Goal: Task Accomplishment & Management: Manage account settings

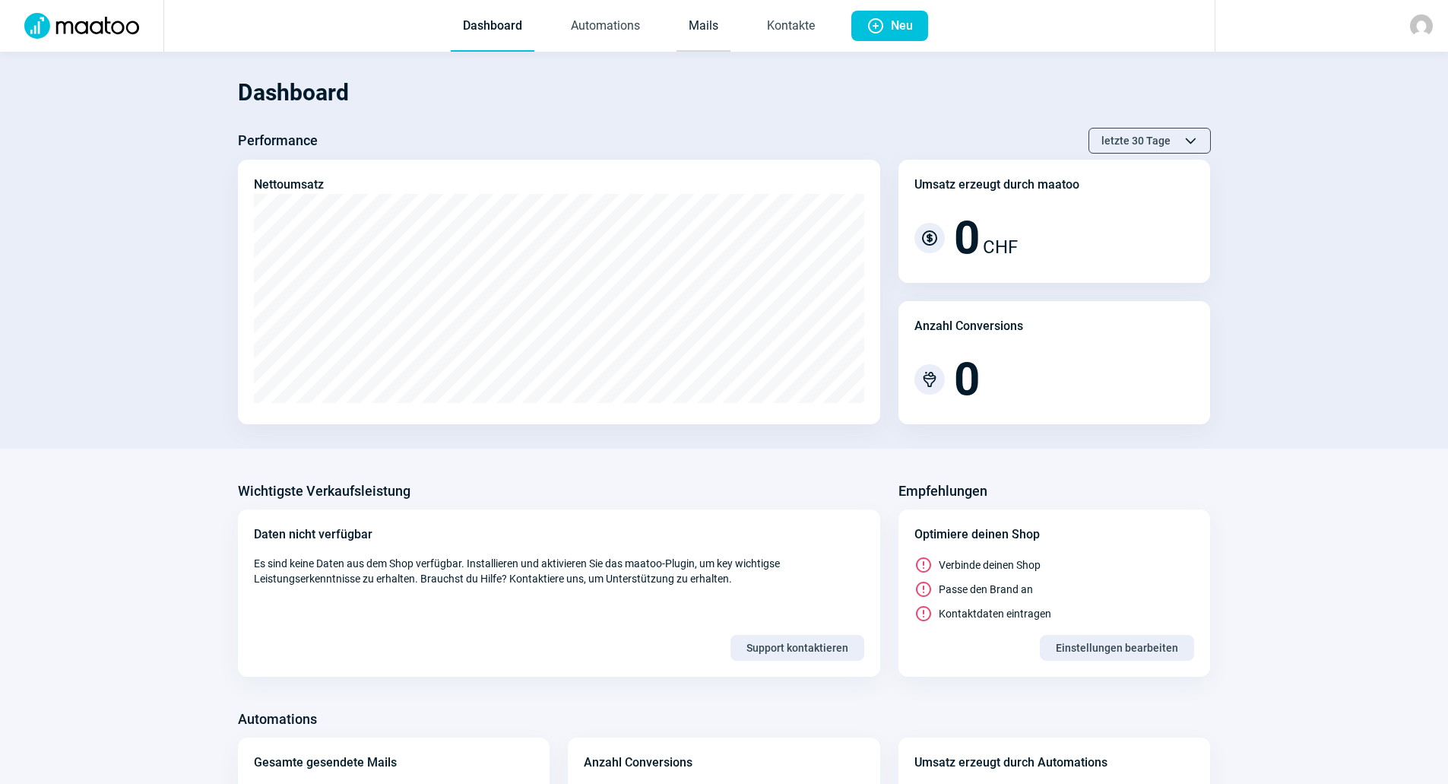
click at [708, 28] on link "Mails" at bounding box center [704, 27] width 54 height 50
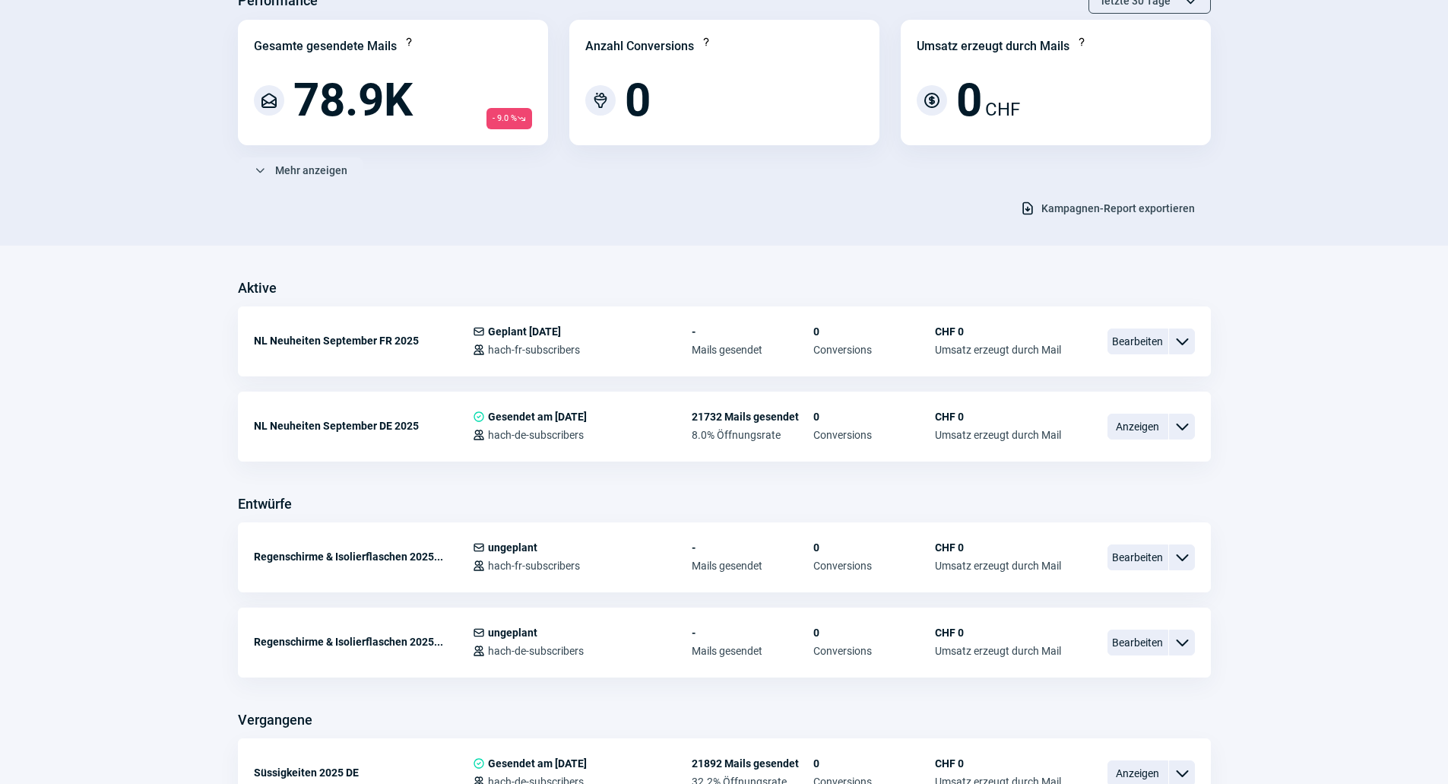
scroll to position [152, 0]
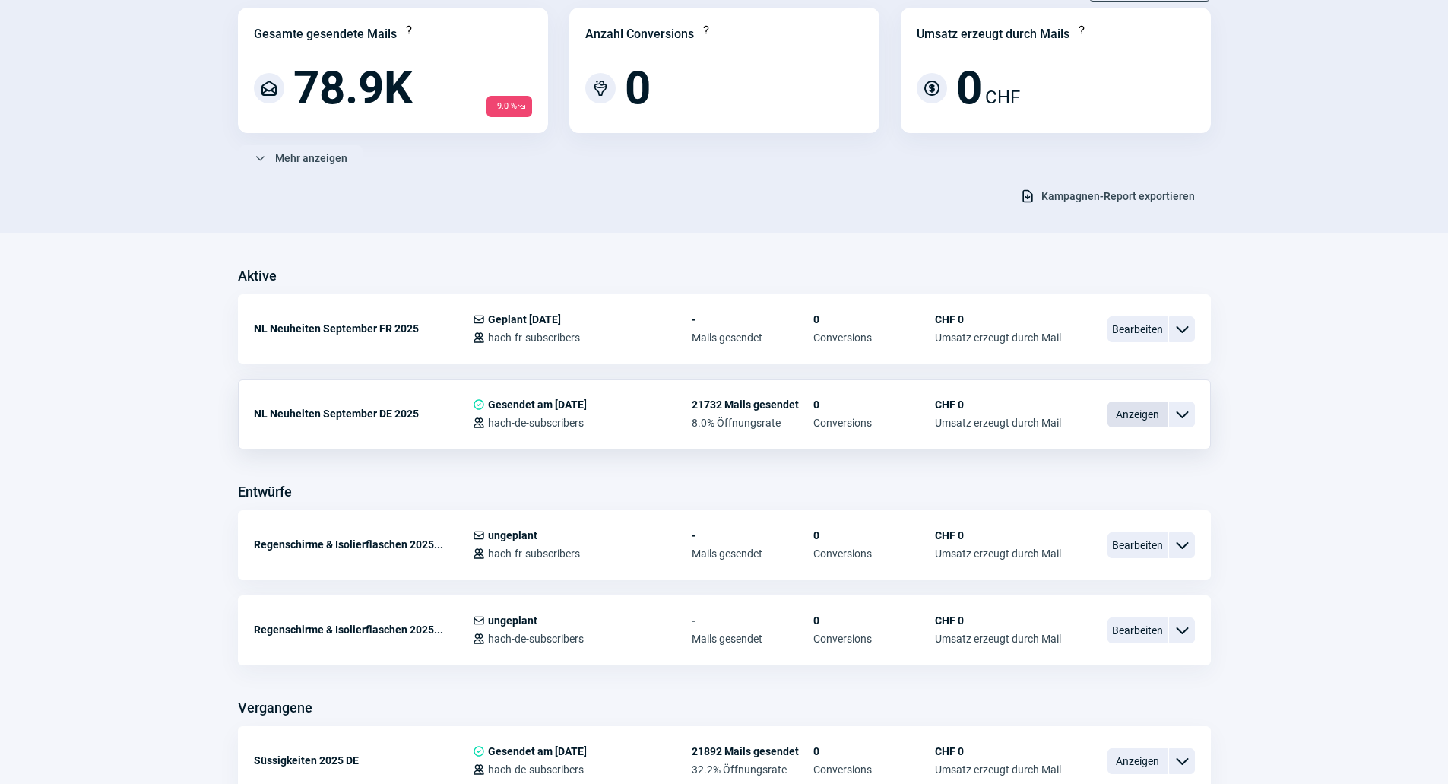
click at [1123, 414] on span "Anzeigen" at bounding box center [1137, 414] width 61 height 26
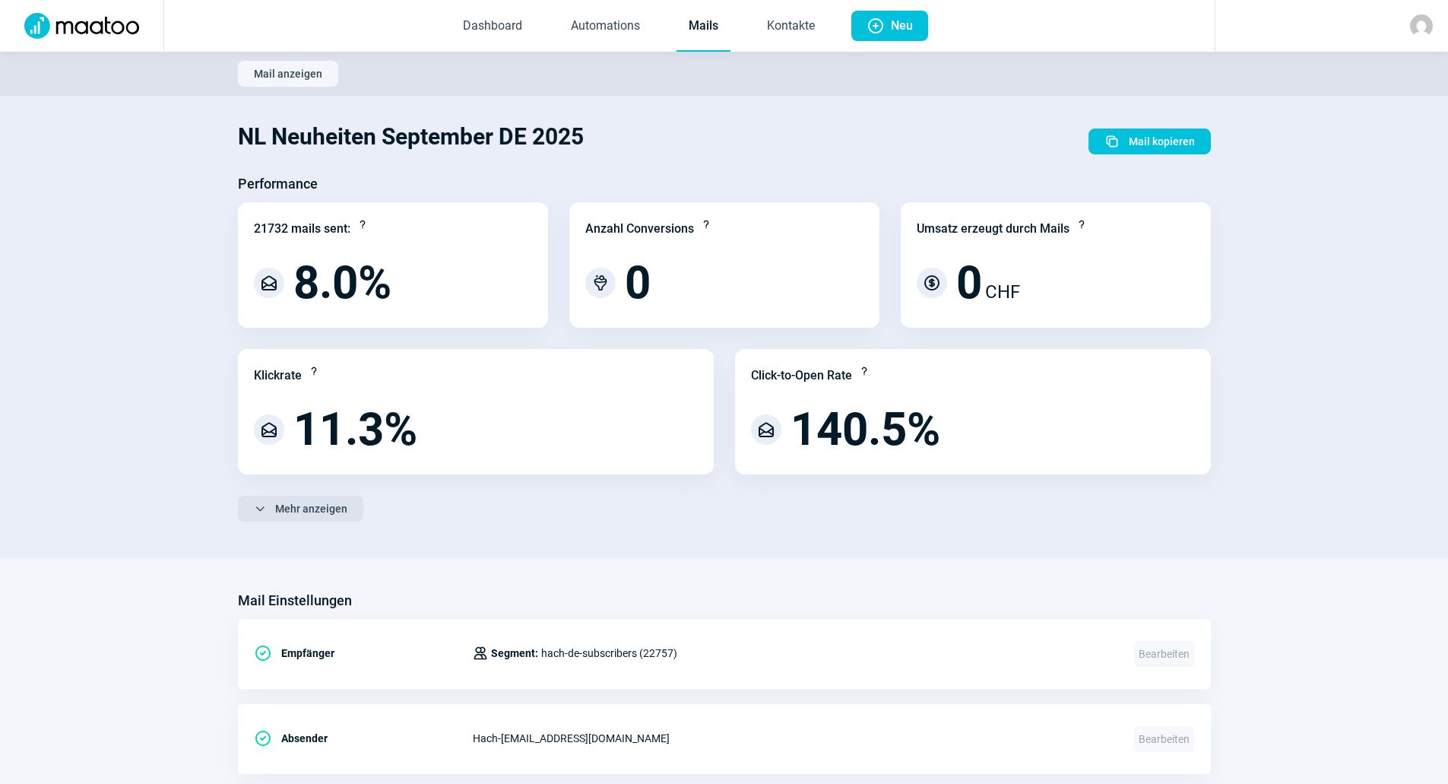
click at [299, 511] on span "Mehr anzeigen" at bounding box center [311, 508] width 72 height 24
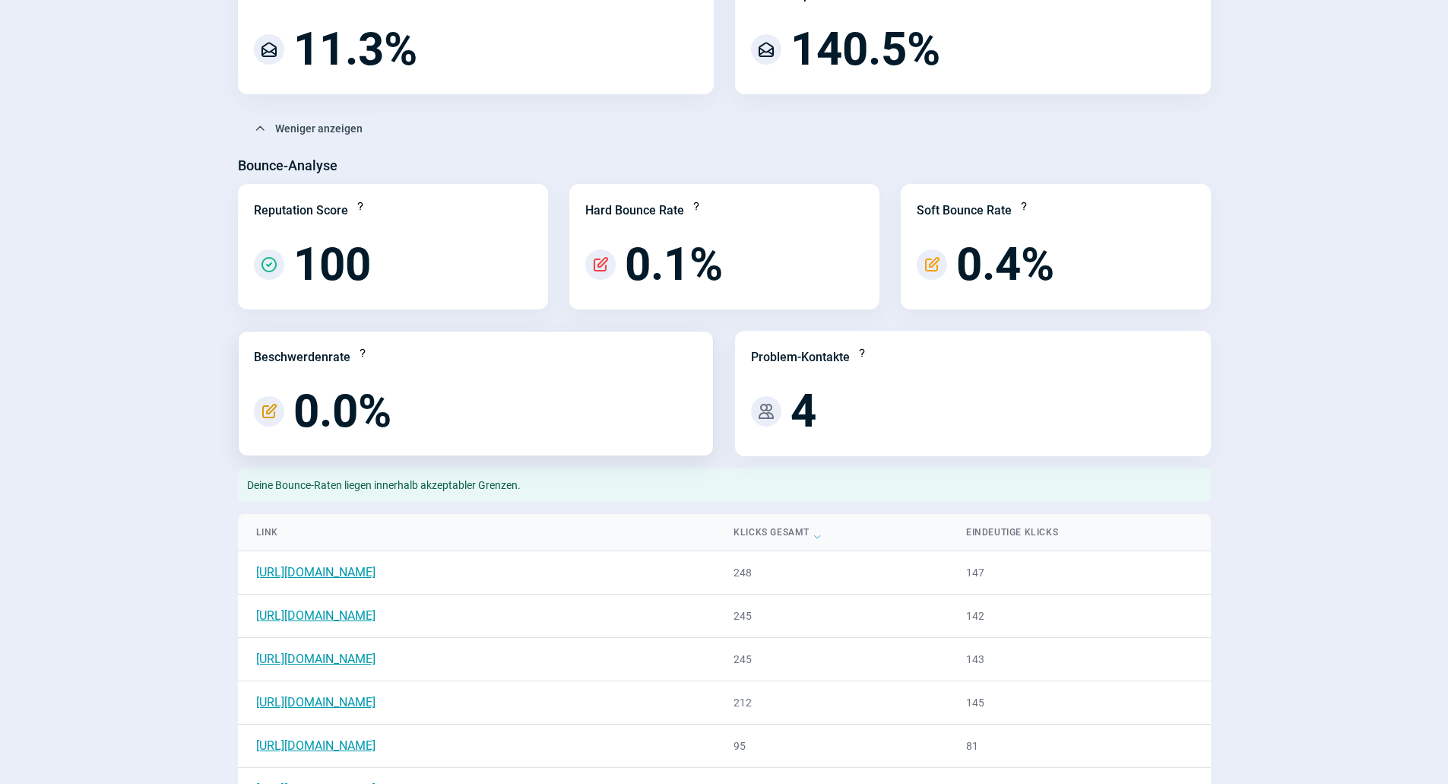
scroll to position [76, 0]
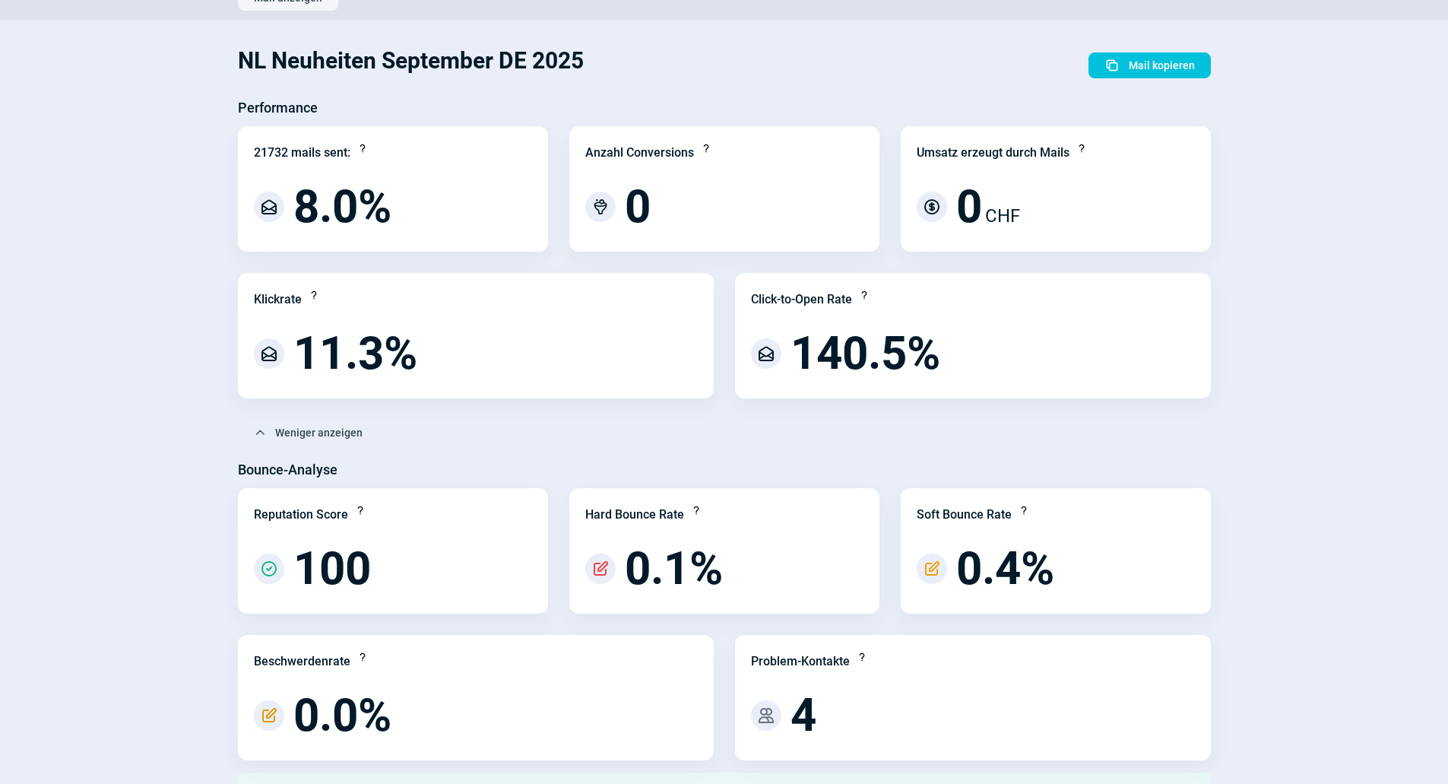
scroll to position [152, 0]
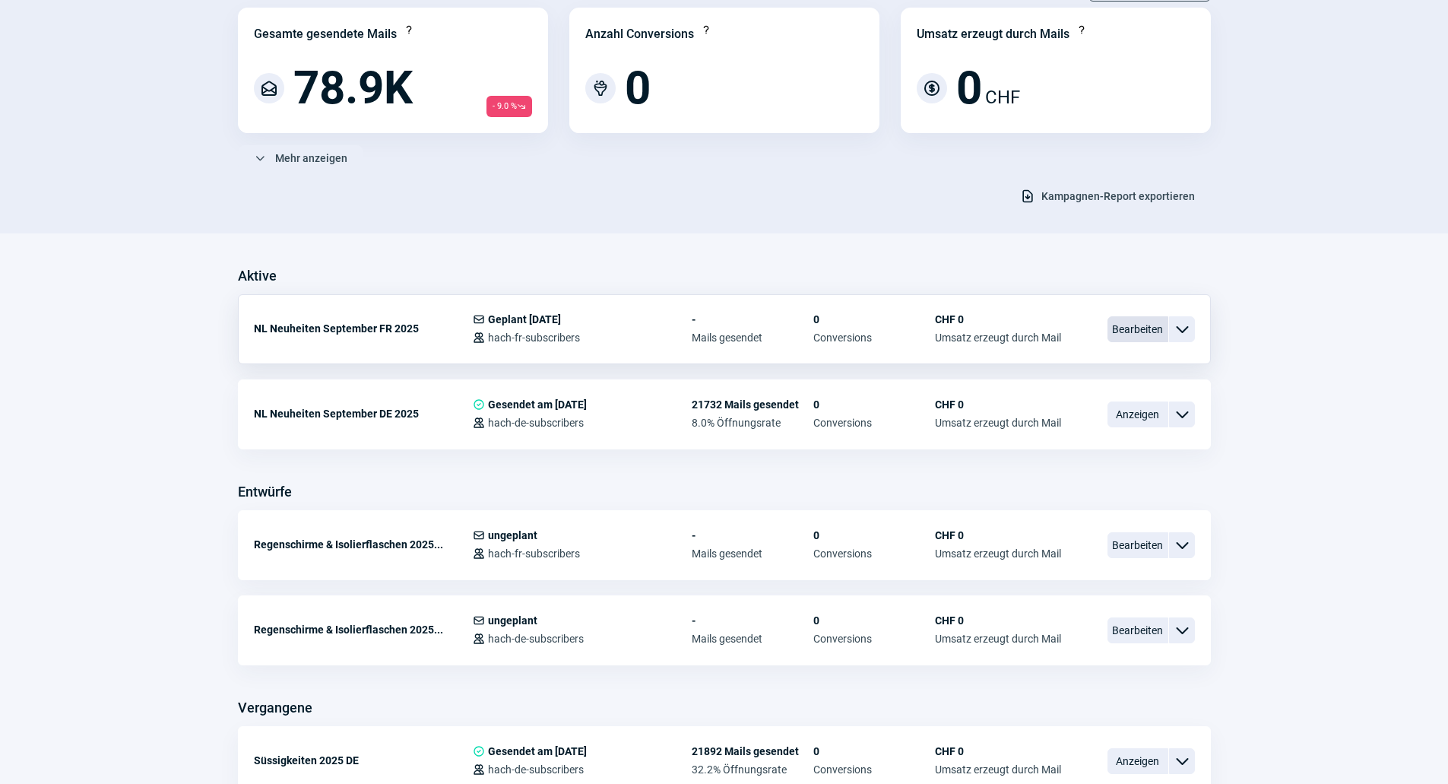
click at [1109, 335] on span "Bearbeiten" at bounding box center [1137, 329] width 61 height 26
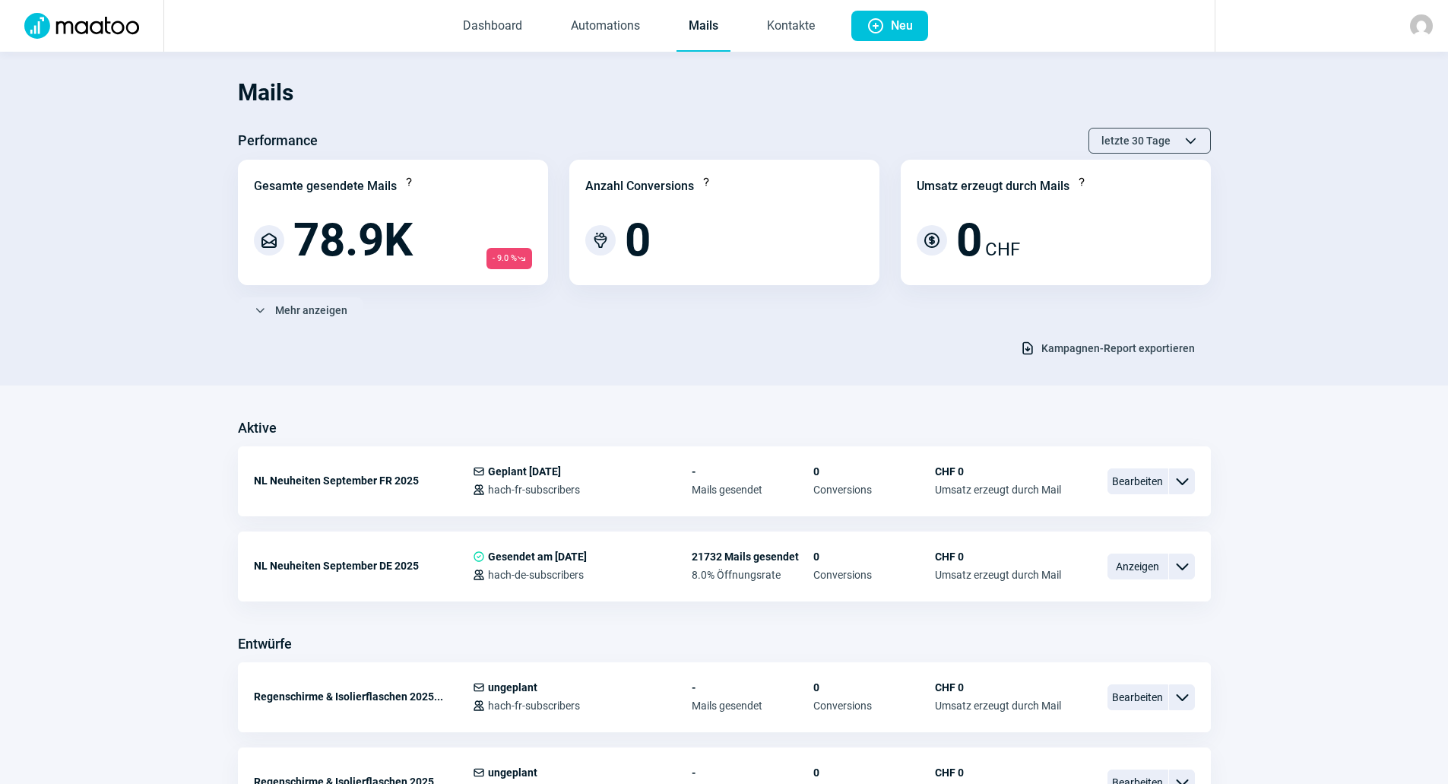
scroll to position [152, 0]
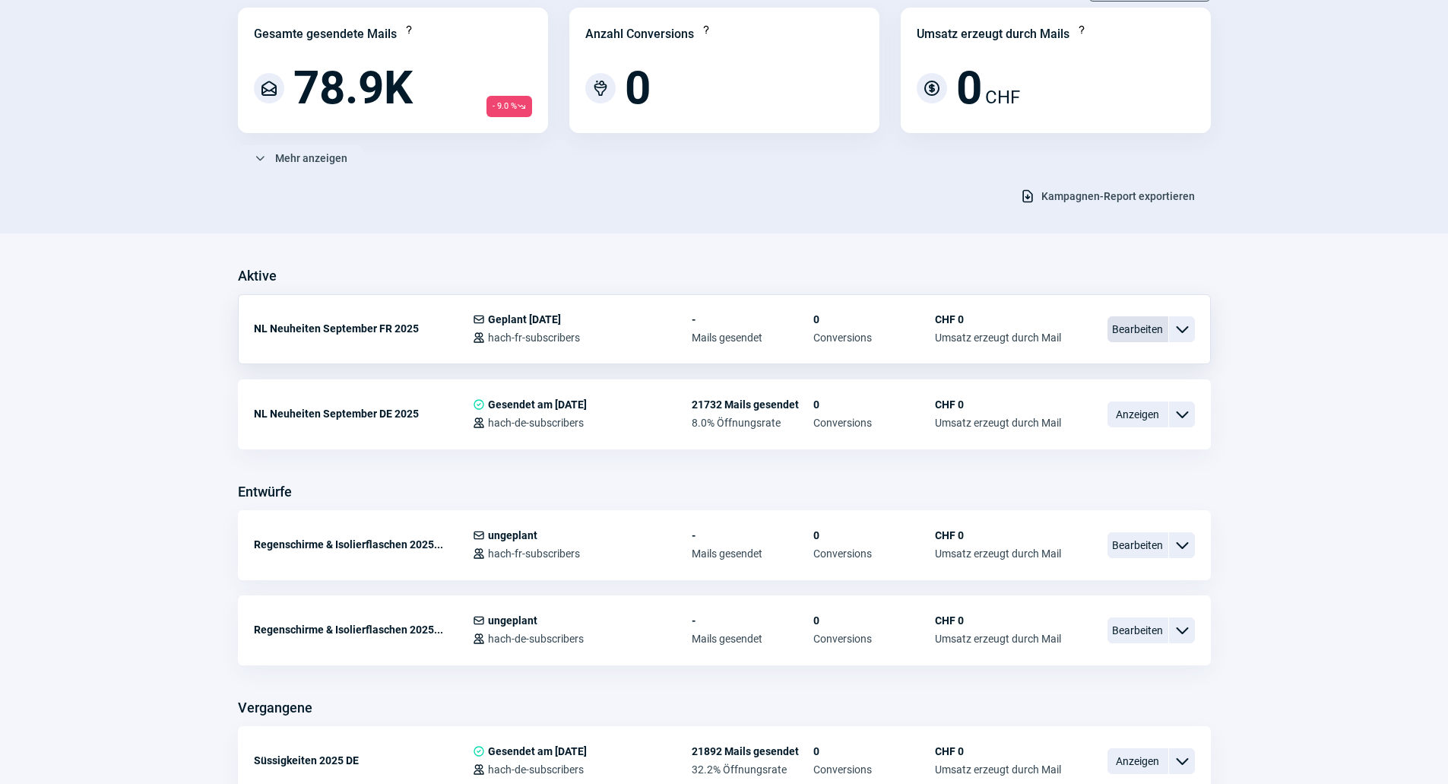
click at [1118, 321] on span "Bearbeiten" at bounding box center [1137, 329] width 61 height 26
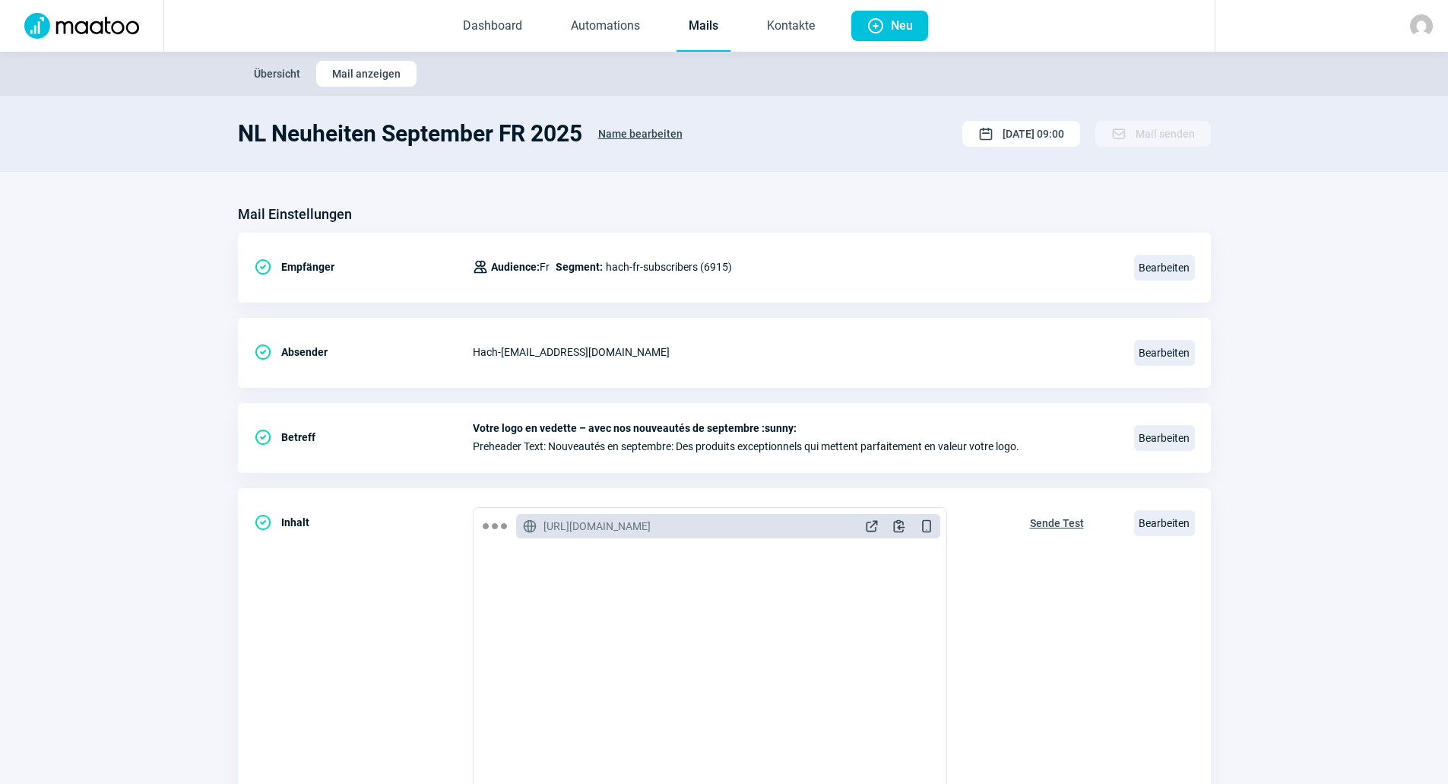
click at [696, 30] on link "Mails" at bounding box center [704, 27] width 54 height 50
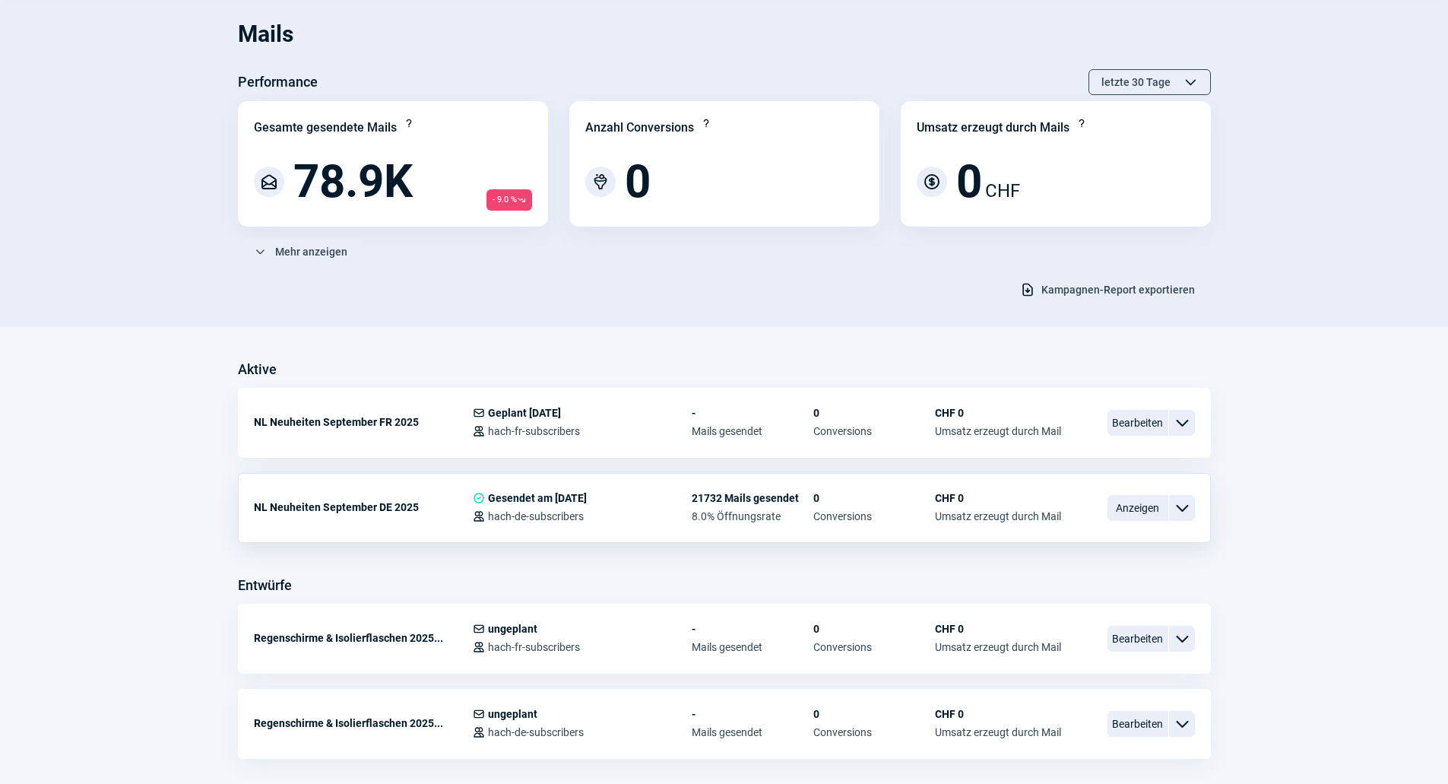
scroll to position [76, 0]
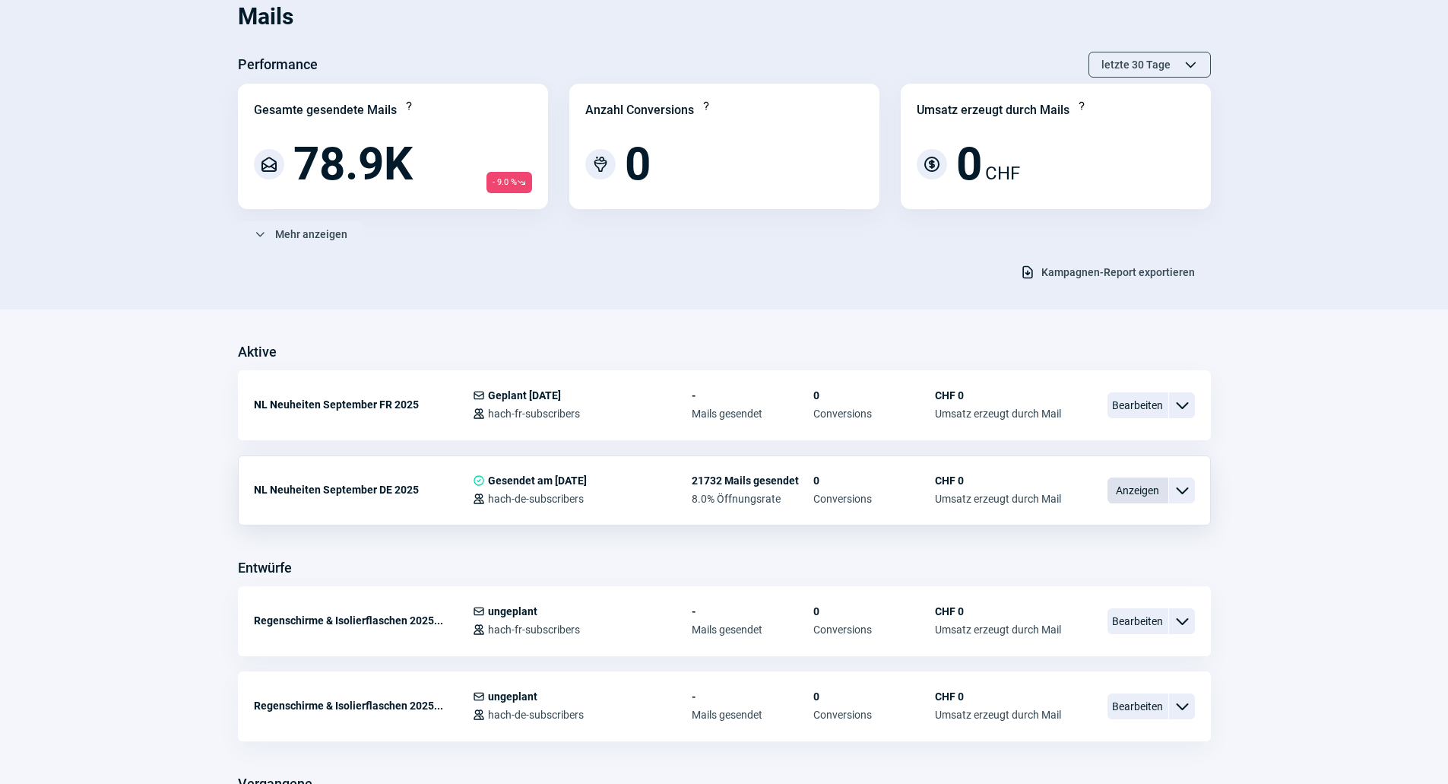
click at [1120, 492] on span "Anzeigen" at bounding box center [1137, 490] width 61 height 26
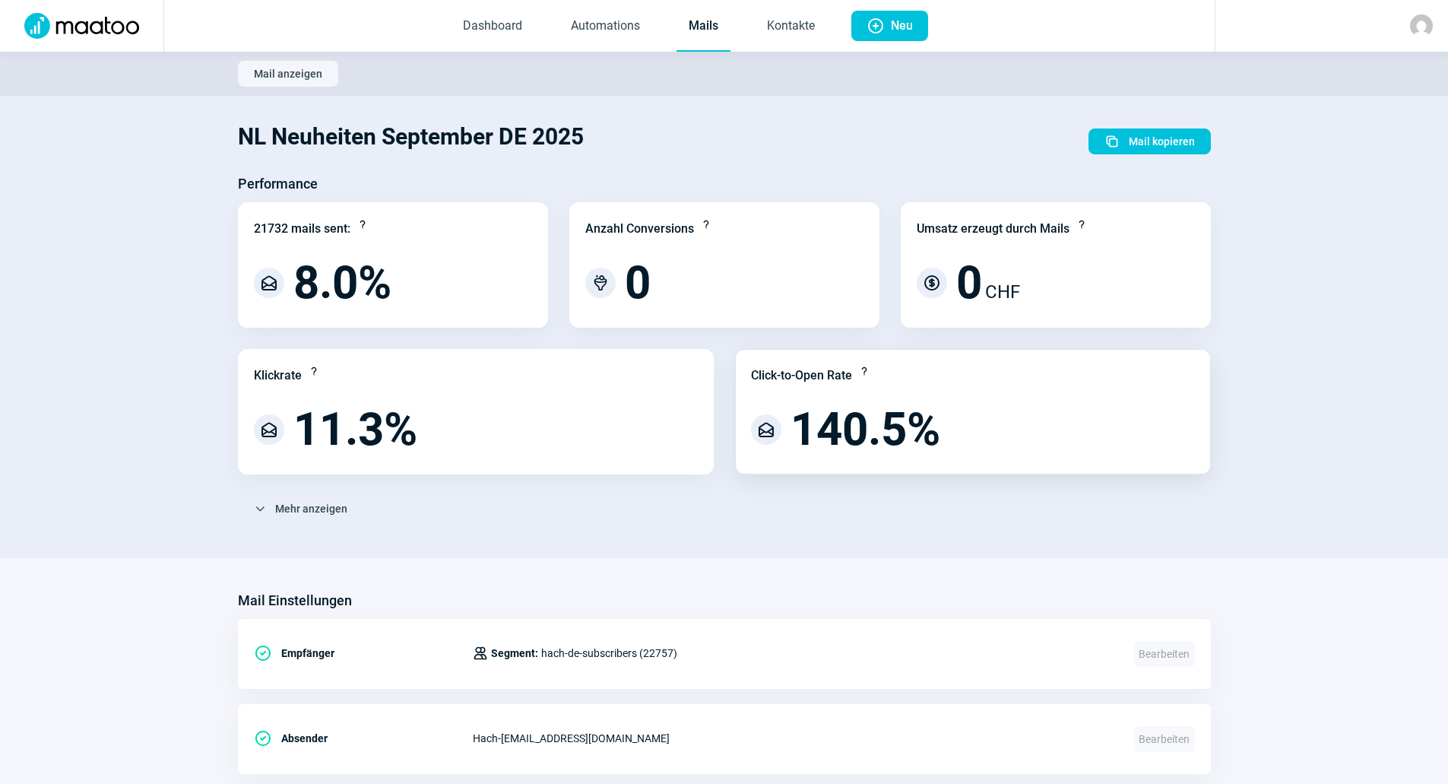
scroll to position [76, 0]
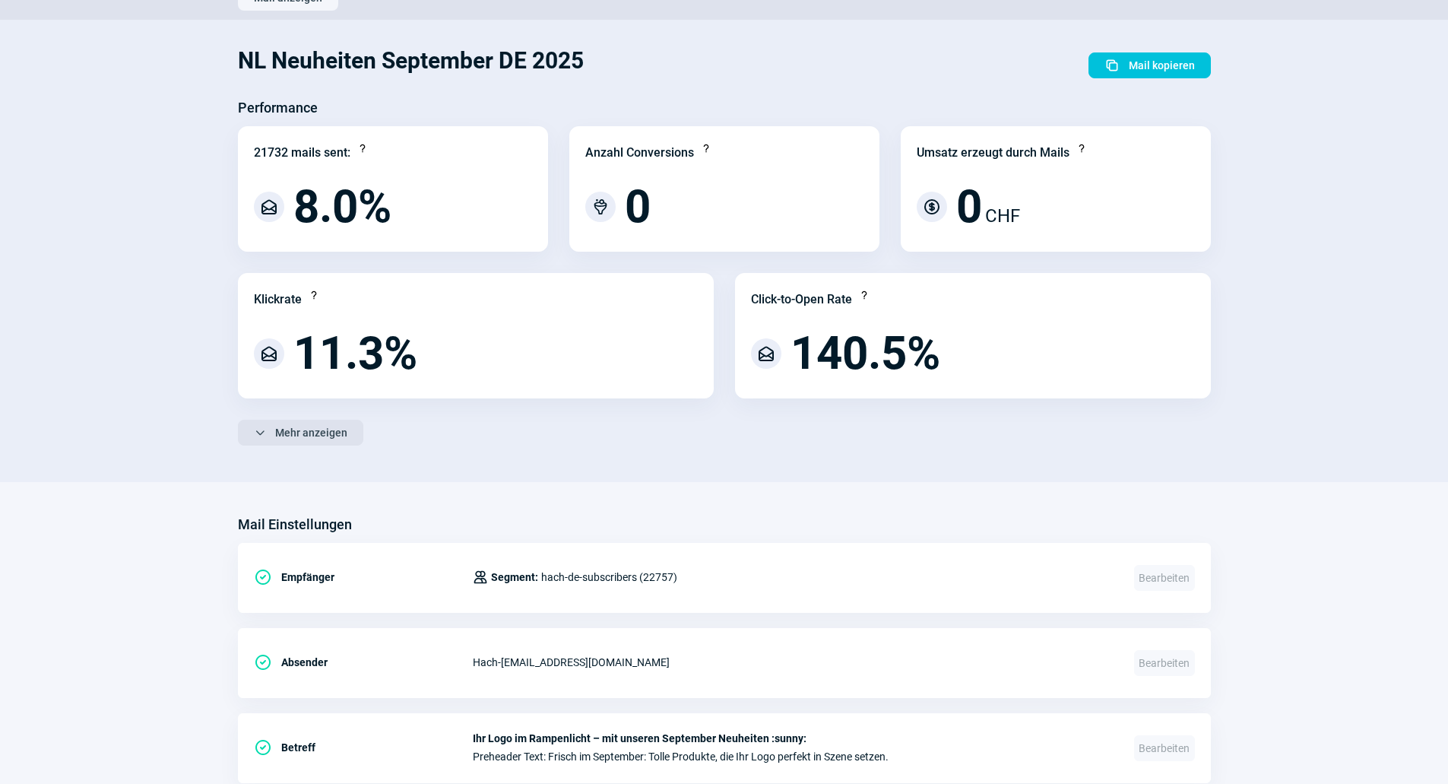
click at [347, 427] on button "ChevronDown icon Mehr anzeigen" at bounding box center [300, 433] width 125 height 26
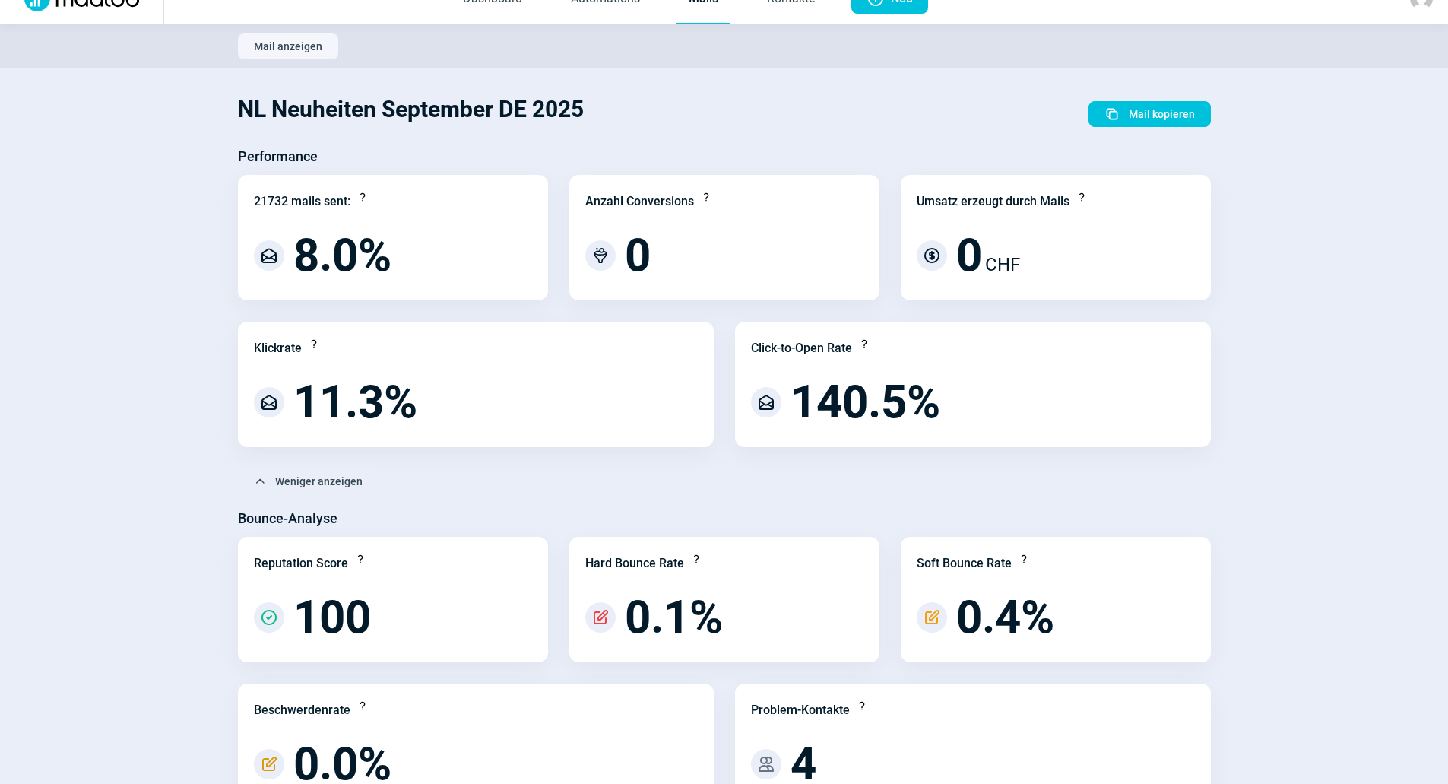
scroll to position [0, 0]
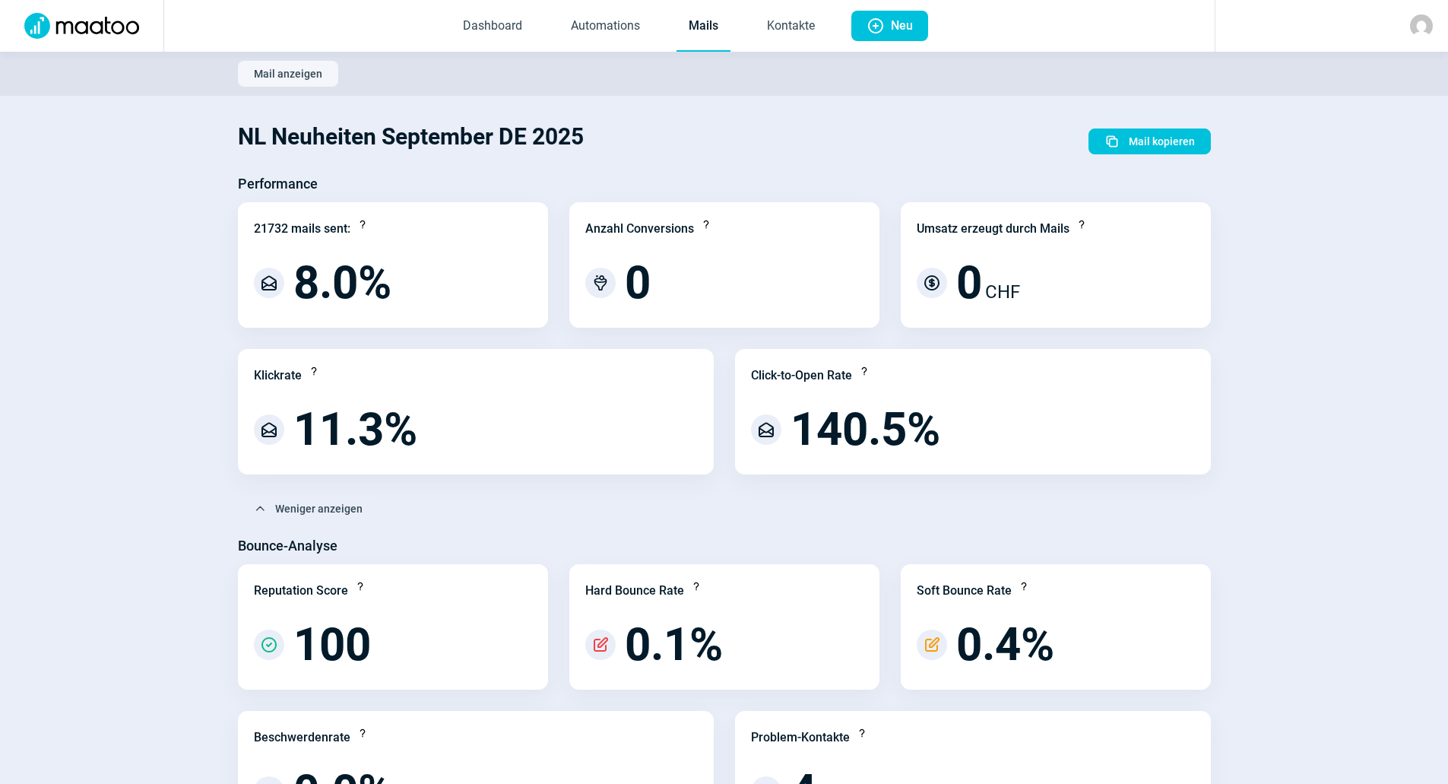
click at [699, 28] on link "Mails" at bounding box center [704, 27] width 54 height 50
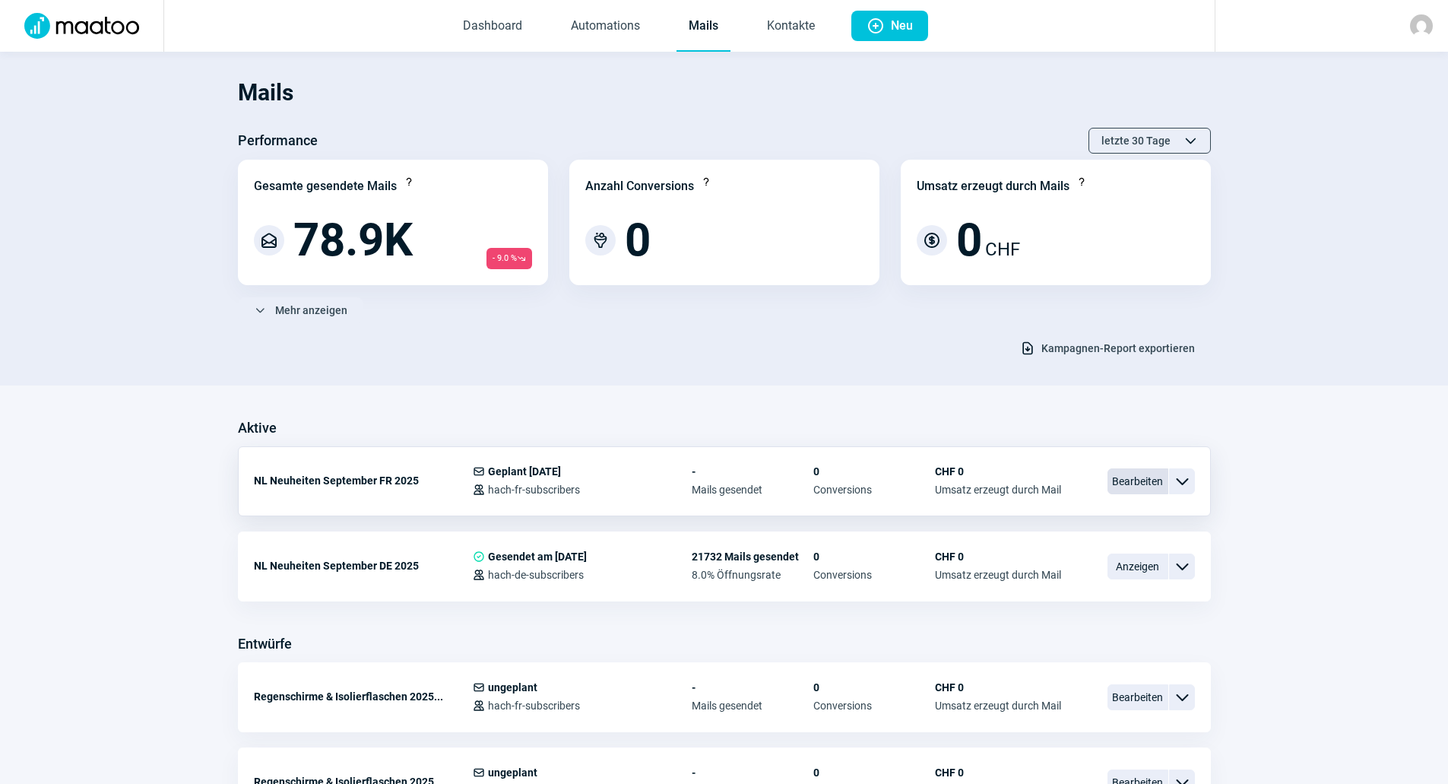
click at [1125, 475] on span "Bearbeiten" at bounding box center [1137, 481] width 61 height 26
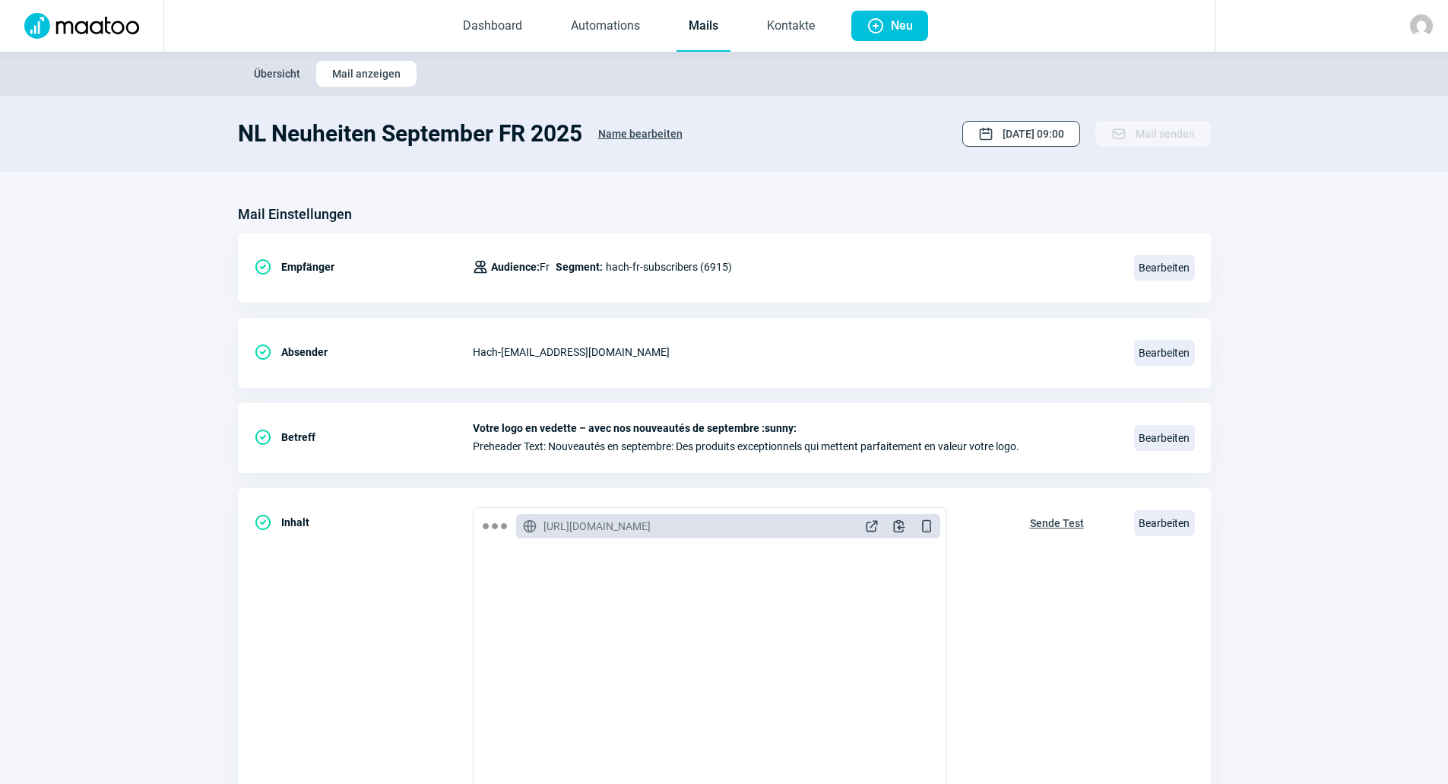
click at [1007, 137] on span "[DATE] 09:00" at bounding box center [1034, 134] width 62 height 24
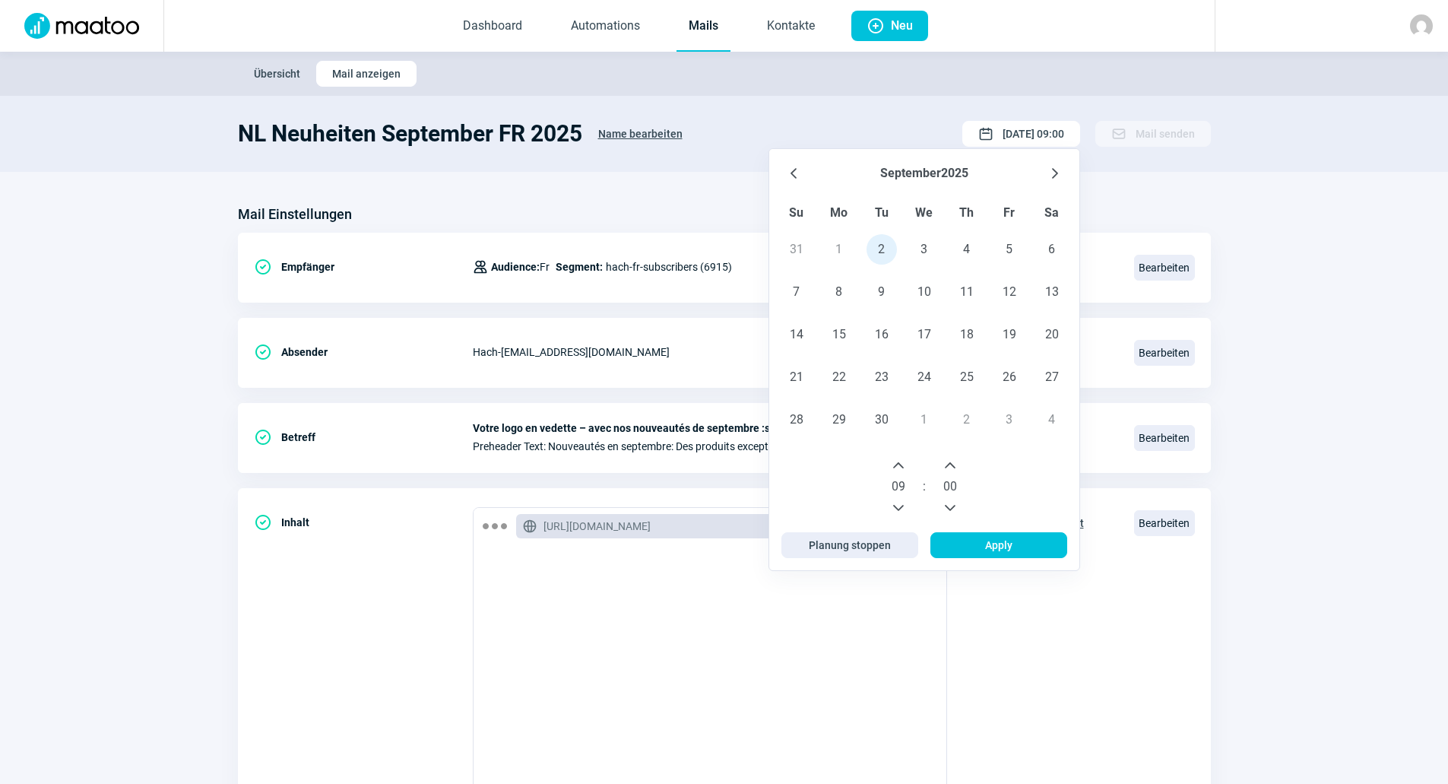
click at [913, 122] on div "NL Neuheiten September FR 2025 Name bearbeiten Calendar icon 02.09.2025 09:00 S…" at bounding box center [724, 133] width 973 height 27
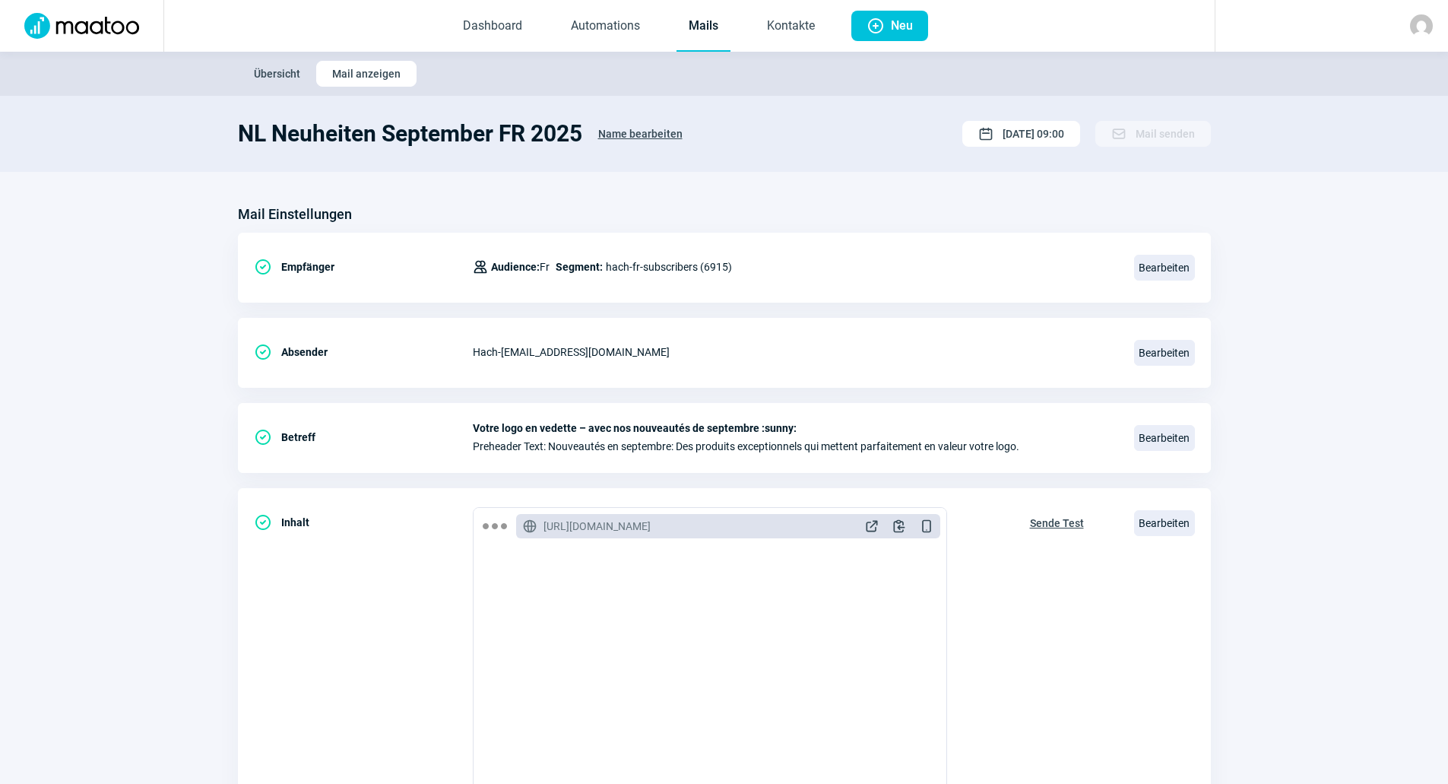
click at [696, 25] on link "Mails" at bounding box center [704, 27] width 54 height 50
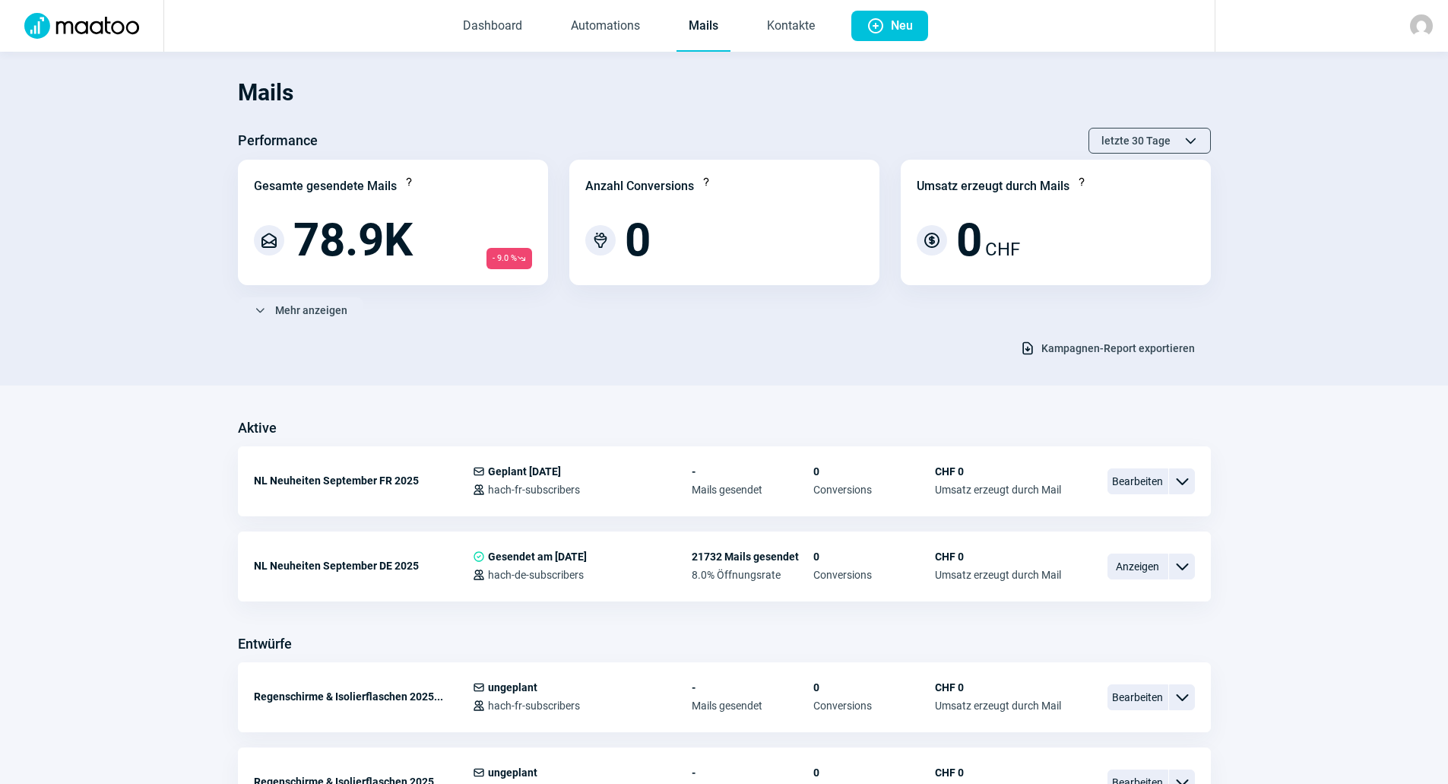
scroll to position [76, 0]
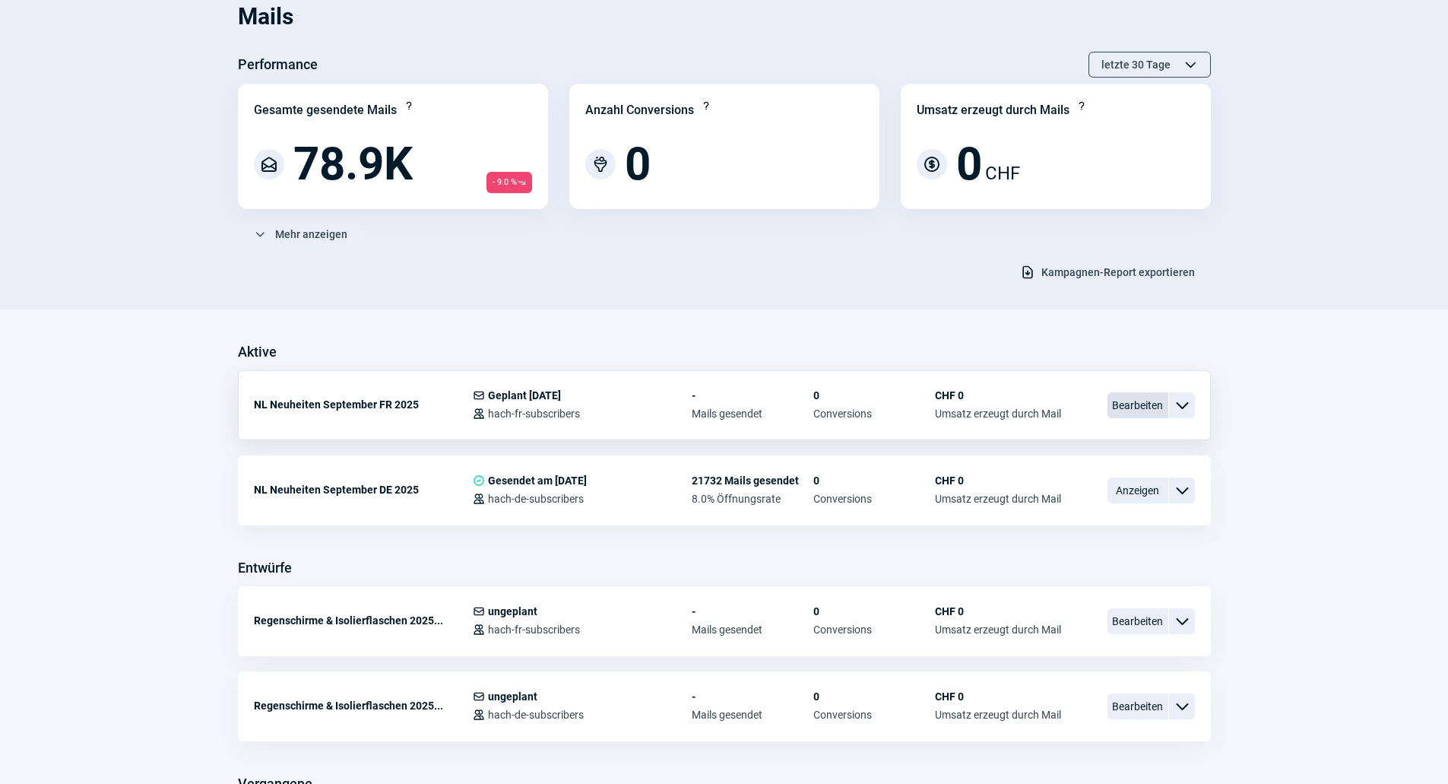
click at [1113, 407] on span "Bearbeiten" at bounding box center [1137, 405] width 61 height 26
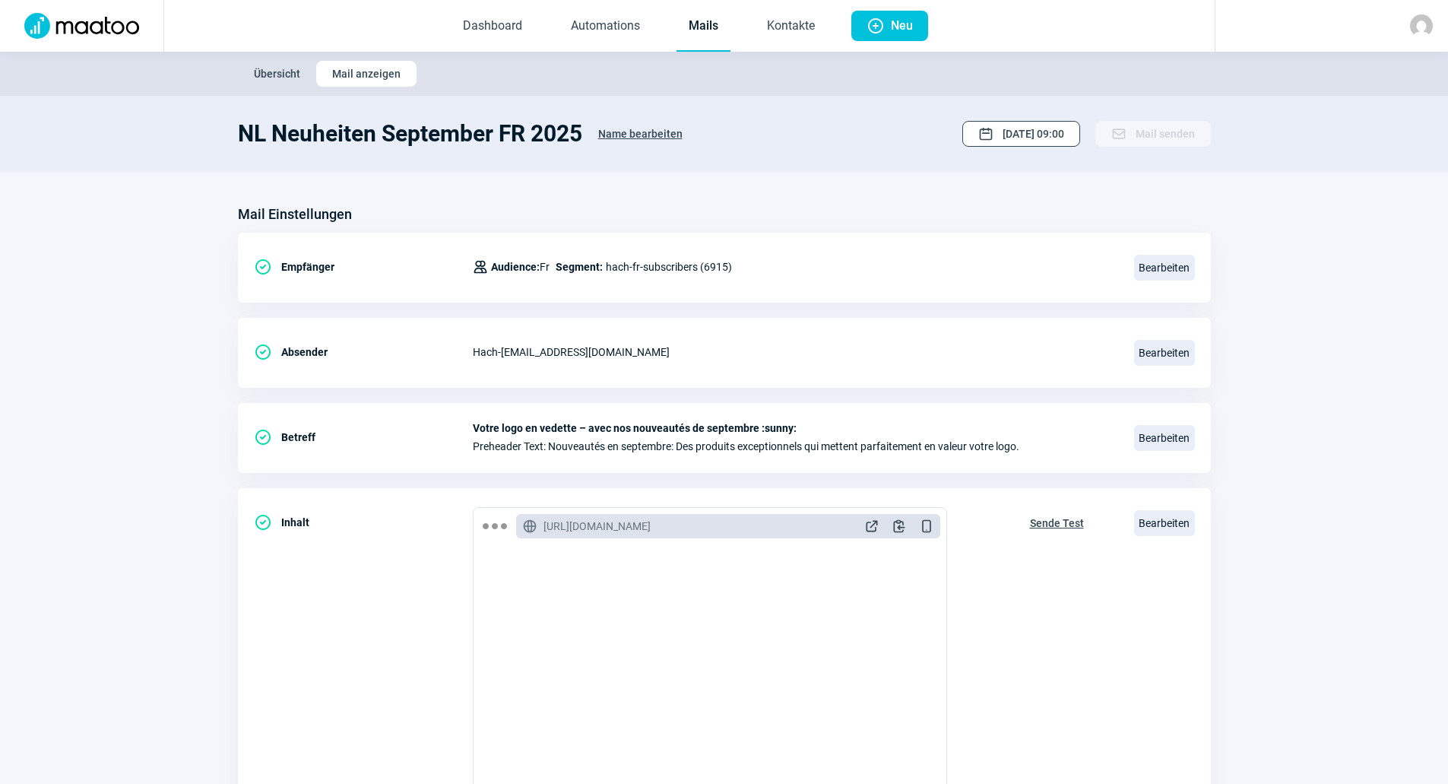
click at [1055, 132] on span "[DATE] 09:00" at bounding box center [1034, 134] width 62 height 24
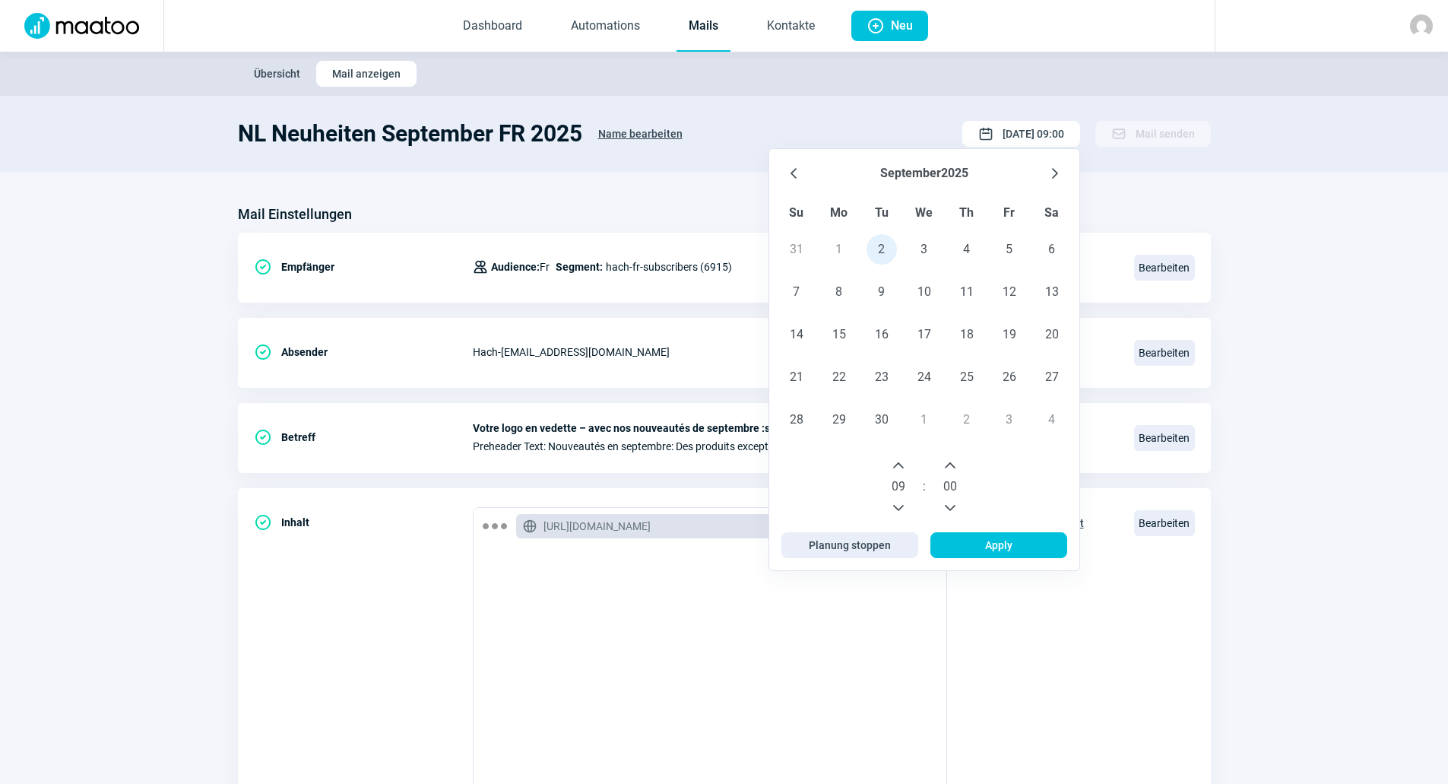
click at [898, 499] on button "Previous Hour" at bounding box center [898, 508] width 24 height 24
click at [901, 461] on icon "Next Hour" at bounding box center [898, 465] width 12 height 12
click at [1294, 268] on section "Mail Einstellungen CheckCircle icon Empfänger Users icon Audience: Fr Segment: …" at bounding box center [724, 579] width 1448 height 815
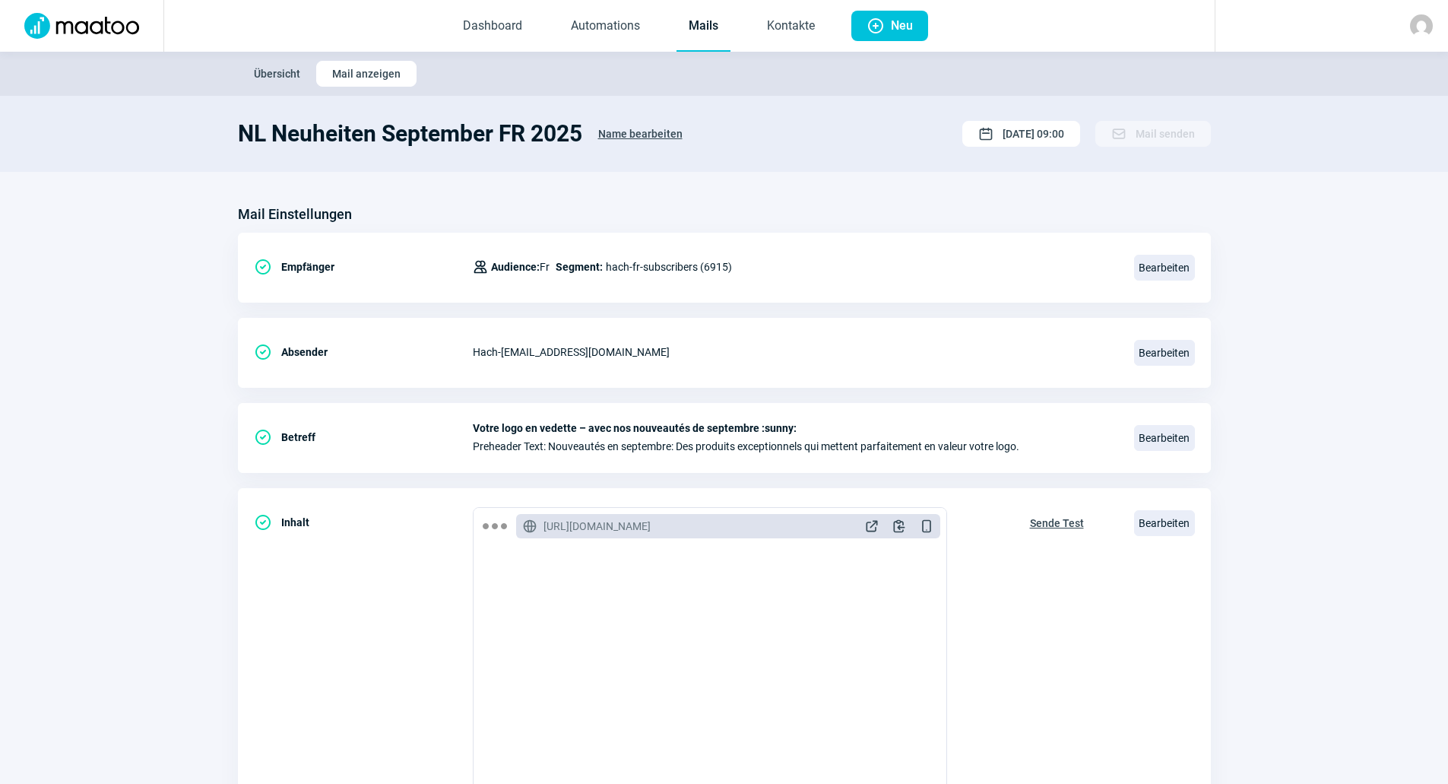
click at [712, 24] on link "Mails" at bounding box center [704, 27] width 54 height 50
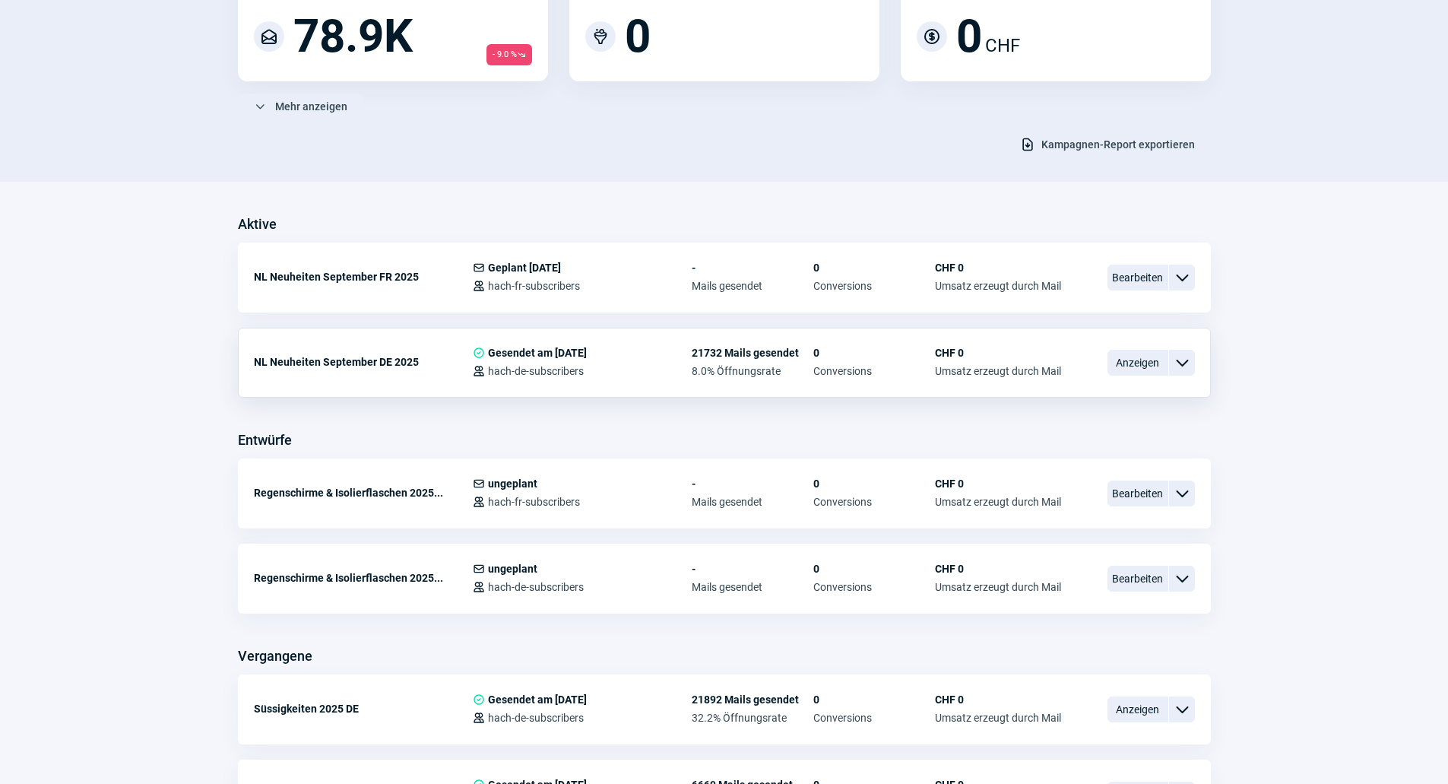
scroll to position [380, 0]
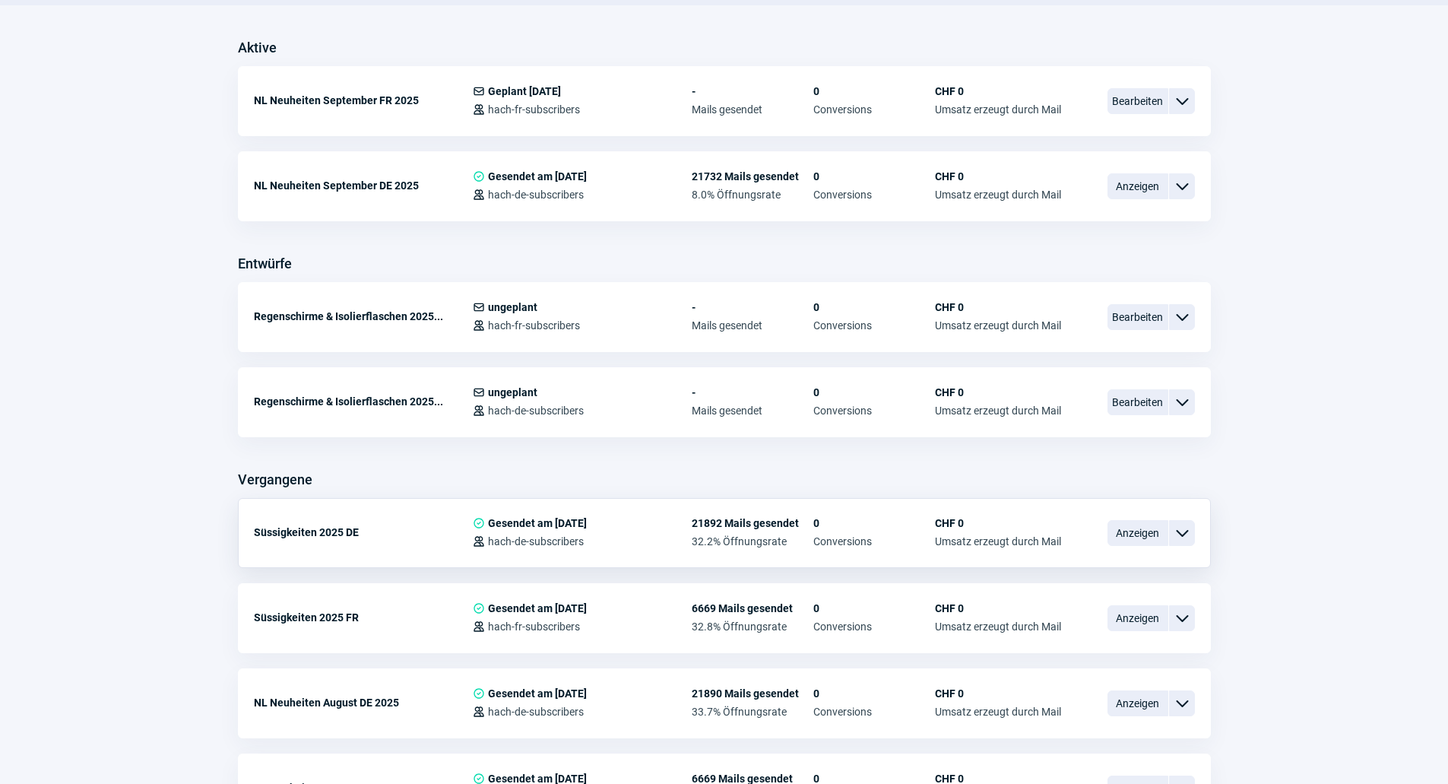
click at [727, 518] on span "21892 Mails gesendet" at bounding box center [753, 523] width 122 height 12
click at [893, 521] on span "0" at bounding box center [874, 523] width 122 height 12
click at [1148, 536] on span "Anzeigen" at bounding box center [1137, 533] width 61 height 26
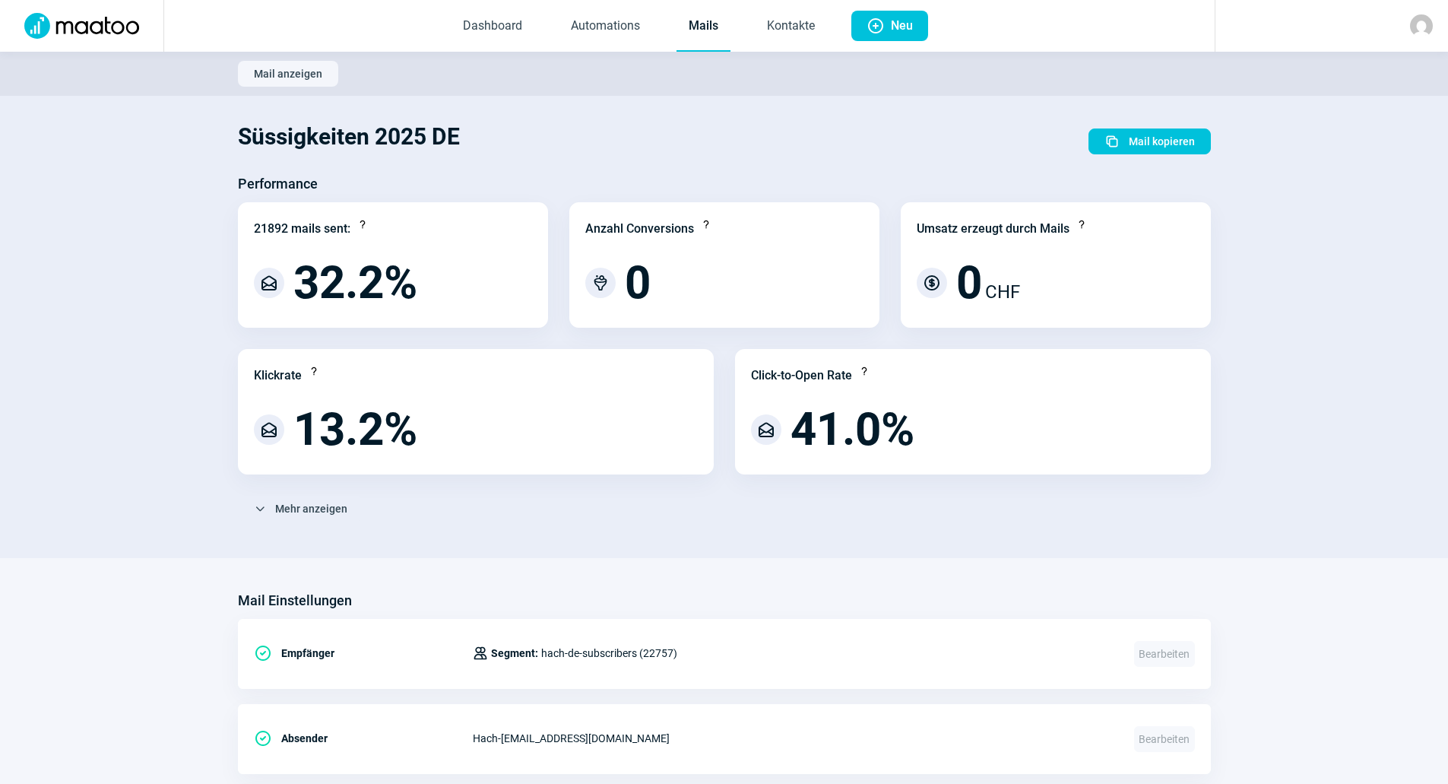
scroll to position [380, 0]
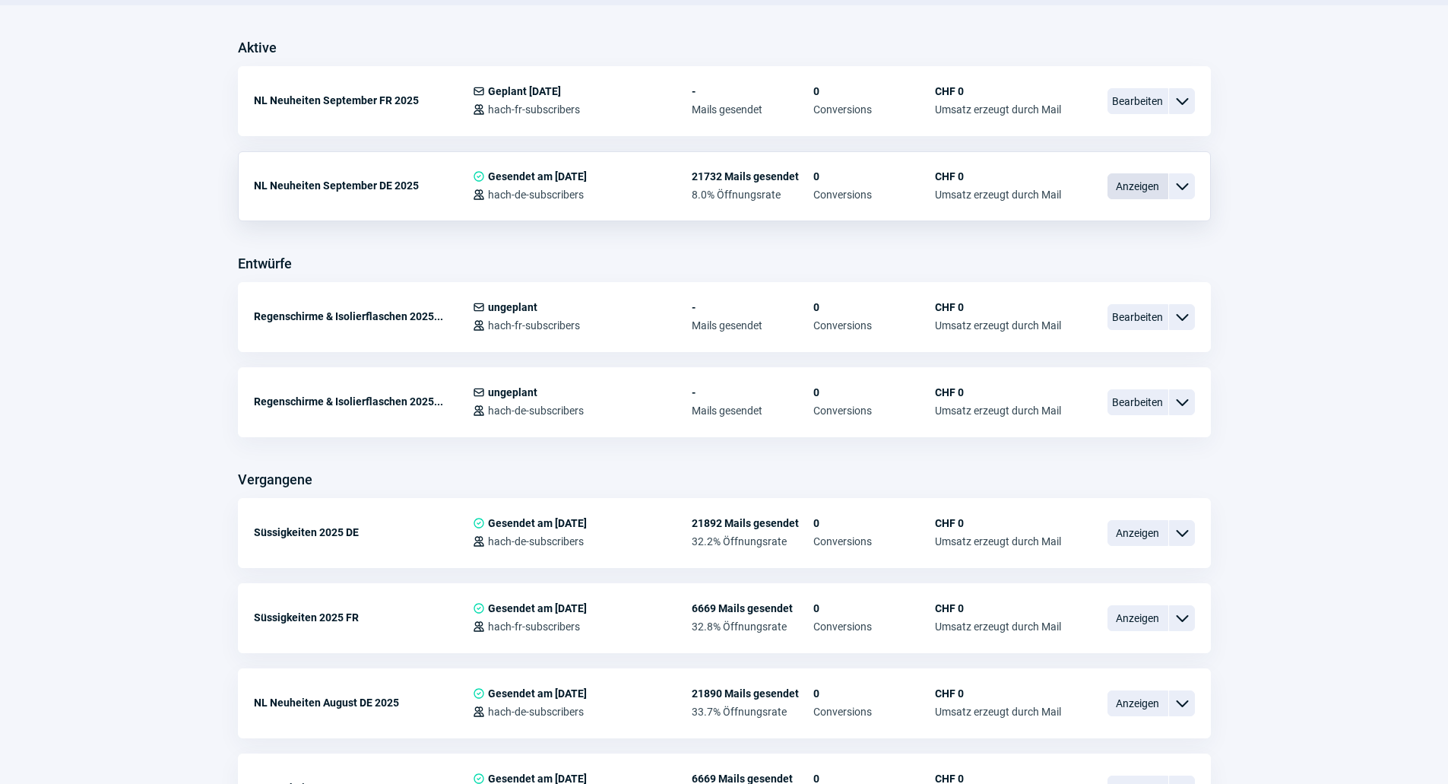
click at [1136, 192] on span "Anzeigen" at bounding box center [1137, 186] width 61 height 26
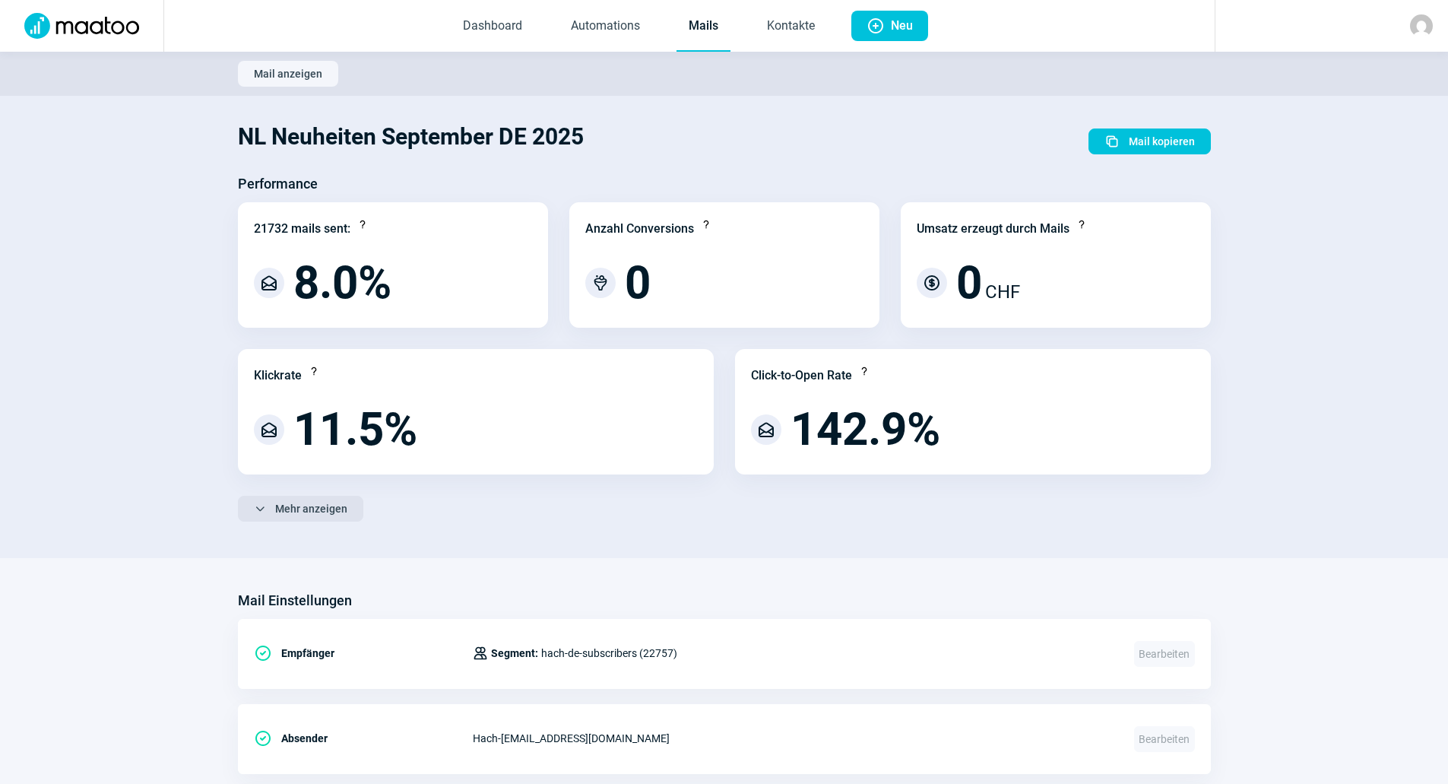
click at [315, 503] on span "Mehr anzeigen" at bounding box center [311, 508] width 72 height 24
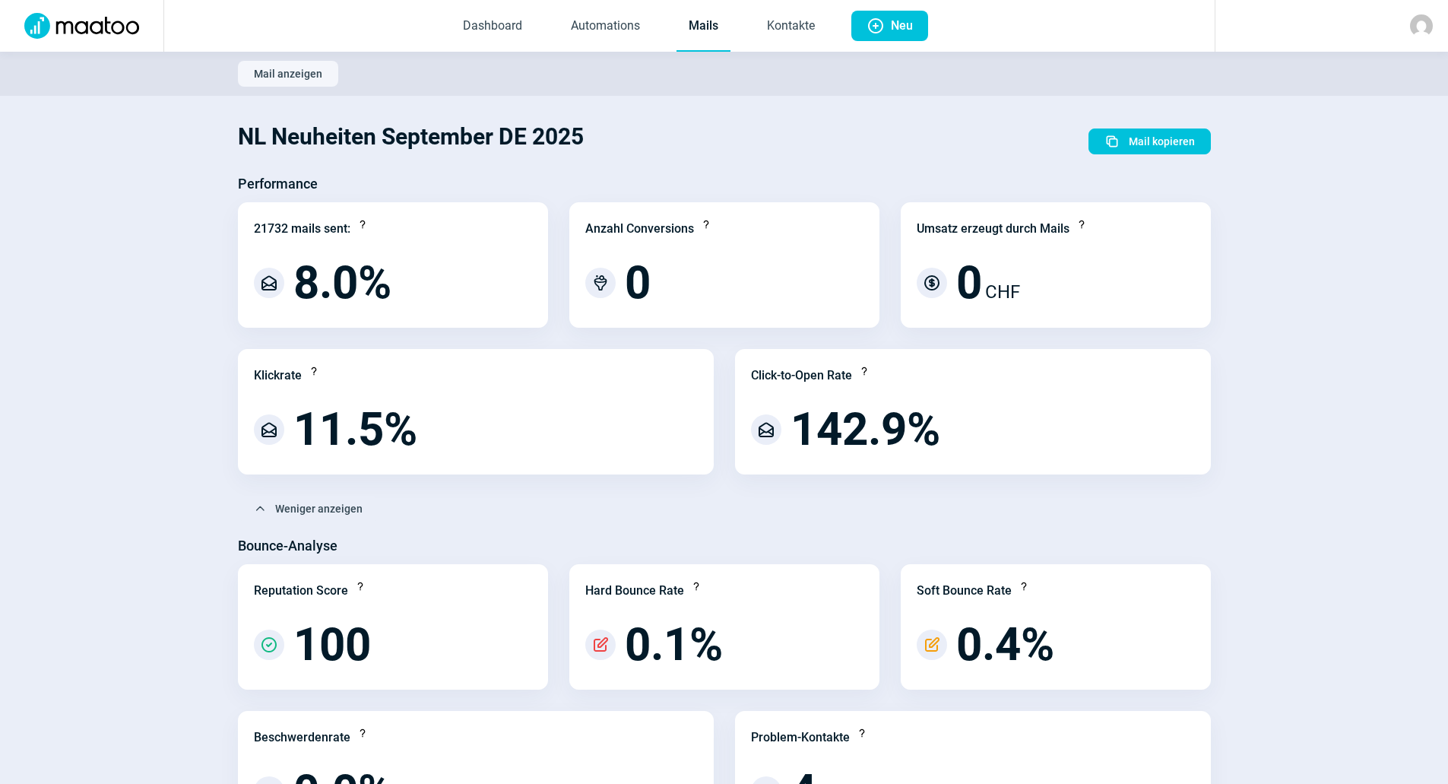
scroll to position [380, 0]
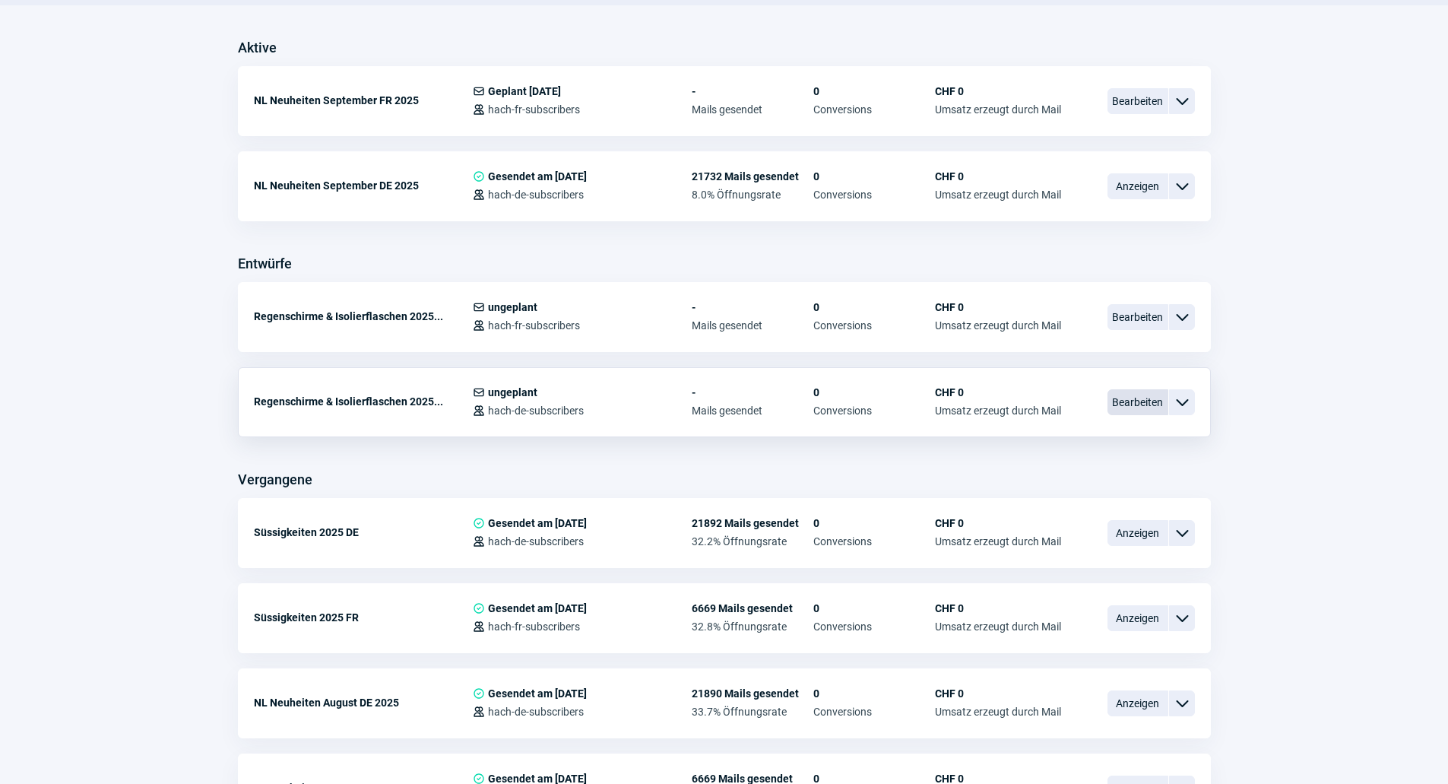
click at [1117, 400] on span "Bearbeiten" at bounding box center [1137, 402] width 61 height 26
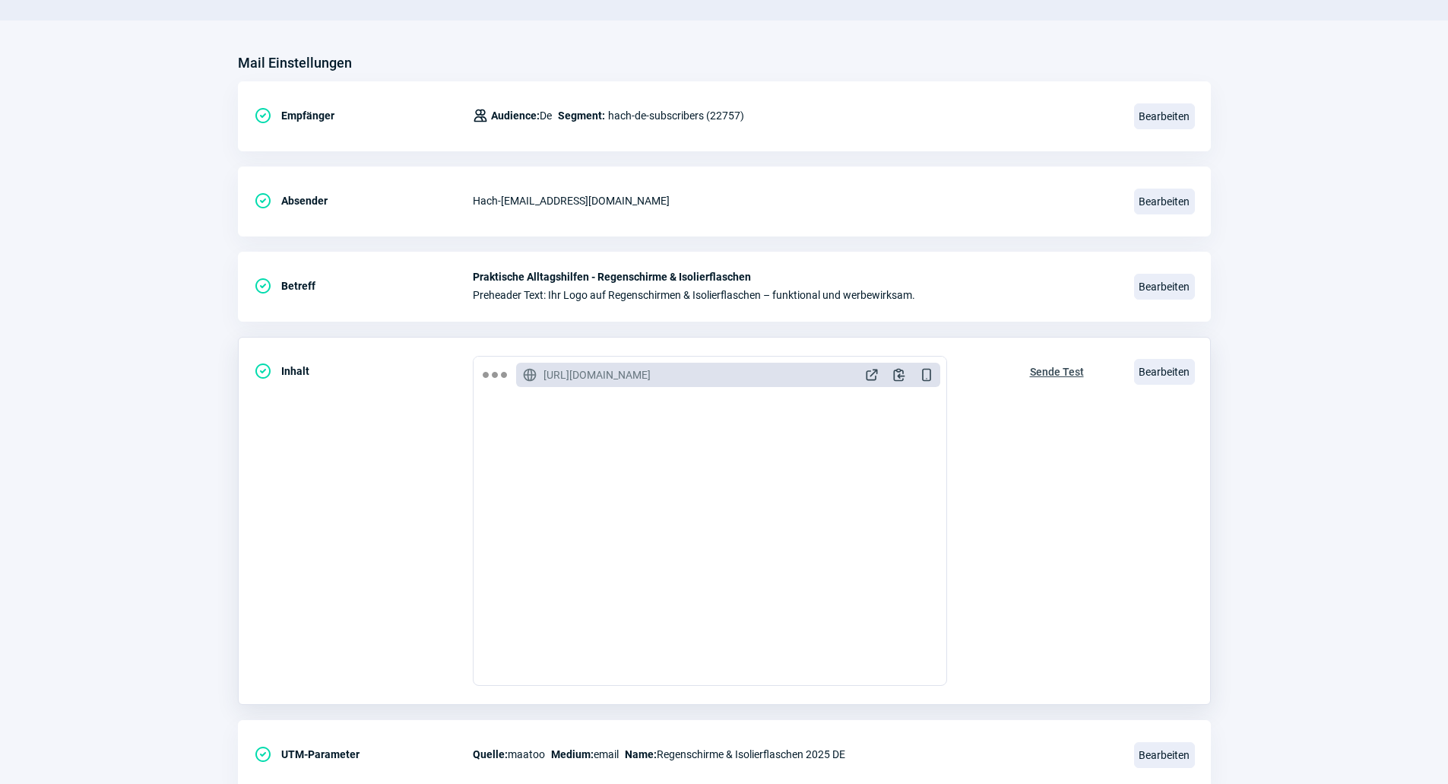
scroll to position [152, 0]
click at [869, 377] on span "ExternalLink icon" at bounding box center [871, 373] width 15 height 15
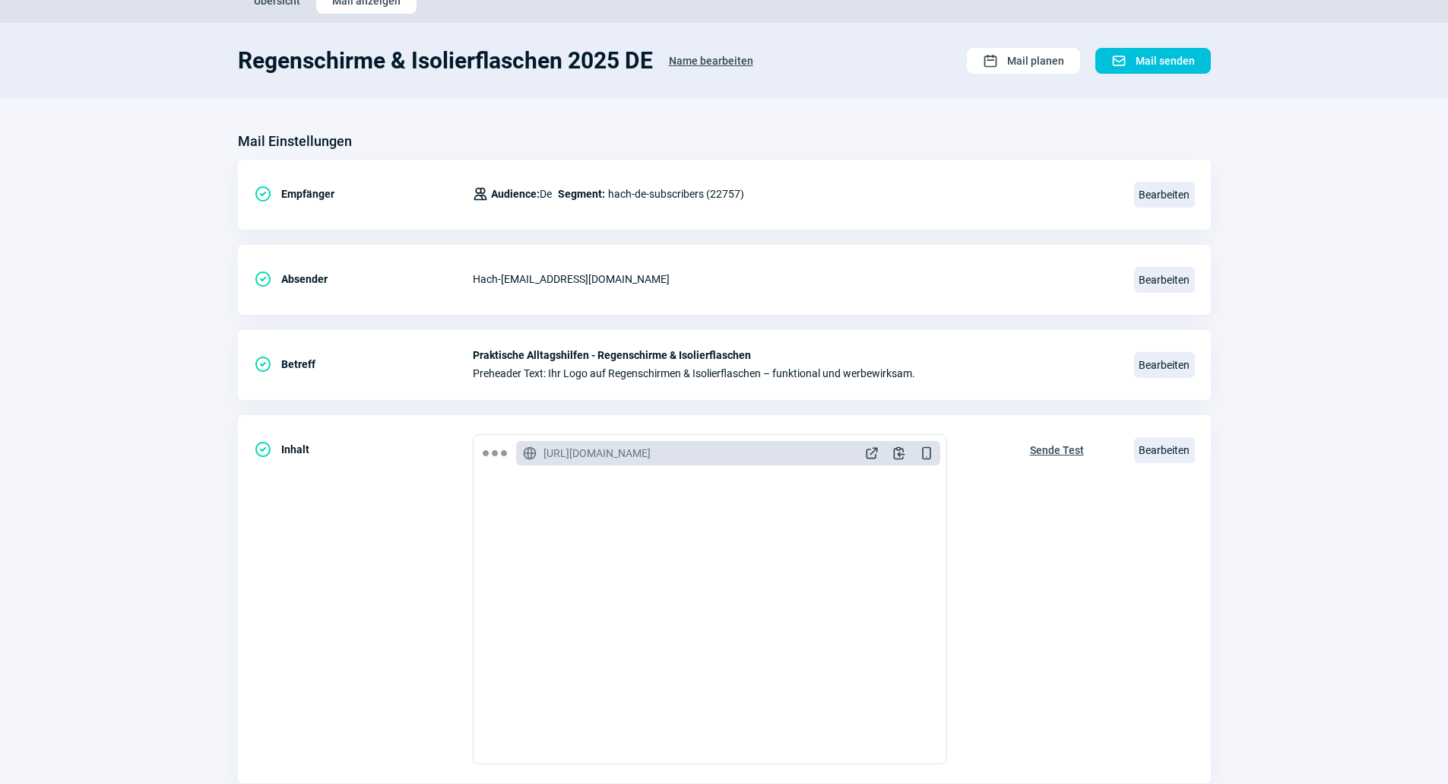
scroll to position [0, 0]
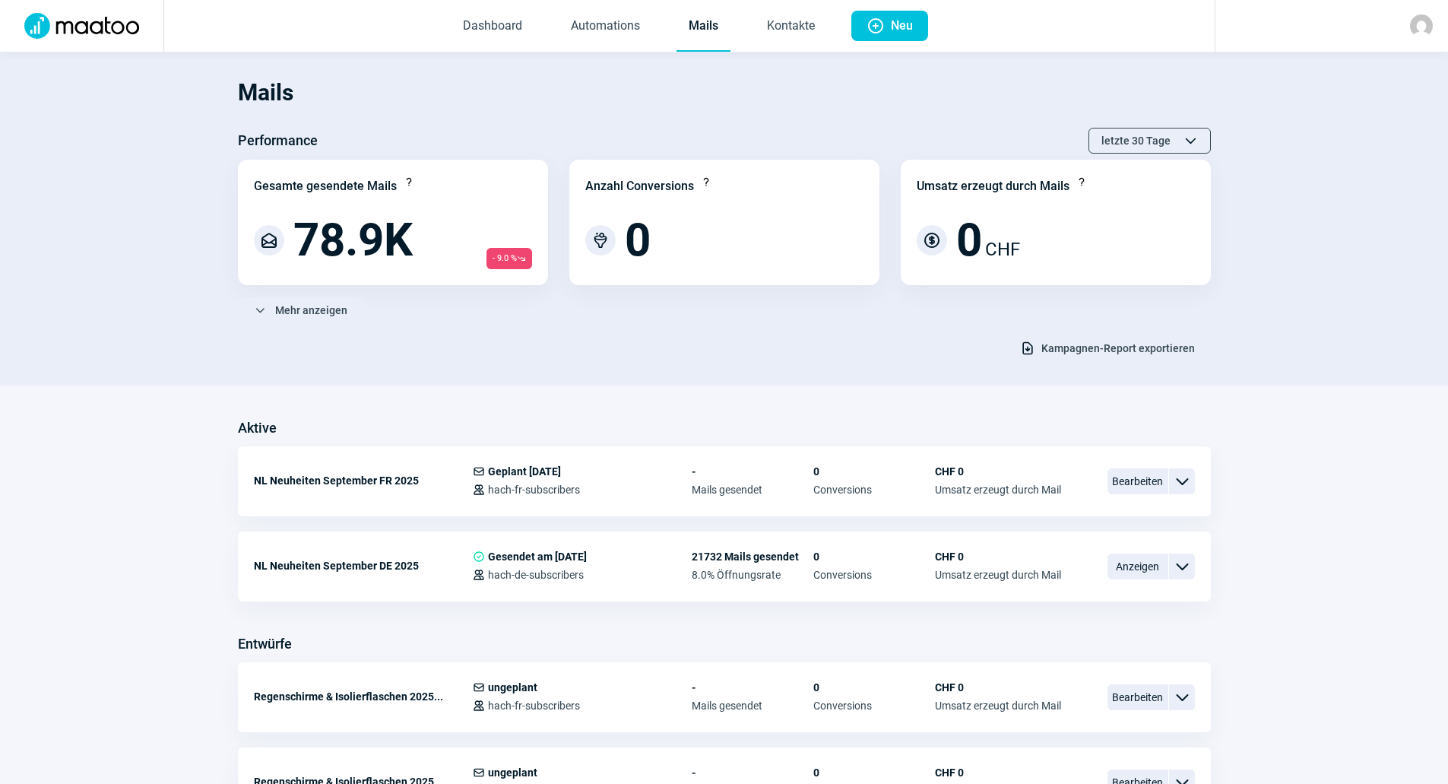
scroll to position [380, 0]
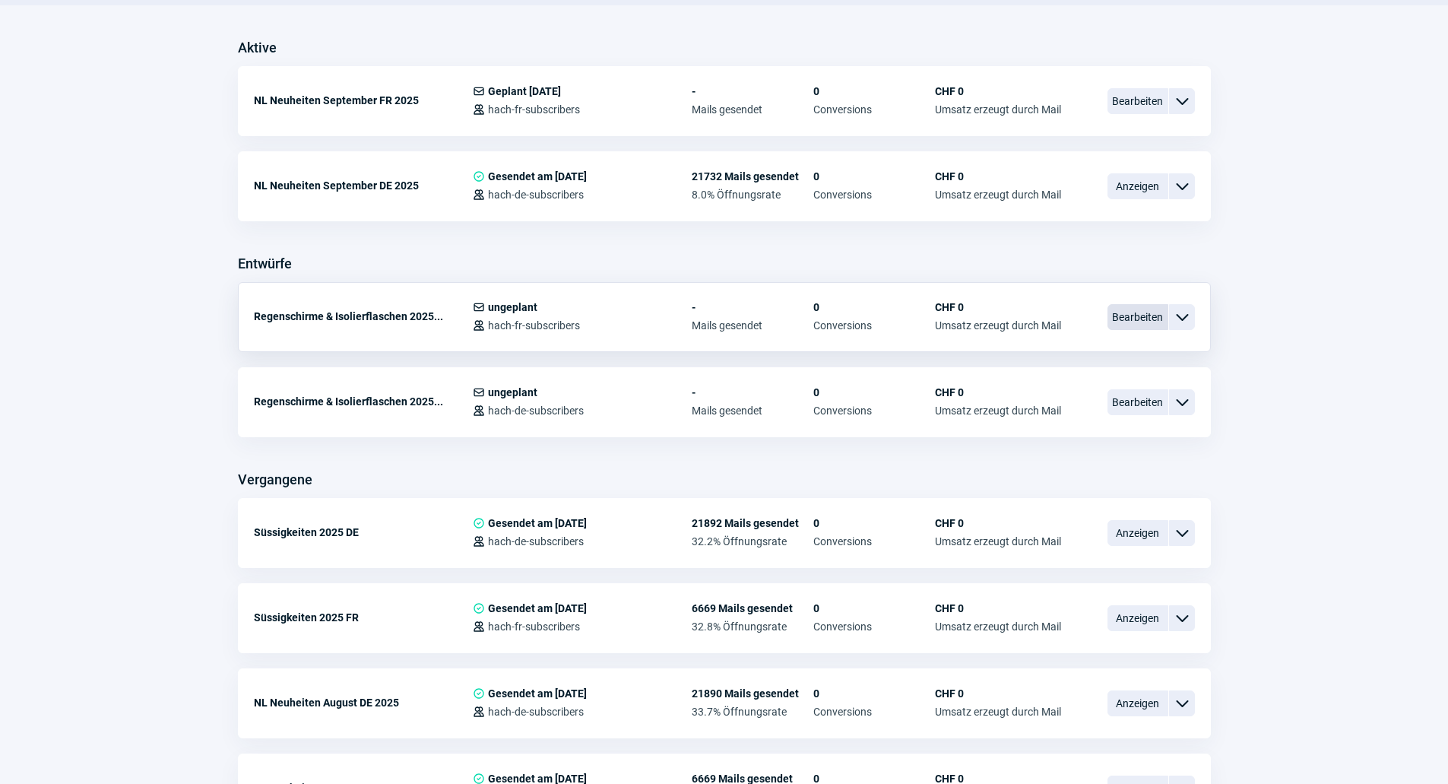
click at [1139, 325] on span "Bearbeiten" at bounding box center [1137, 317] width 61 height 26
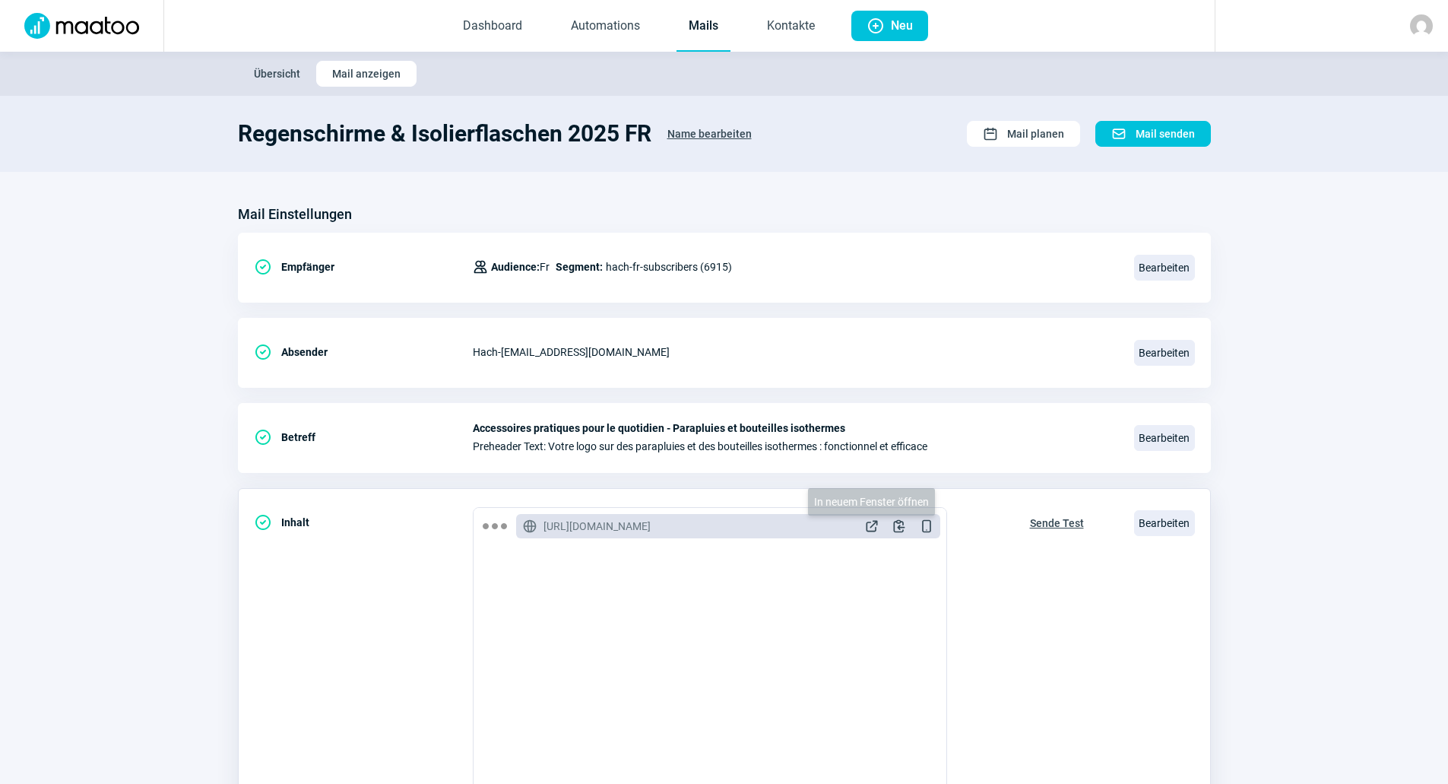
click at [870, 518] on span "ExternalLink icon" at bounding box center [871, 525] width 15 height 15
click at [720, 14] on link "Mails" at bounding box center [704, 27] width 54 height 50
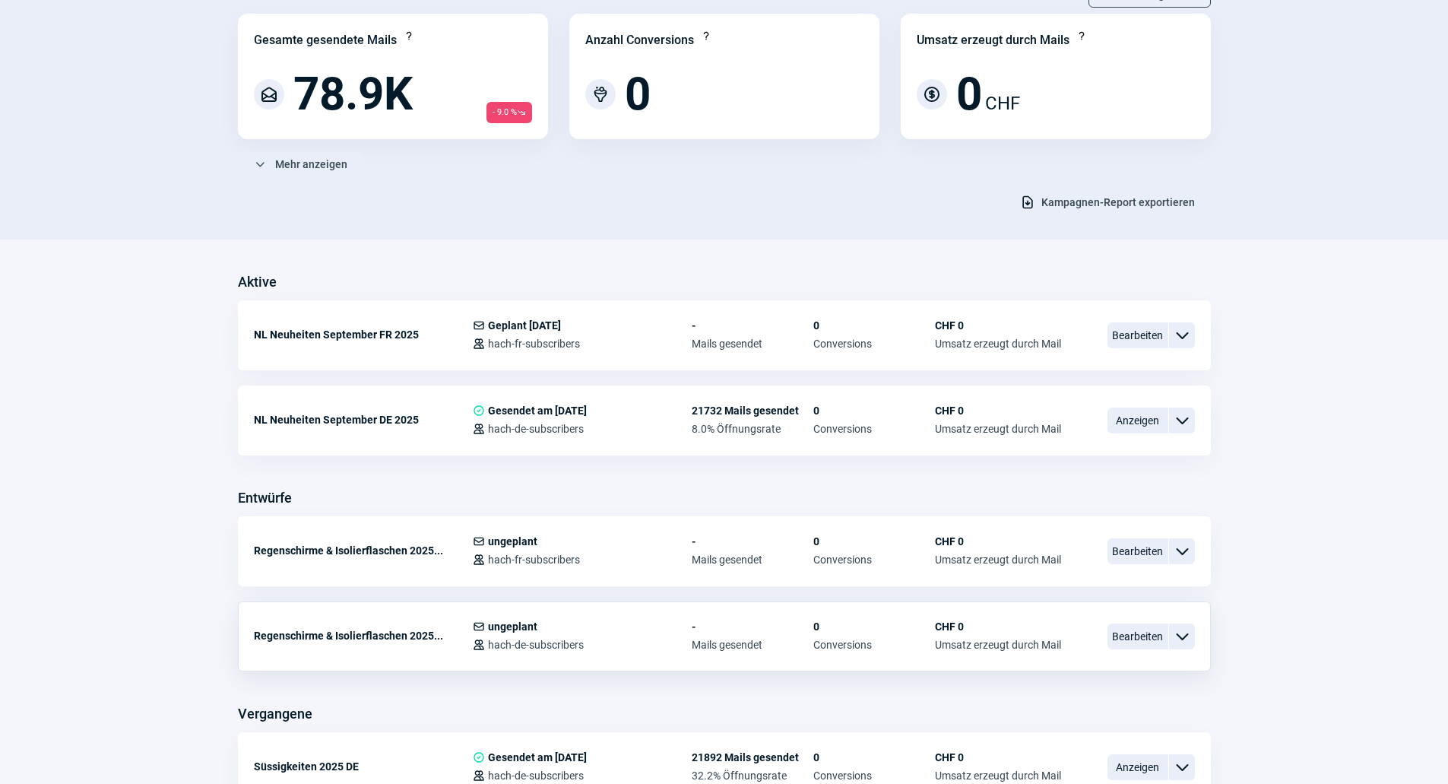
scroll to position [152, 0]
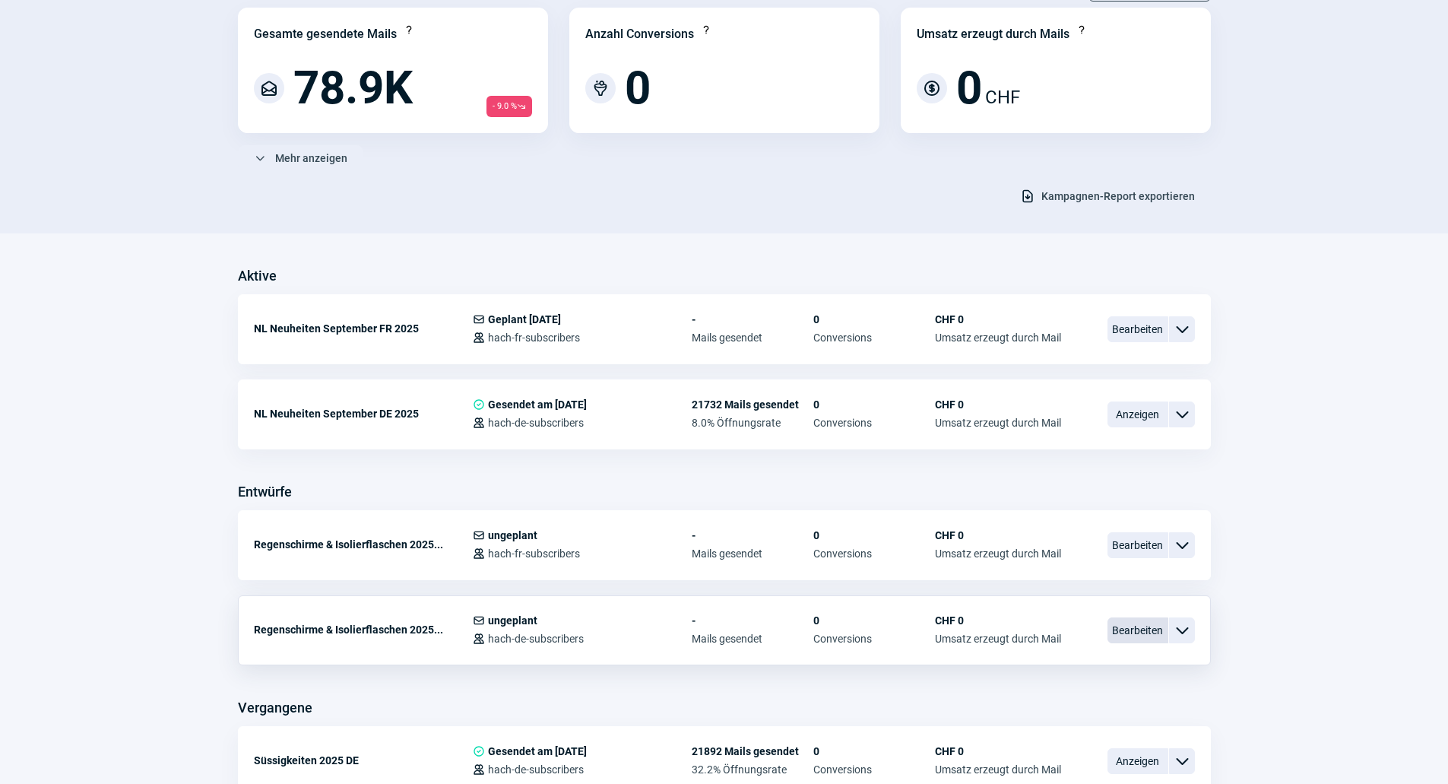
click at [1158, 626] on span "Bearbeiten" at bounding box center [1137, 630] width 61 height 26
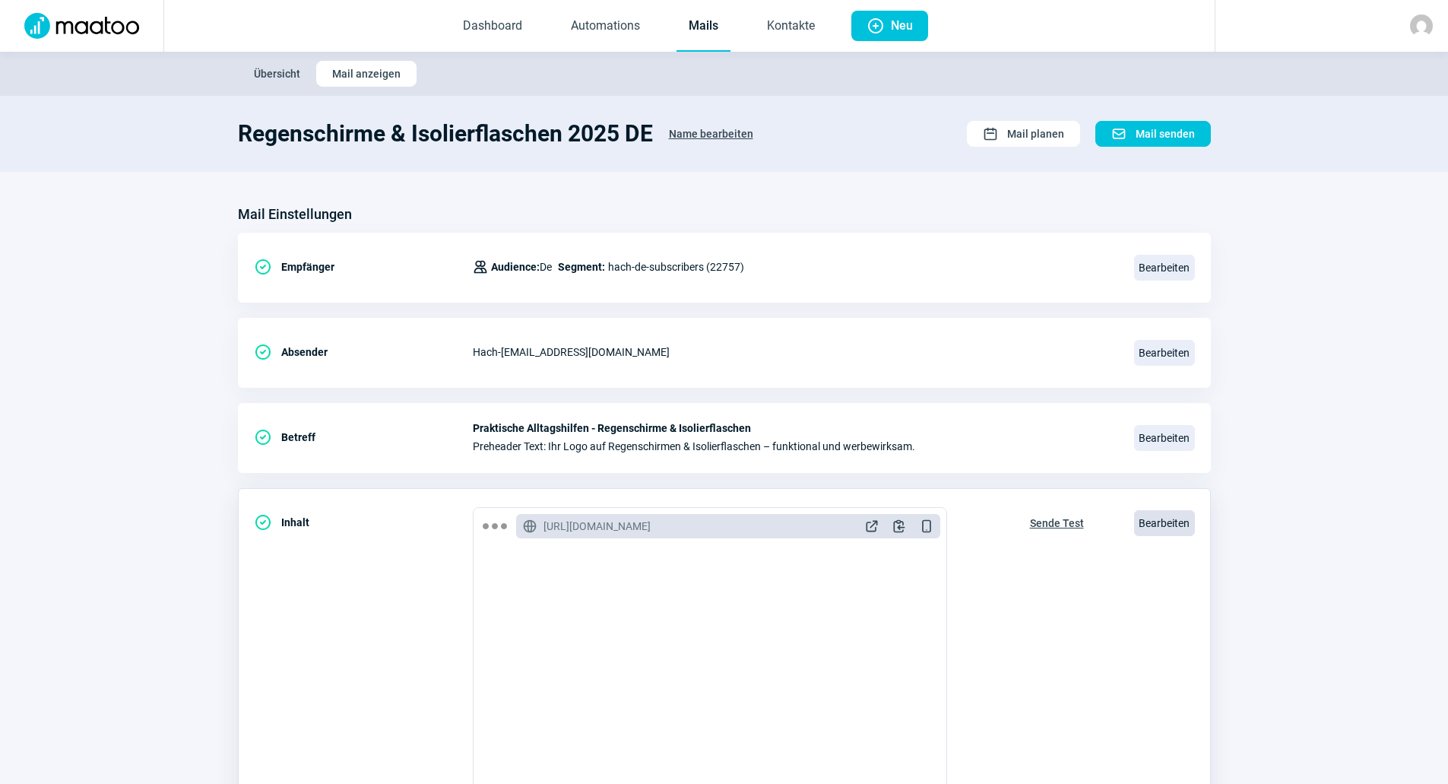
click at [1181, 515] on span "Bearbeiten" at bounding box center [1164, 523] width 61 height 26
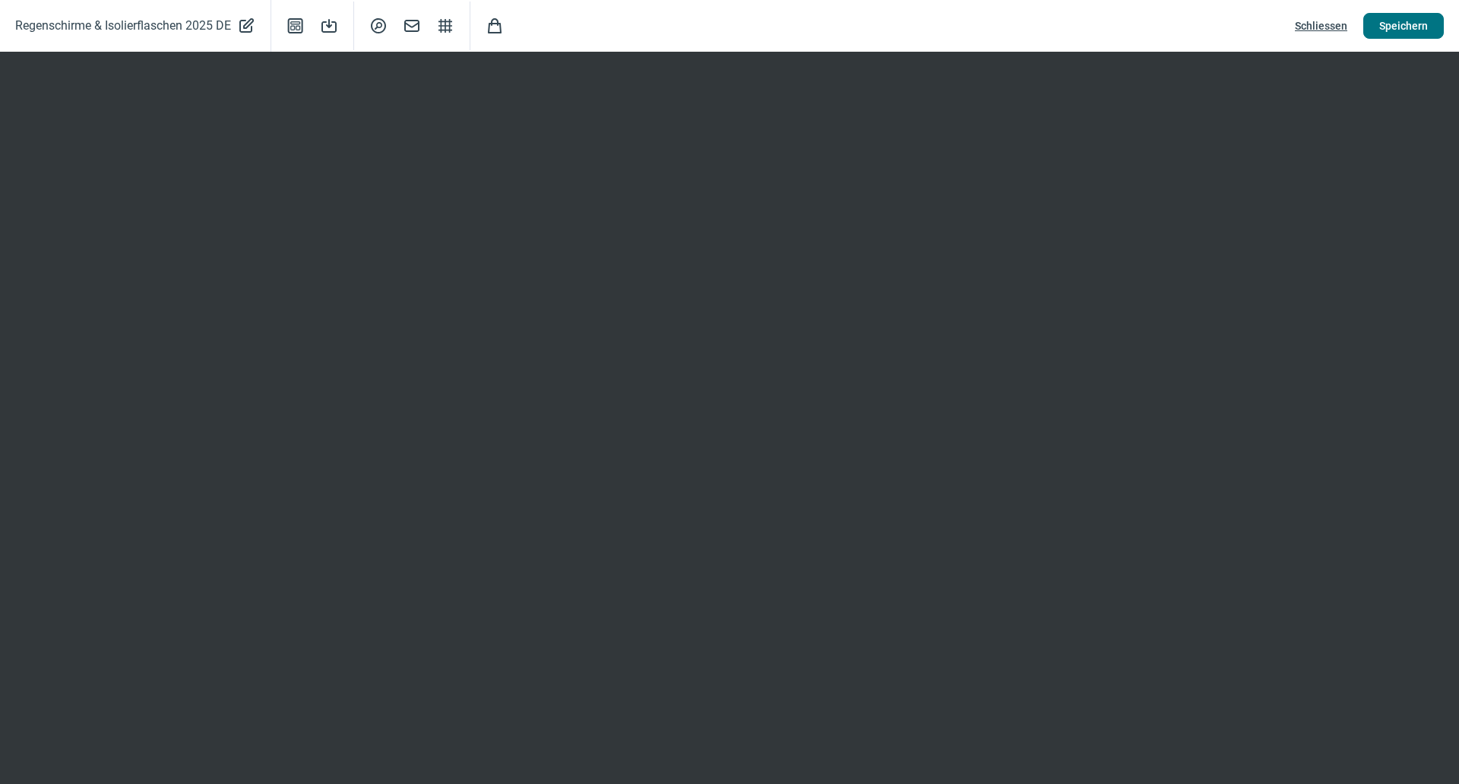
click at [1388, 15] on span "Speichern" at bounding box center [1404, 26] width 49 height 24
click at [1313, 27] on span "Schliessen" at bounding box center [1321, 26] width 52 height 24
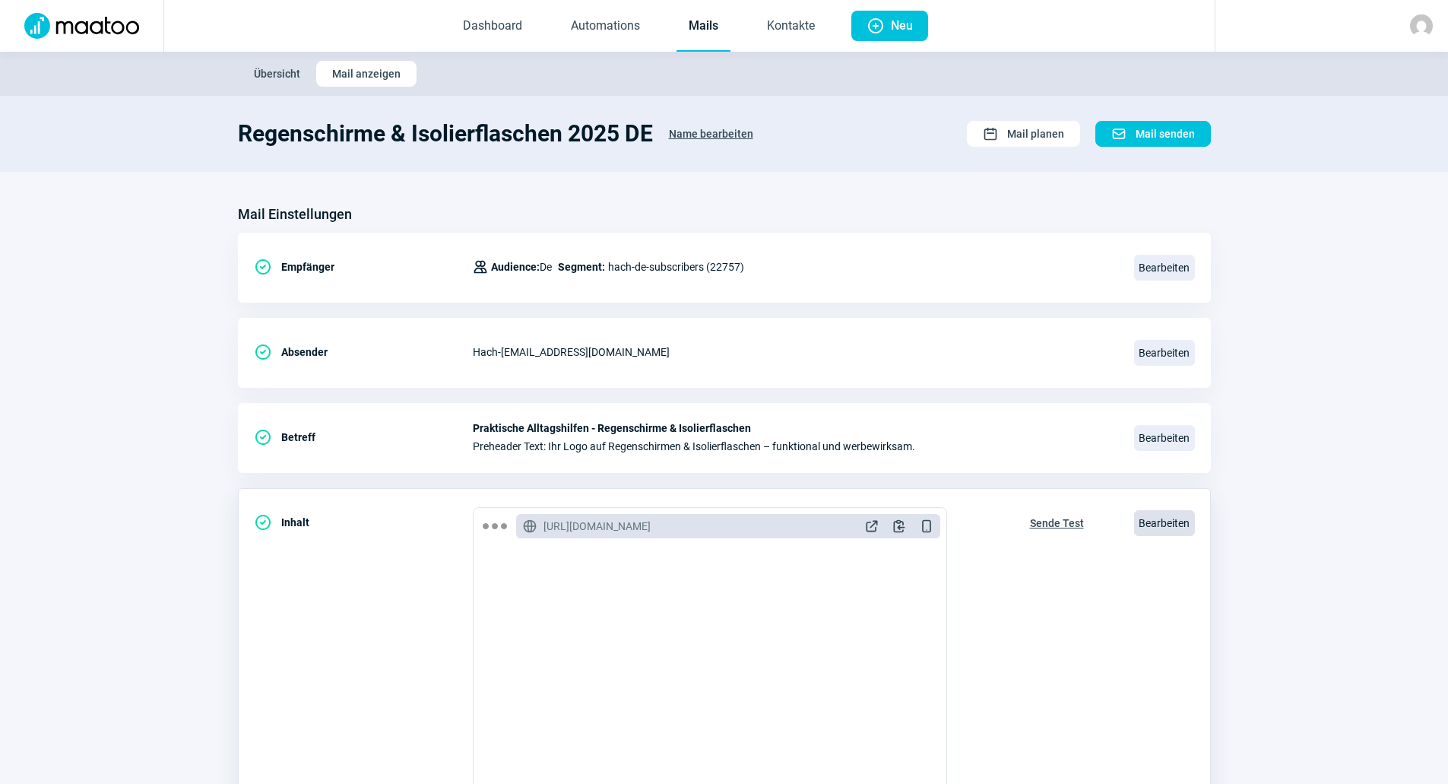
click at [1152, 529] on span "Bearbeiten" at bounding box center [1164, 523] width 61 height 26
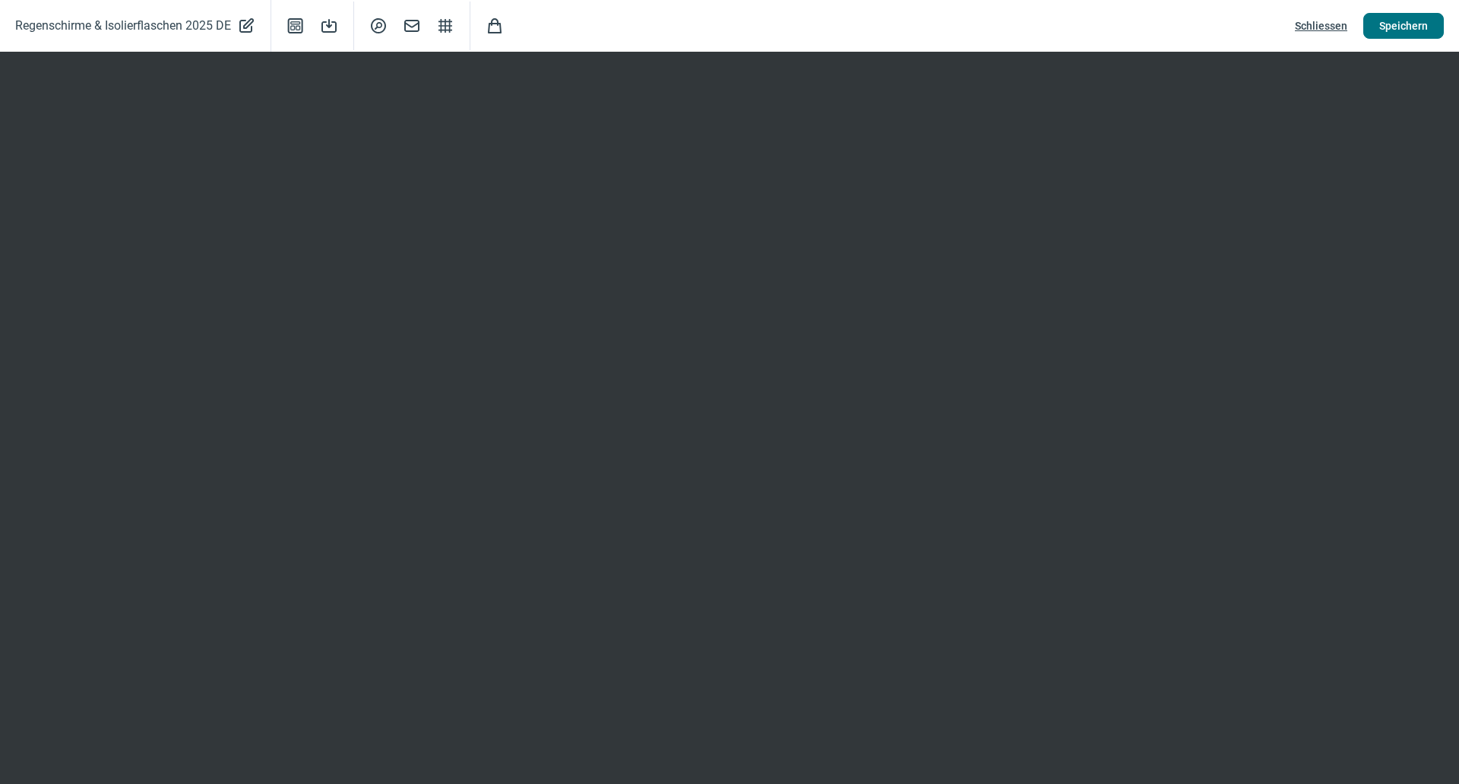
click at [1409, 26] on span "Speichern" at bounding box center [1404, 26] width 49 height 24
click at [1317, 34] on span "Schliessen" at bounding box center [1321, 26] width 52 height 24
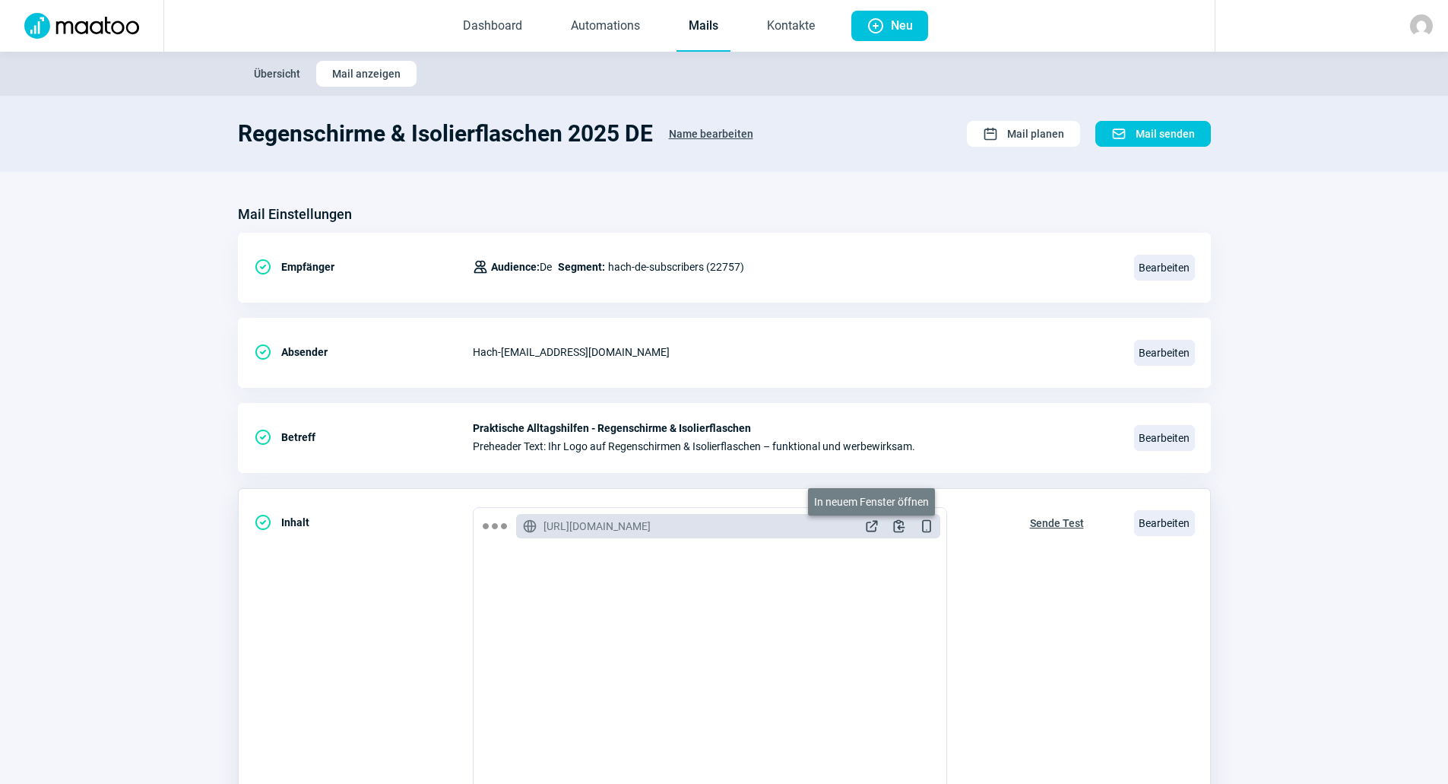
click at [875, 528] on span "ExternalLink icon" at bounding box center [871, 525] width 15 height 15
drag, startPoint x: 709, startPoint y: 31, endPoint x: 697, endPoint y: 38, distance: 14.0
click at [709, 31] on link "Mails" at bounding box center [704, 27] width 54 height 50
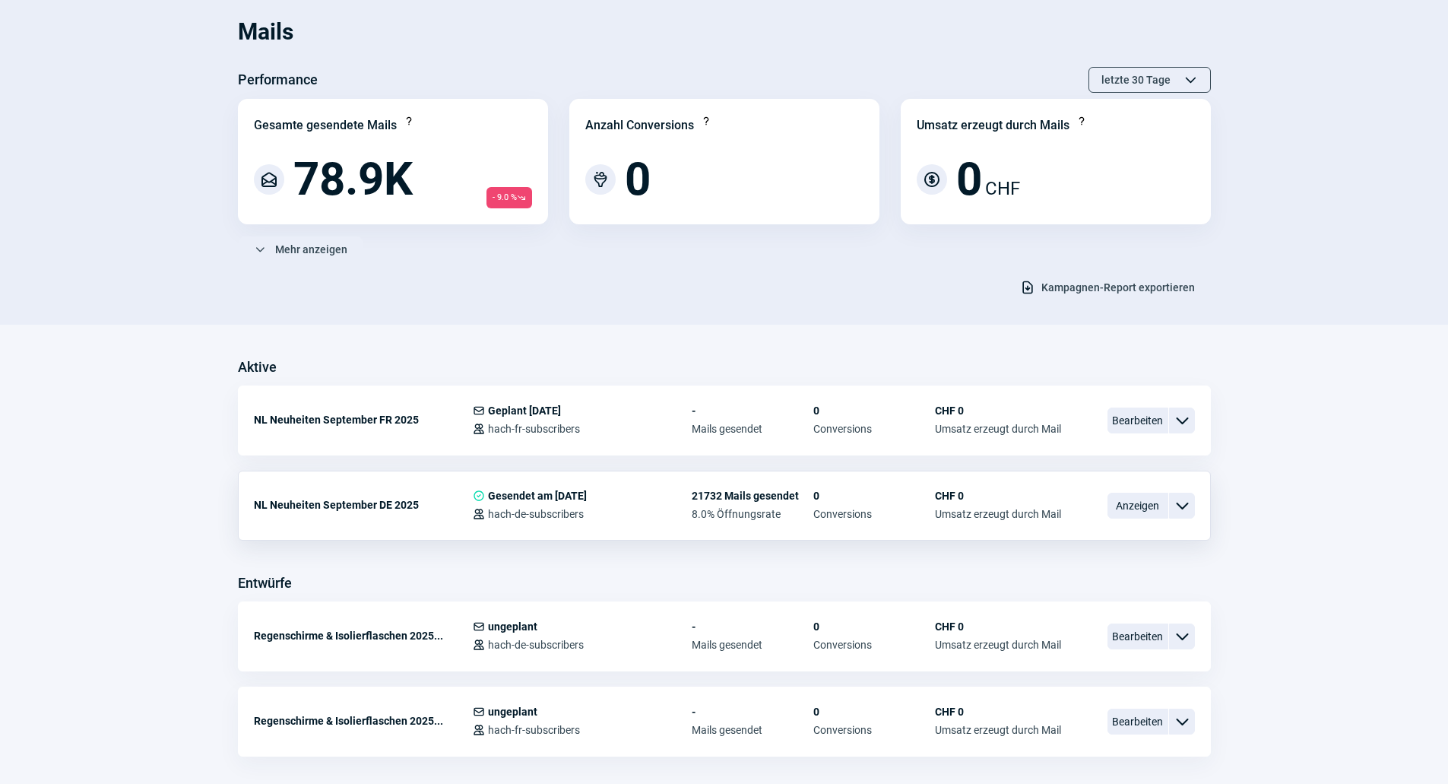
scroll to position [152, 0]
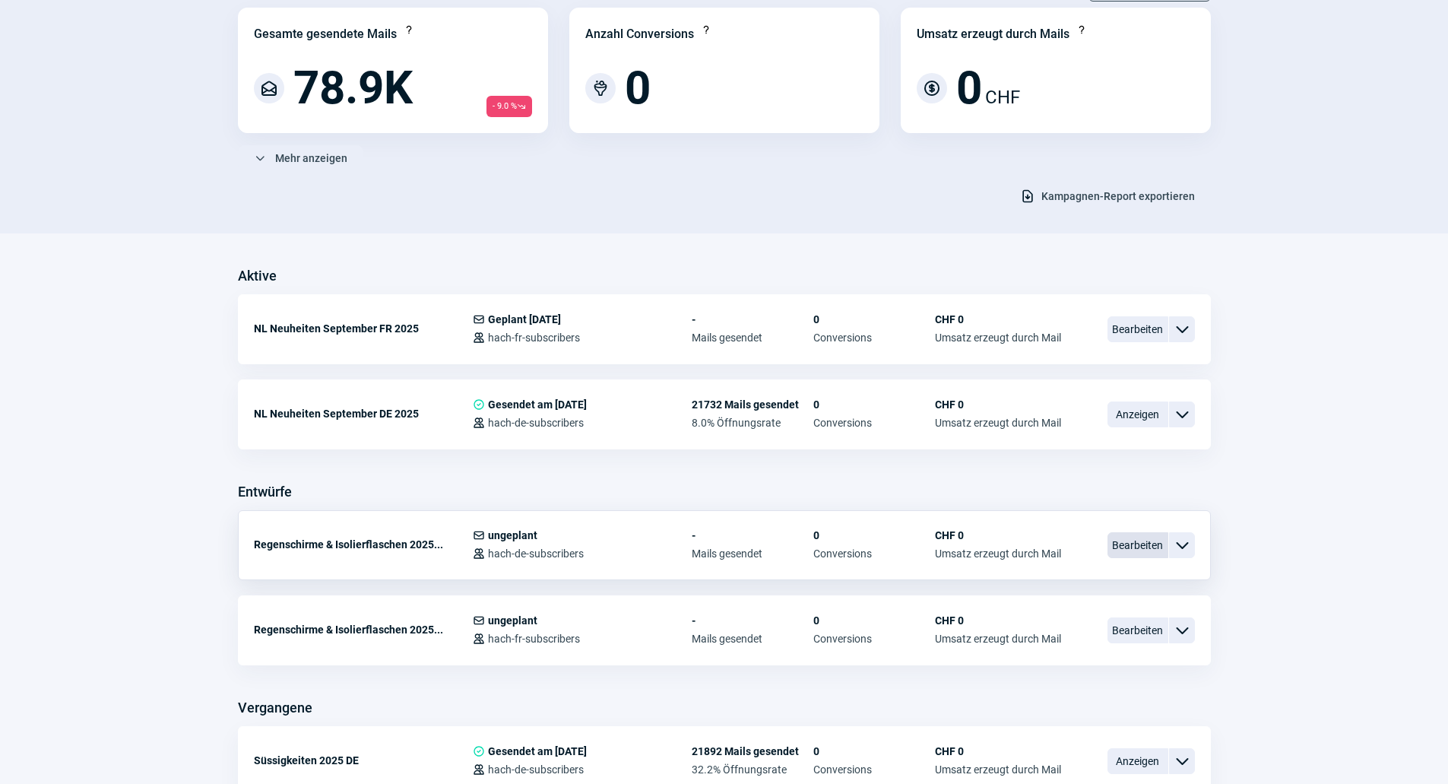
click at [1133, 547] on span "Bearbeiten" at bounding box center [1137, 545] width 61 height 26
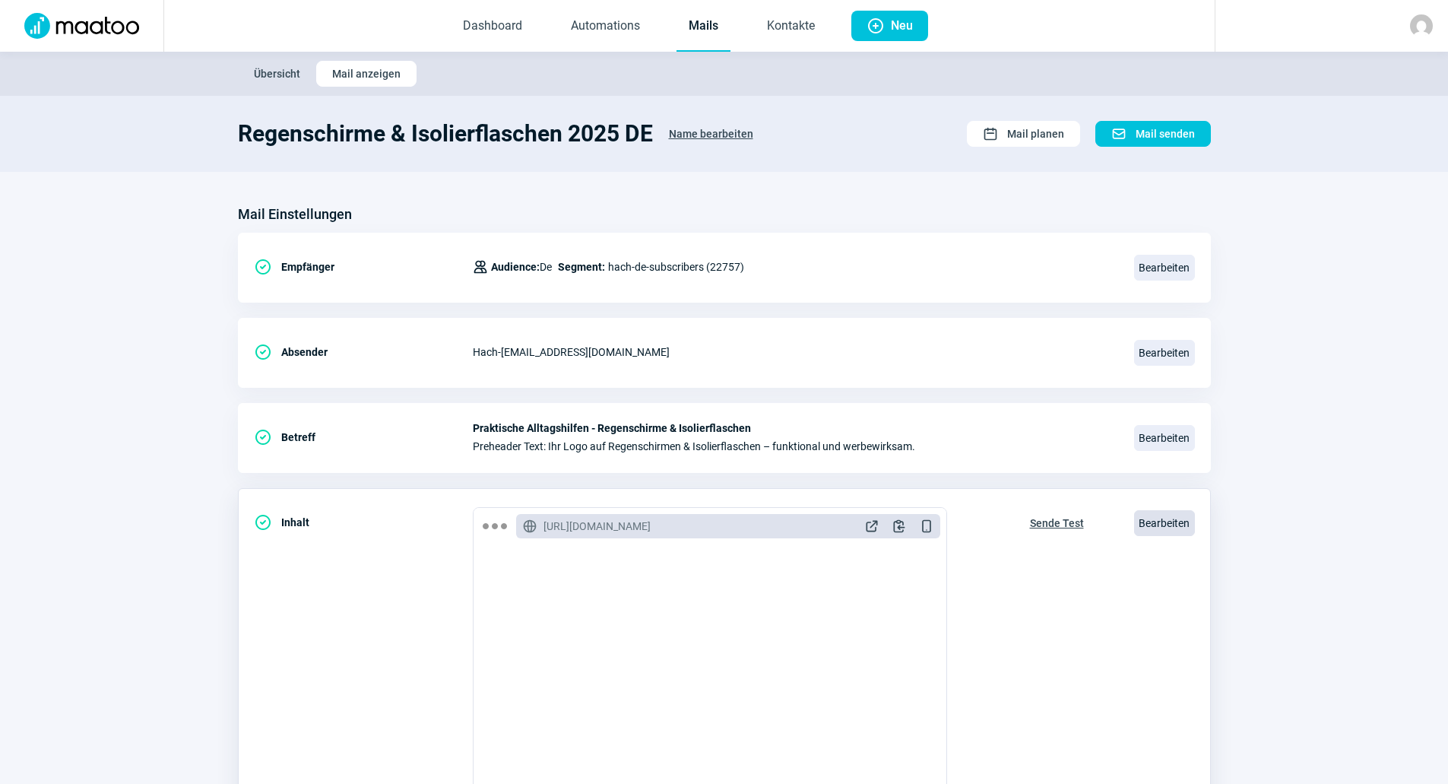
click at [1158, 518] on span "Bearbeiten" at bounding box center [1164, 523] width 61 height 26
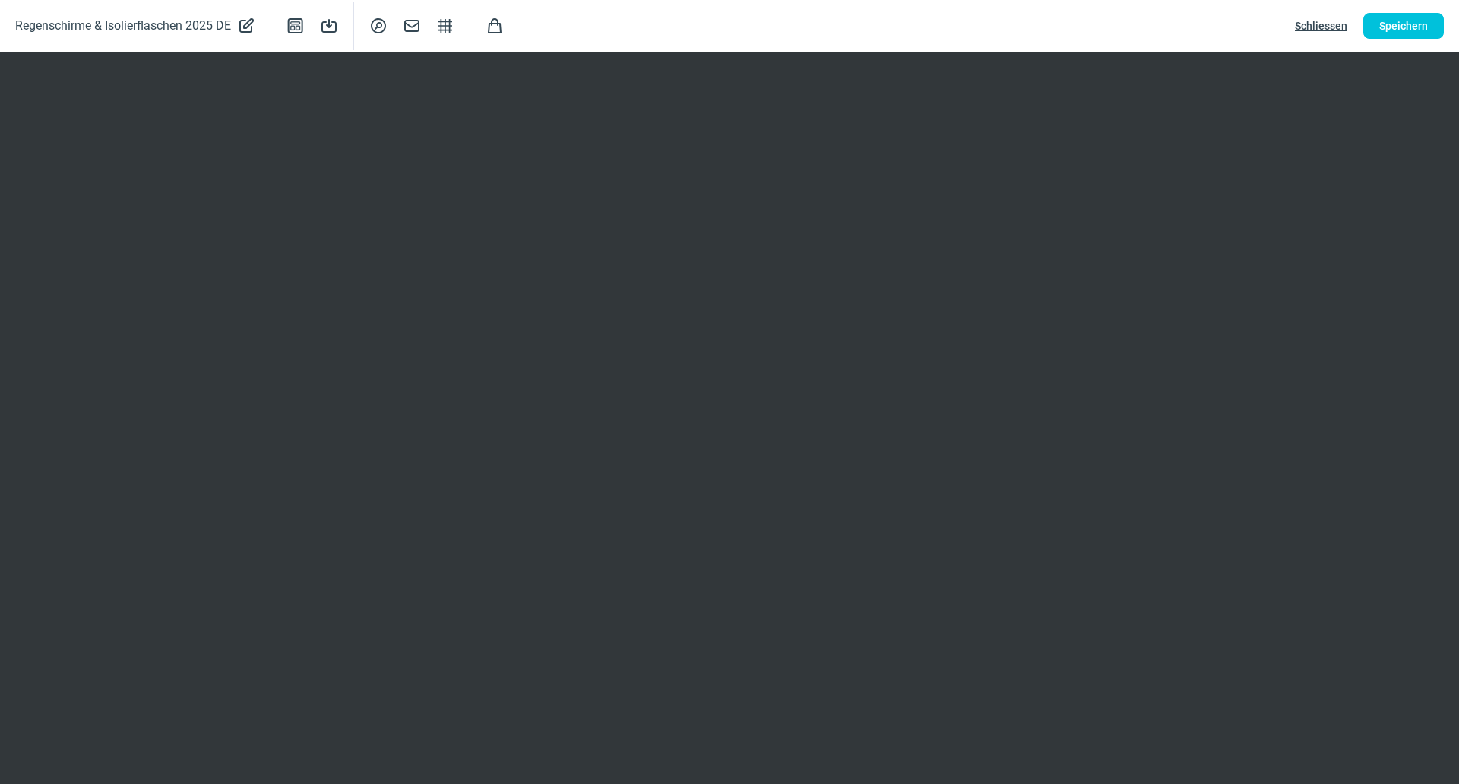
click at [1308, 24] on span "Schliessen" at bounding box center [1321, 26] width 52 height 24
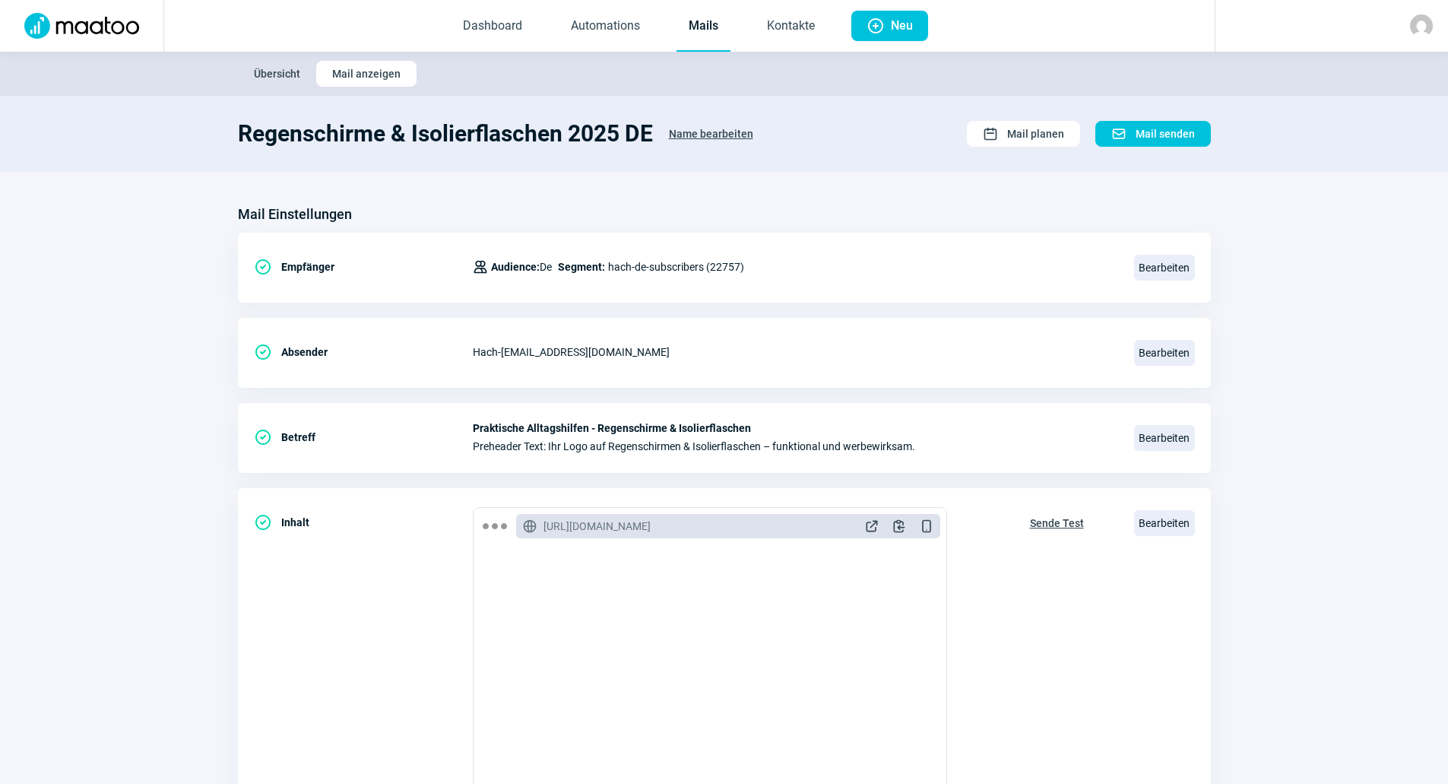
click at [705, 24] on link "Mails" at bounding box center [704, 27] width 54 height 50
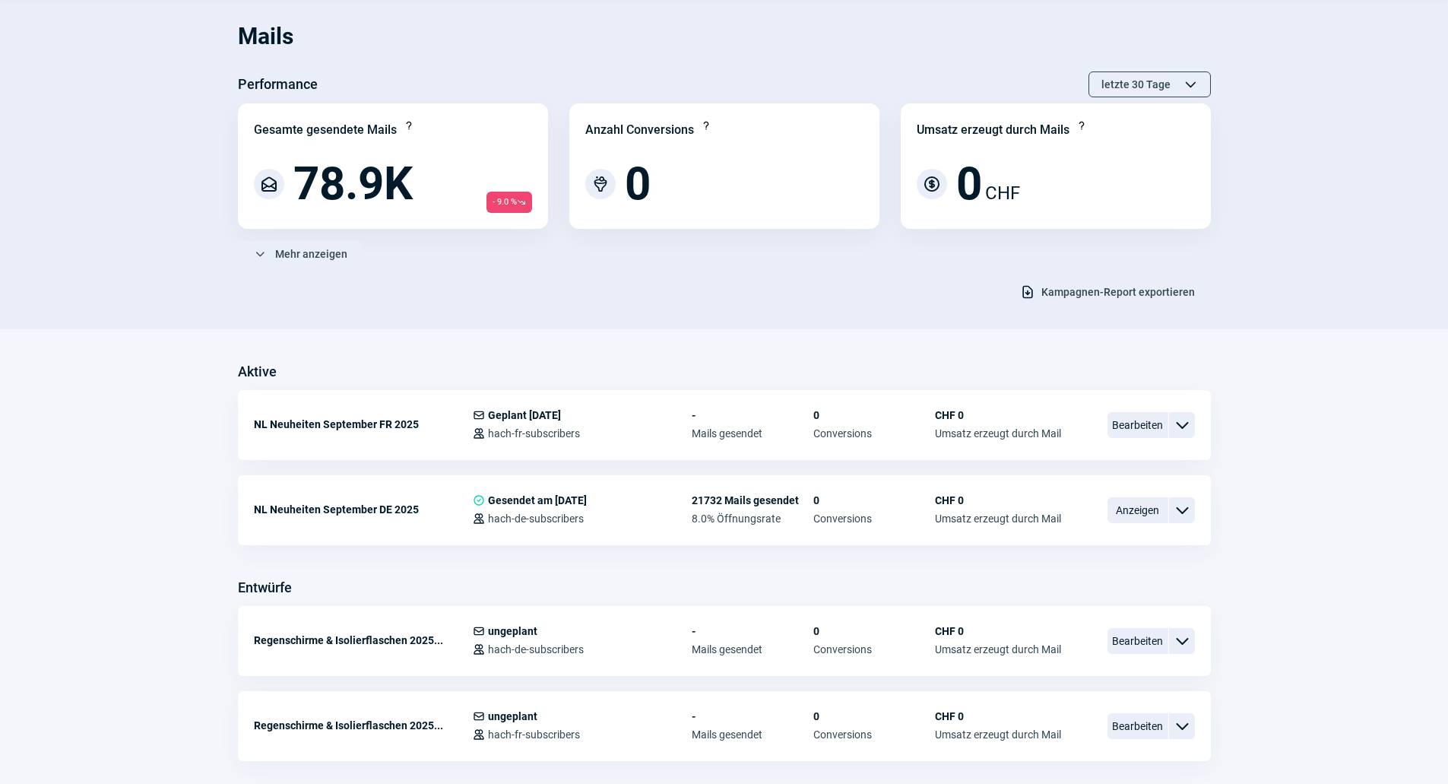
scroll to position [152, 0]
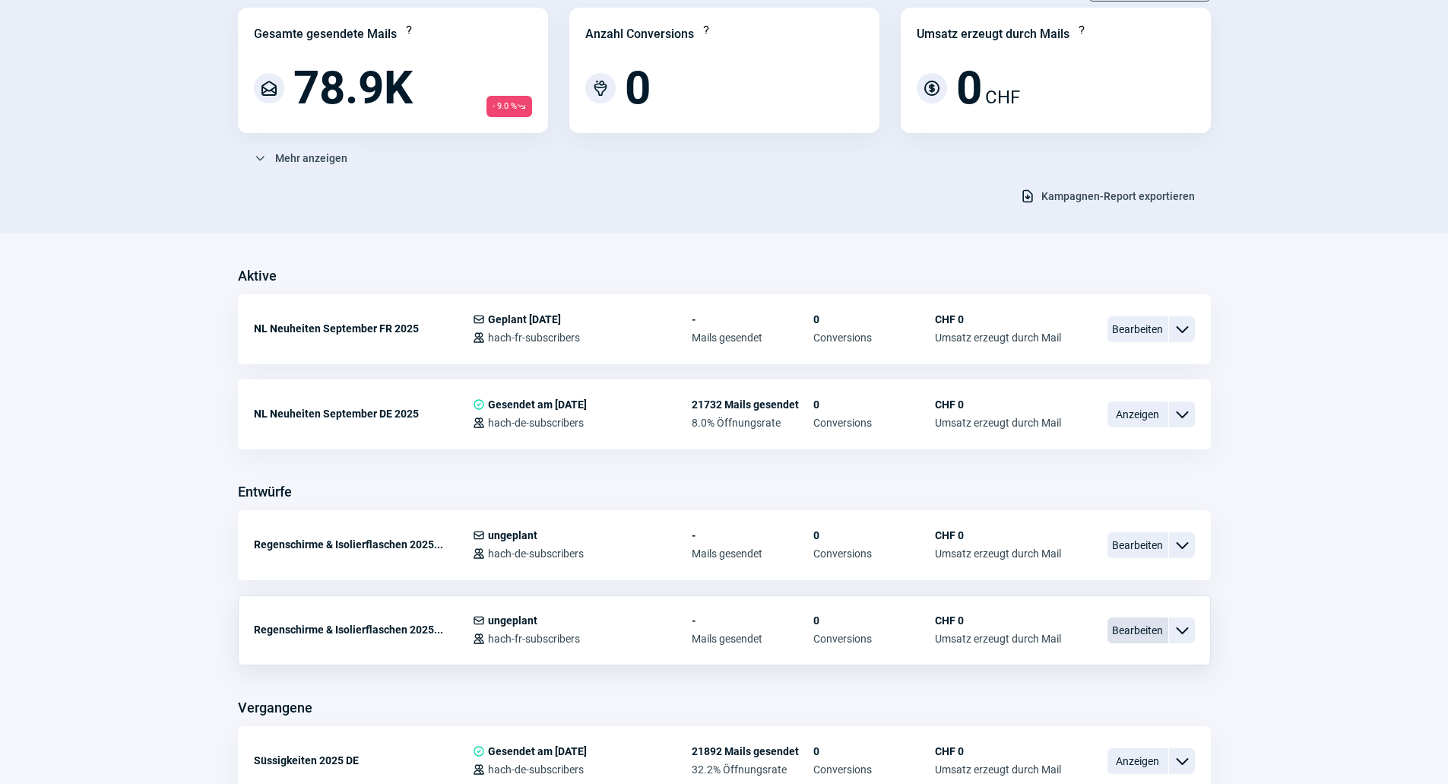
click at [1118, 633] on span "Bearbeiten" at bounding box center [1137, 630] width 61 height 26
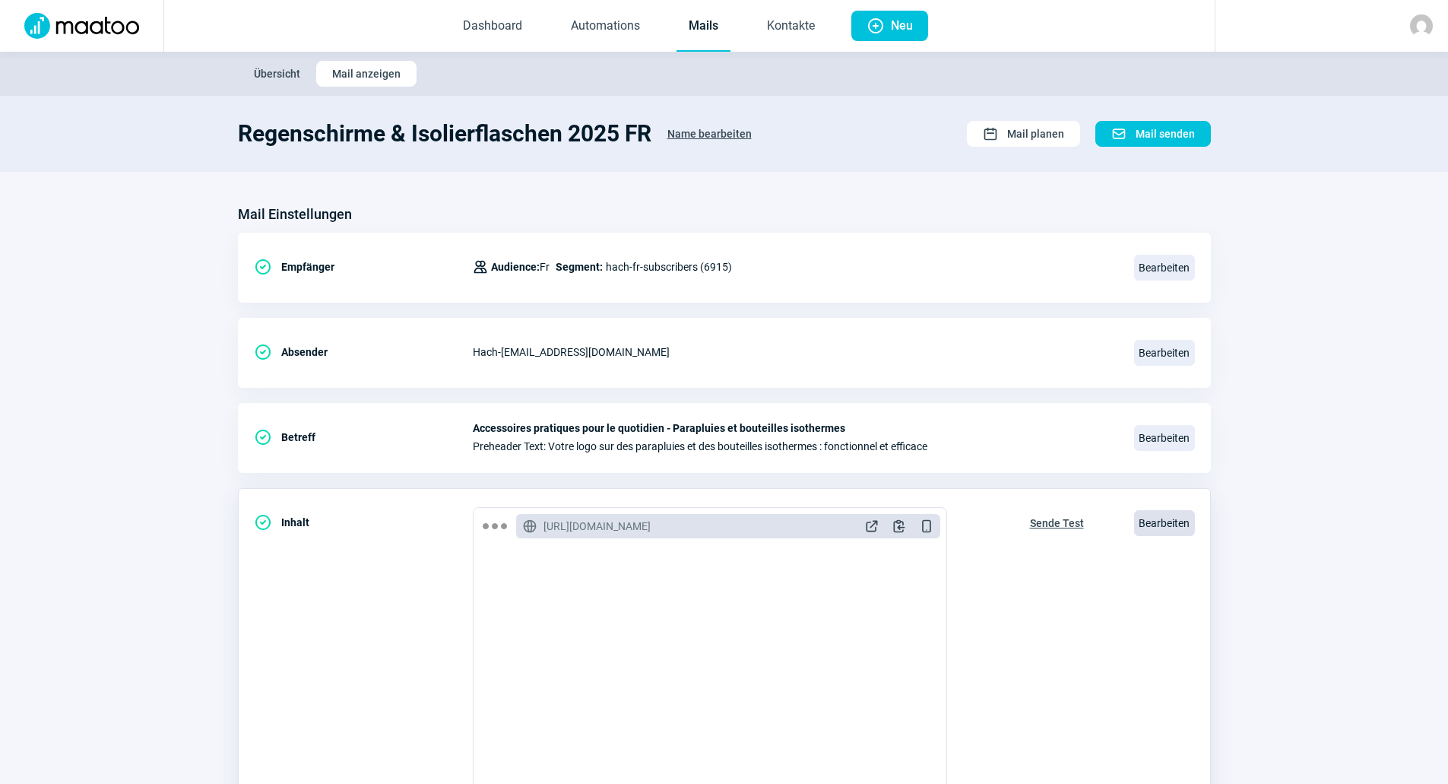
click at [1156, 519] on span "Bearbeiten" at bounding box center [1164, 523] width 61 height 26
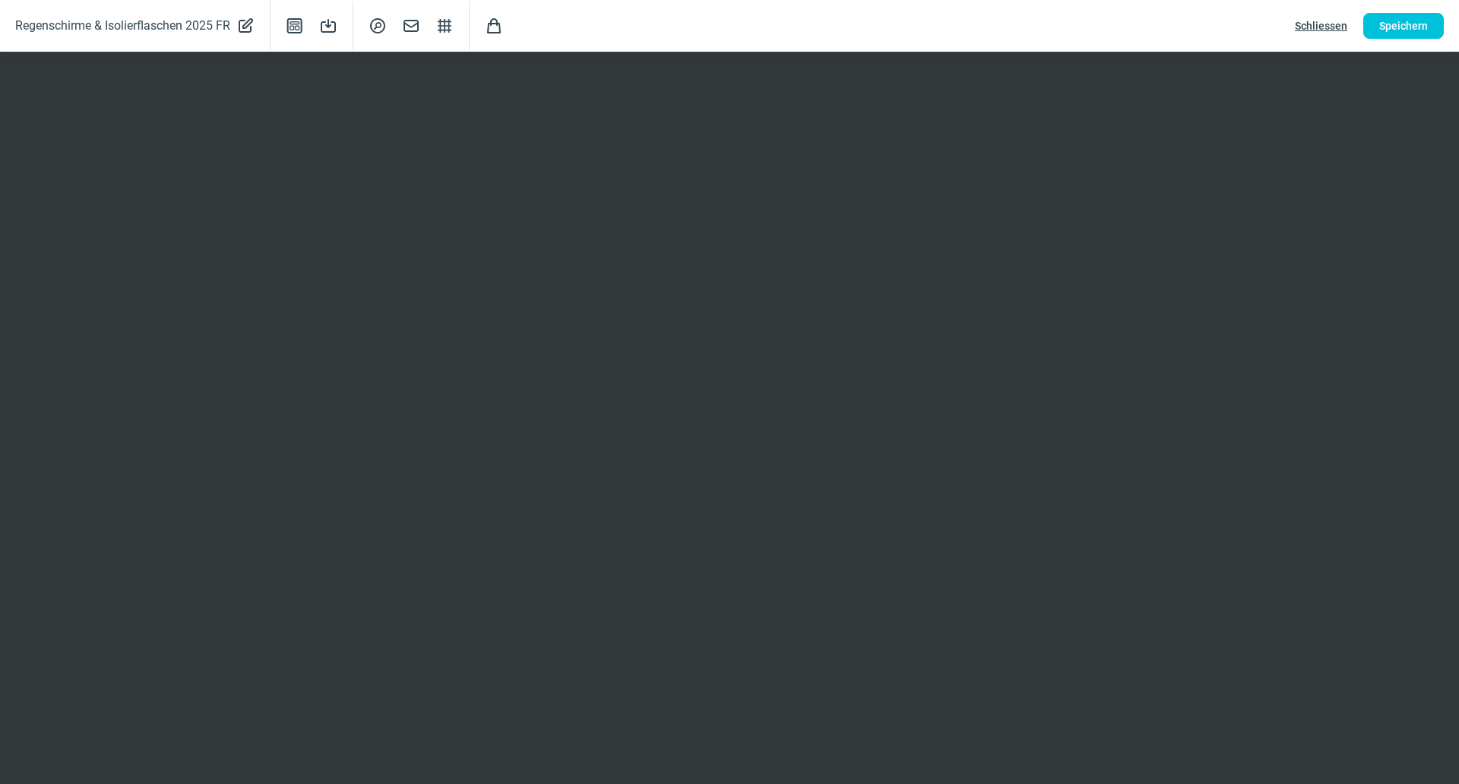
click at [1297, 30] on span "Schliessen" at bounding box center [1321, 26] width 52 height 24
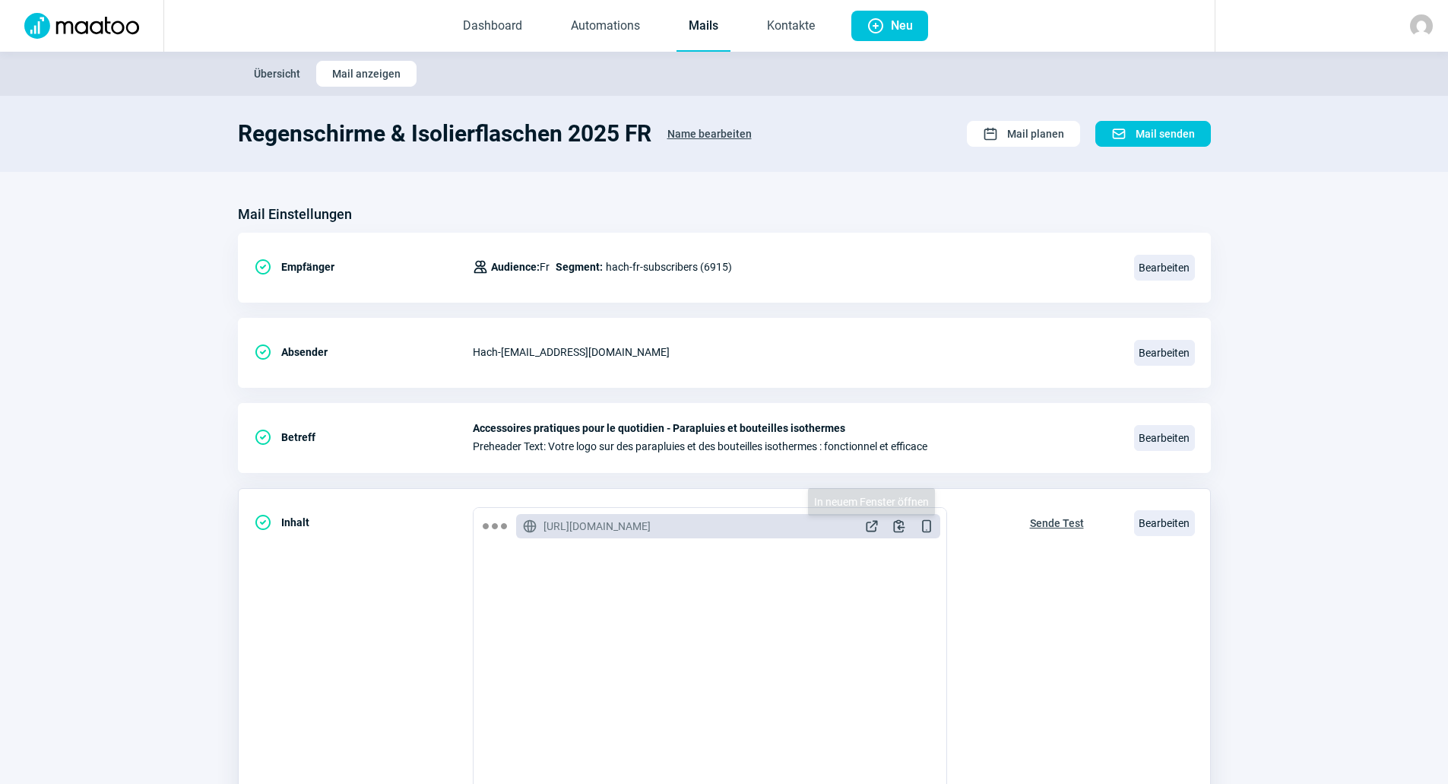
click at [878, 521] on span "ExternalLink icon" at bounding box center [871, 525] width 15 height 15
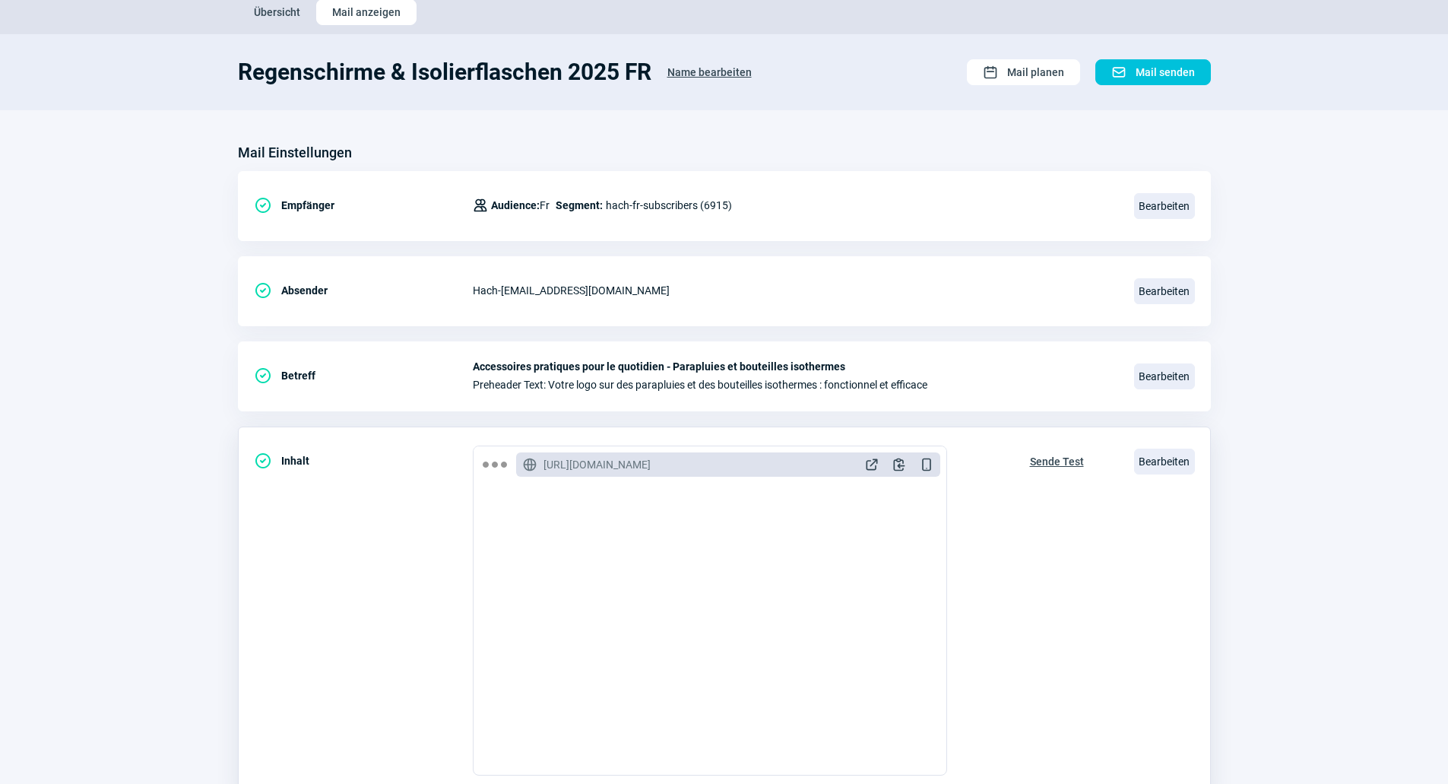
scroll to position [152, 0]
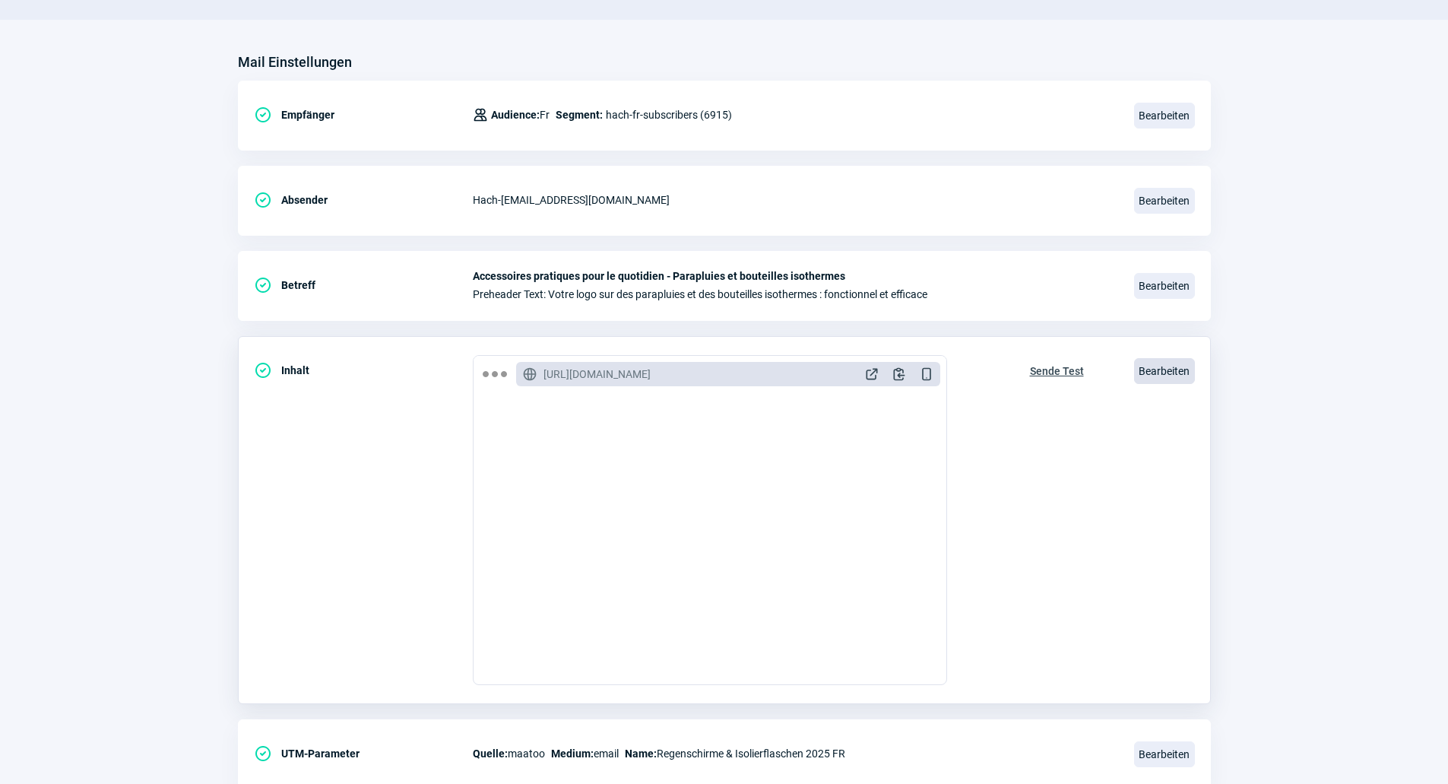
click at [1164, 367] on span "Bearbeiten" at bounding box center [1164, 371] width 61 height 26
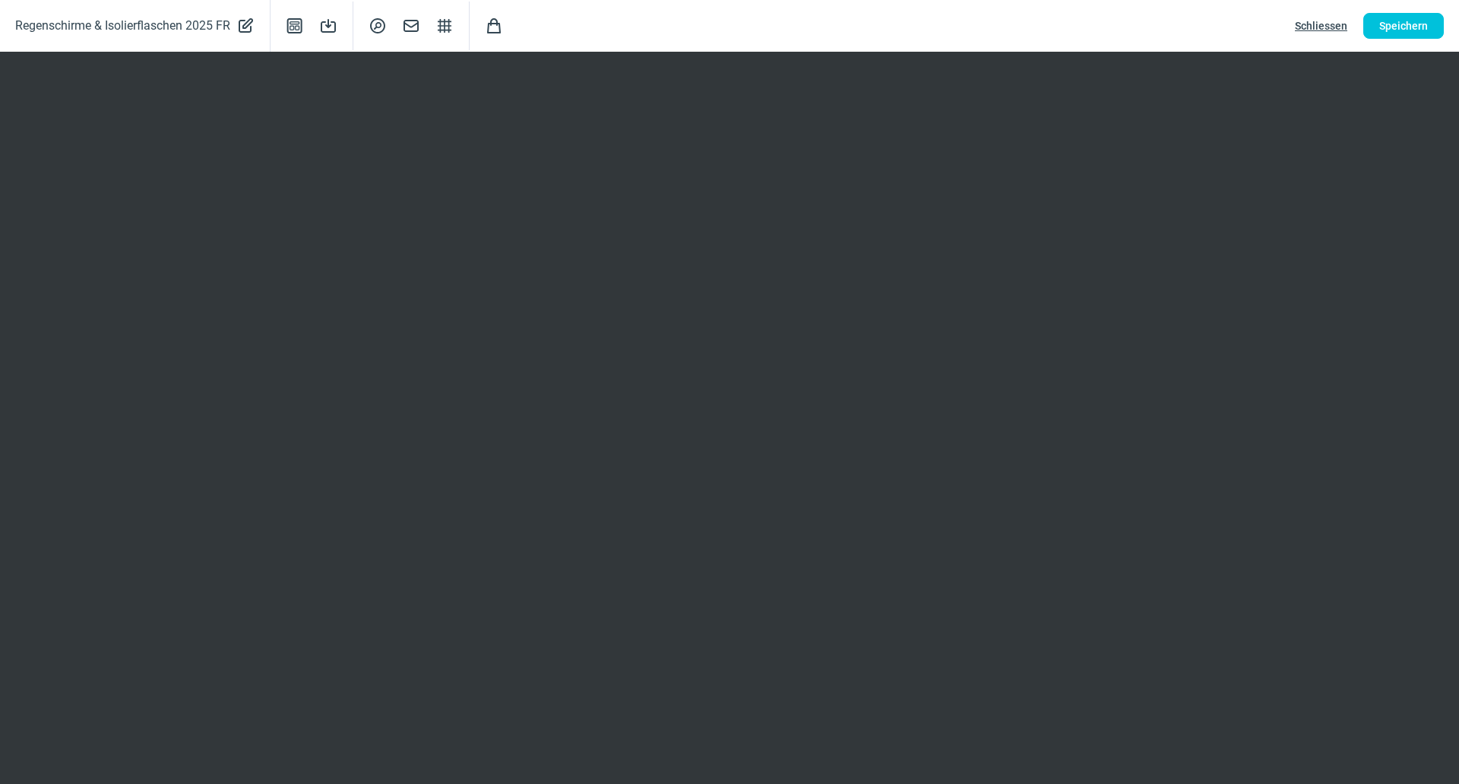
click at [1376, 10] on div "Regenschirme & Isolierflaschen 2025 FR PencilAlt icon Template icon Save icon S…" at bounding box center [729, 26] width 1459 height 52
click at [1377, 11] on div "Regenschirme & Isolierflaschen 2025 FR PencilAlt icon Template icon Save icon S…" at bounding box center [729, 26] width 1459 height 52
click at [1383, 24] on span "Speichern" at bounding box center [1404, 26] width 49 height 24
click at [1408, 24] on span "Speichern" at bounding box center [1404, 26] width 49 height 24
click at [1314, 30] on span "Schliessen" at bounding box center [1321, 26] width 52 height 24
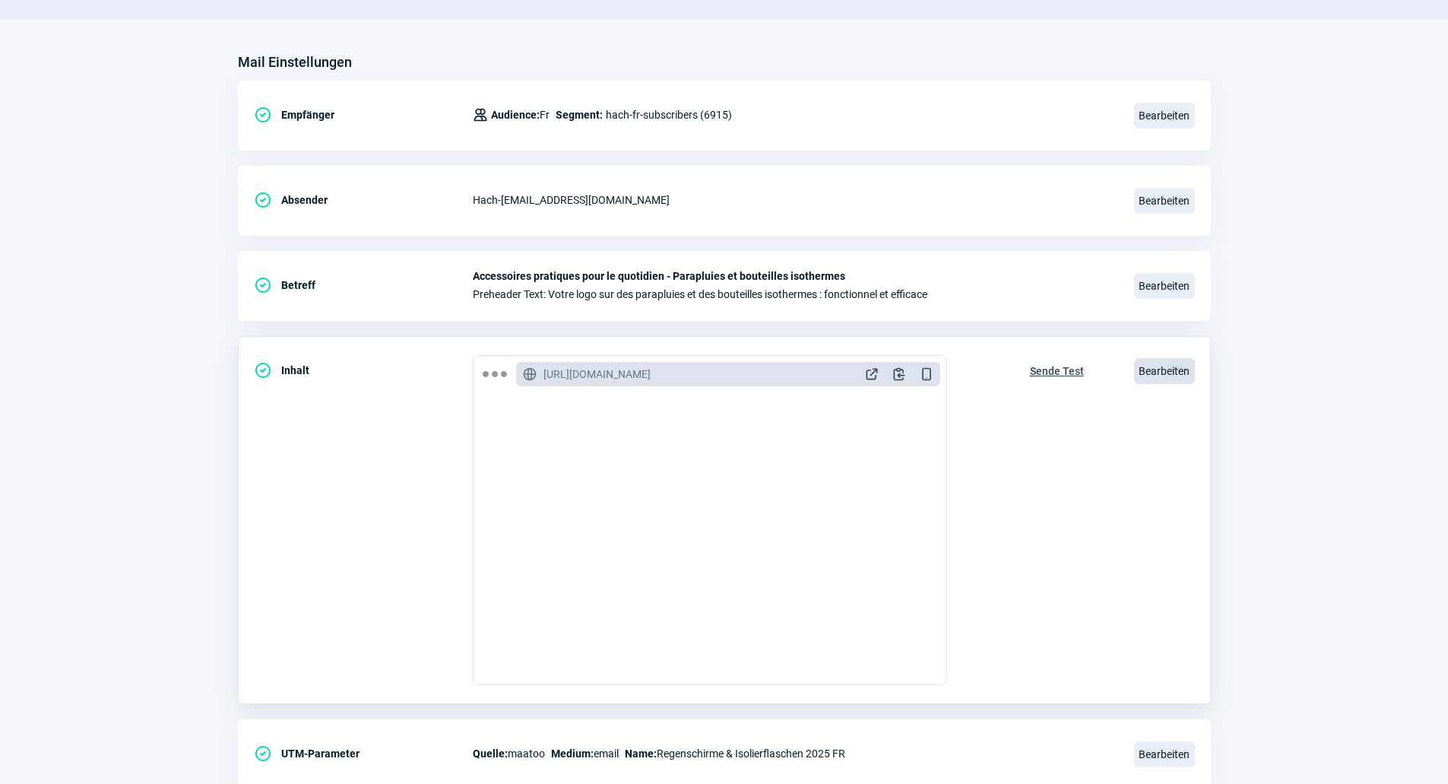
click at [1158, 367] on span "Bearbeiten" at bounding box center [1164, 371] width 61 height 26
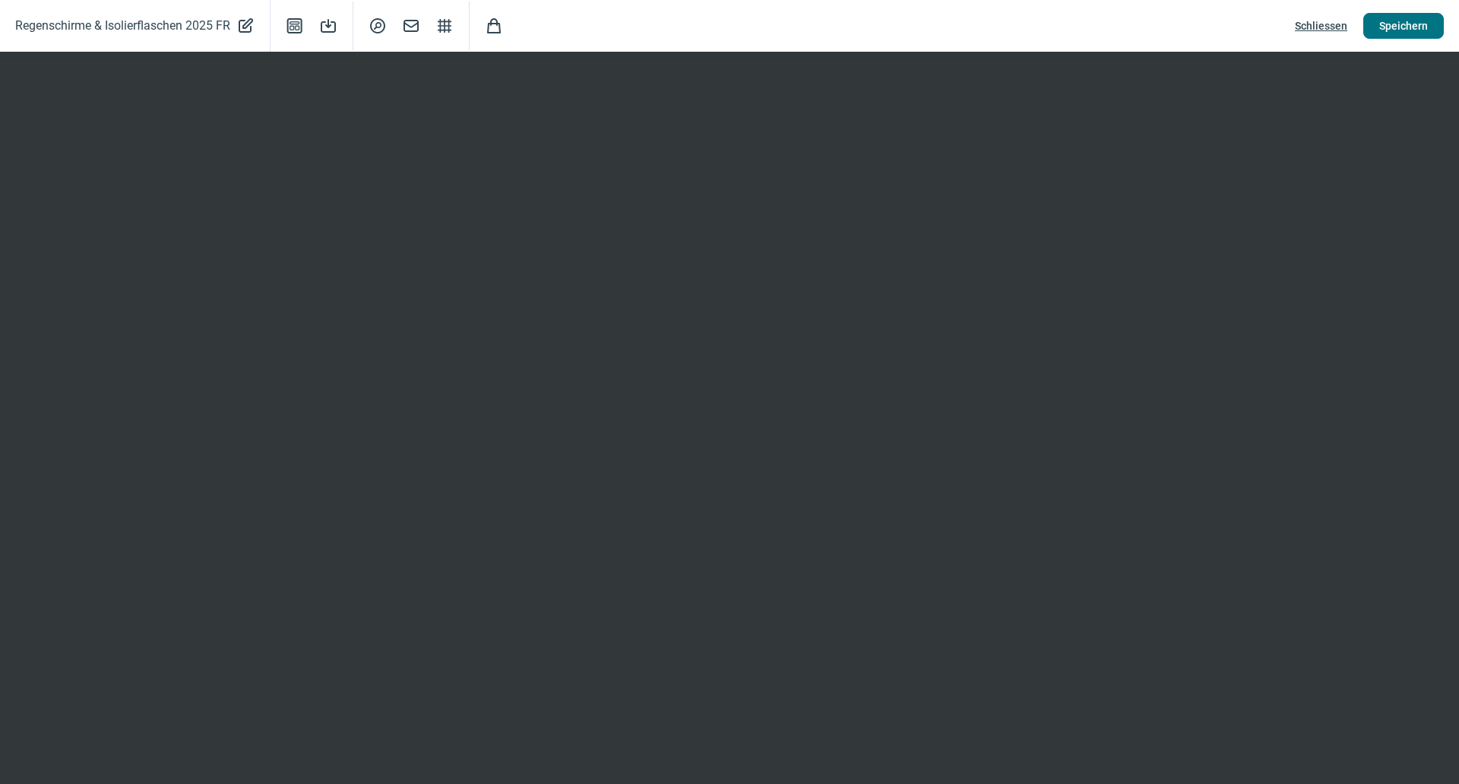
click at [1402, 27] on span "Speichern" at bounding box center [1404, 26] width 49 height 24
click at [1314, 21] on span "Schliessen" at bounding box center [1321, 26] width 52 height 24
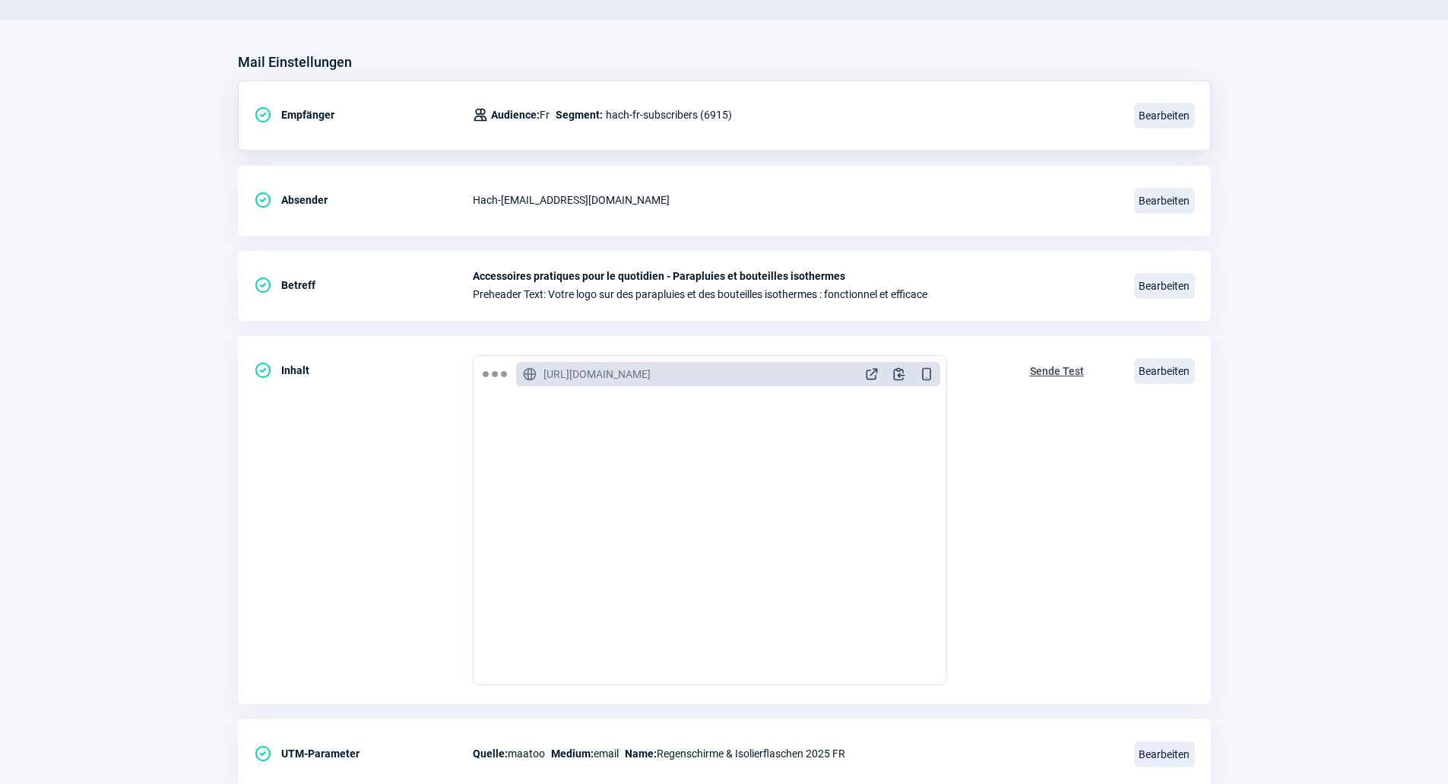
scroll to position [0, 0]
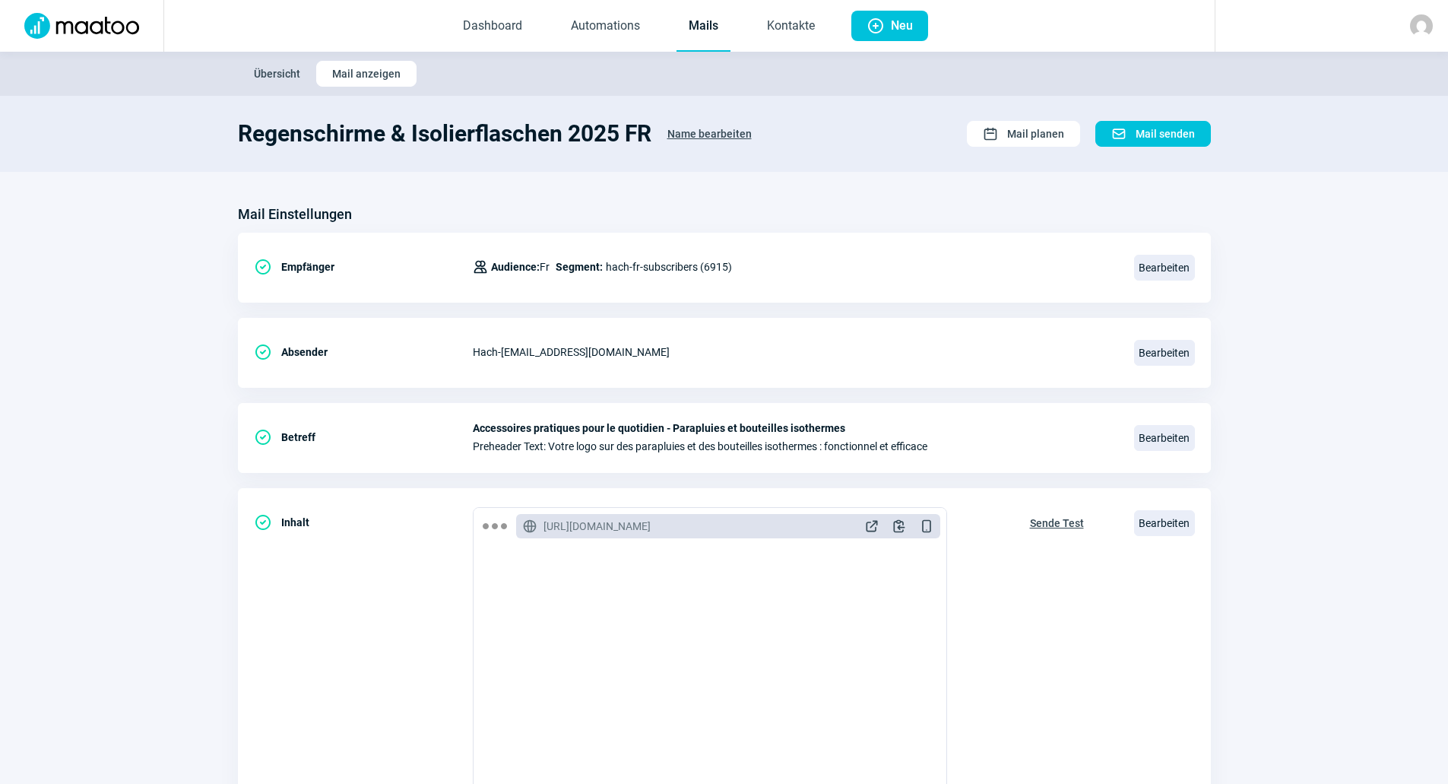
click at [703, 30] on link "Mails" at bounding box center [704, 27] width 54 height 50
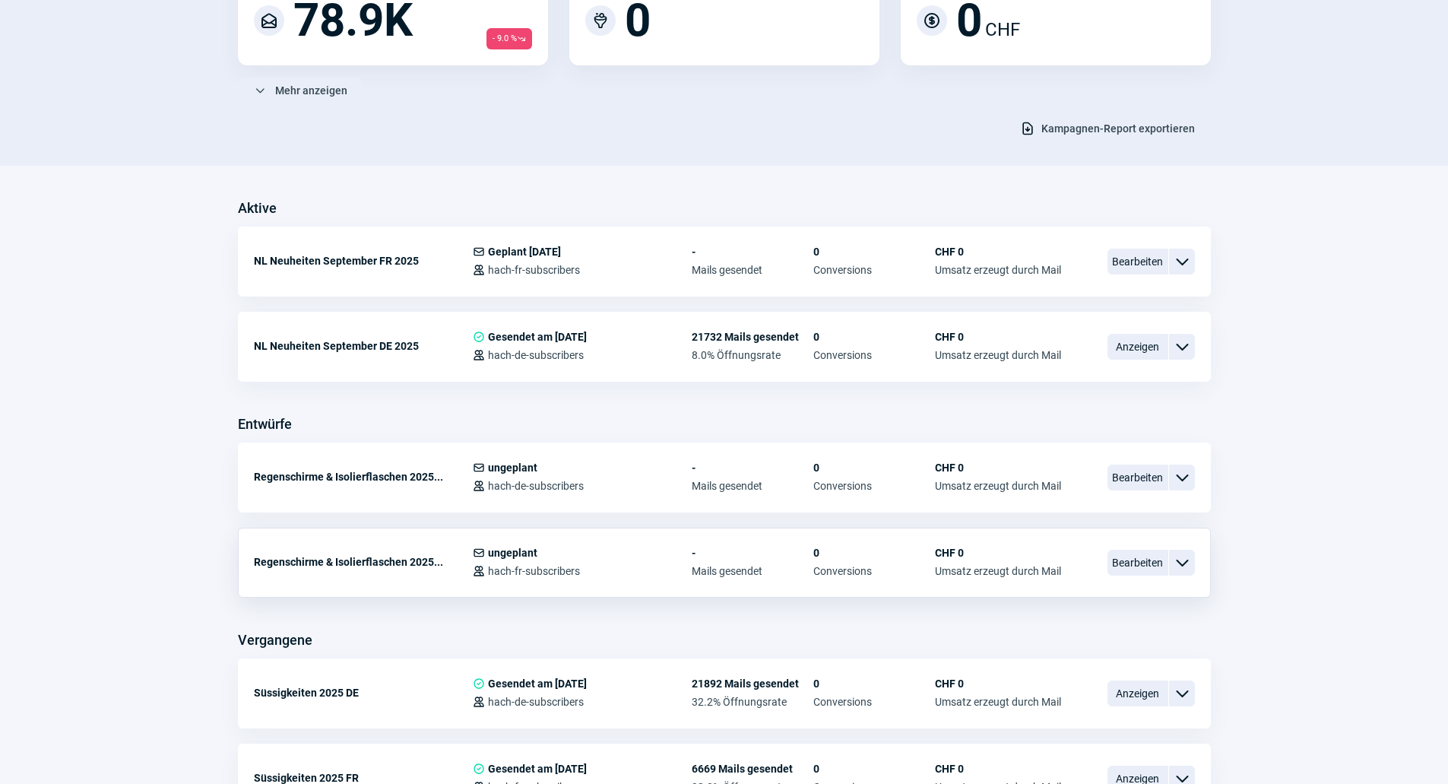
scroll to position [228, 0]
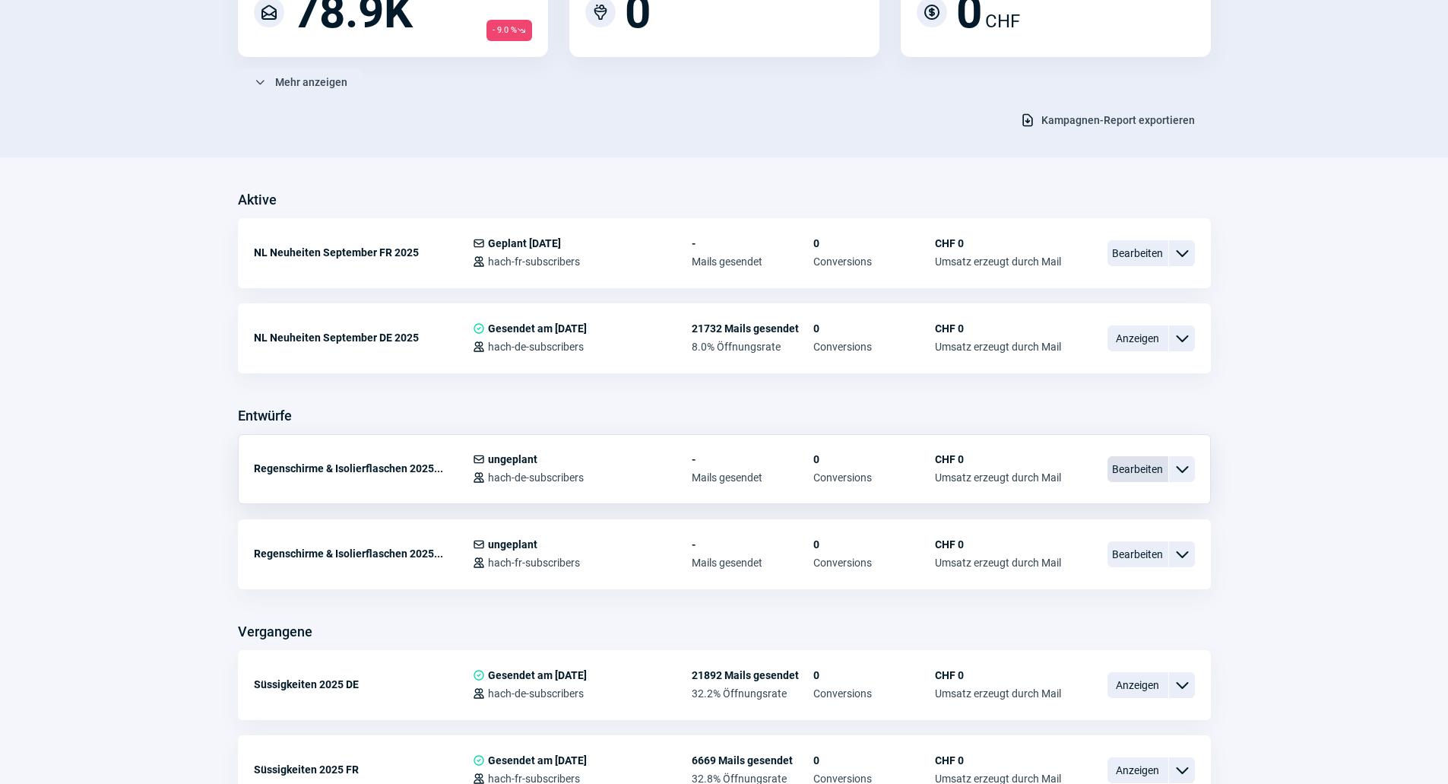
click at [1149, 470] on span "Bearbeiten" at bounding box center [1137, 469] width 61 height 26
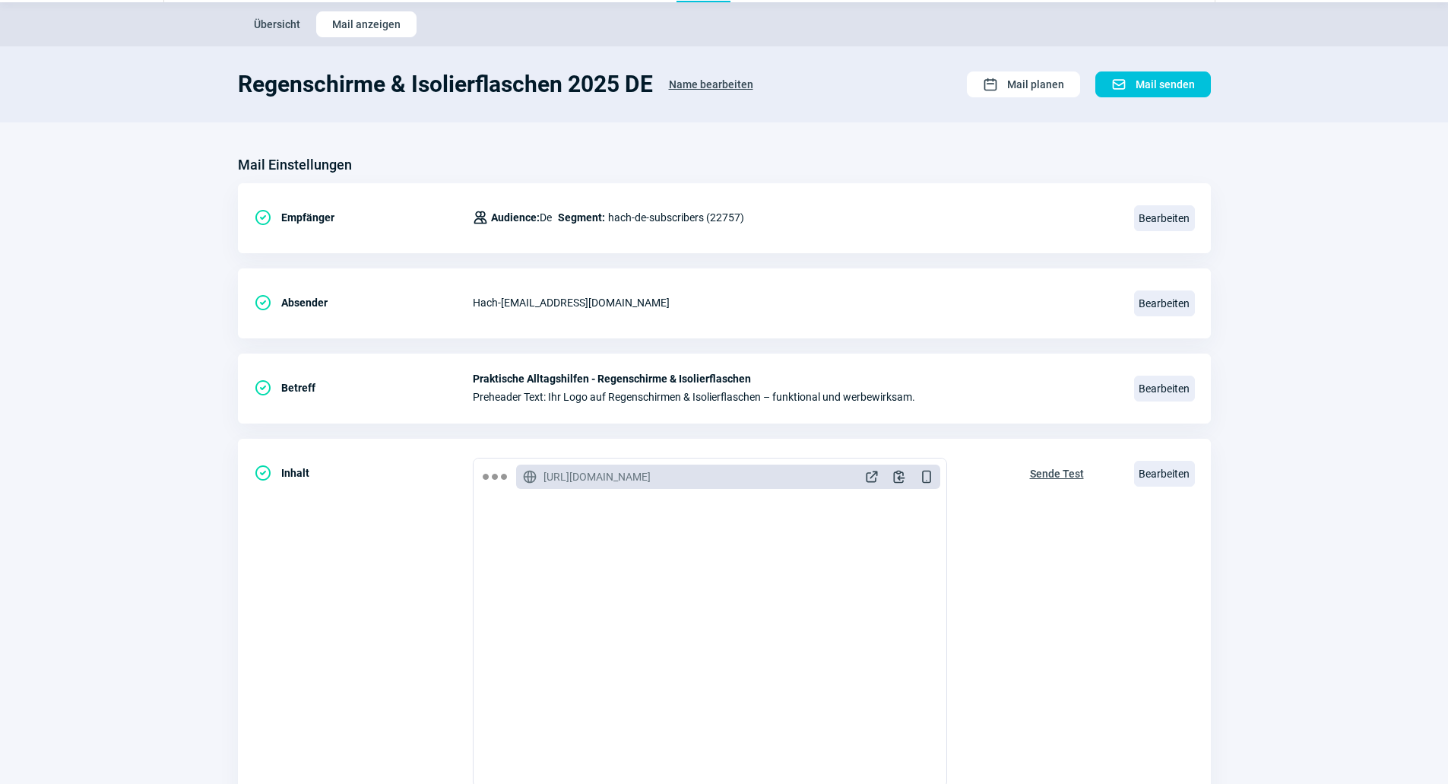
scroll to position [76, 0]
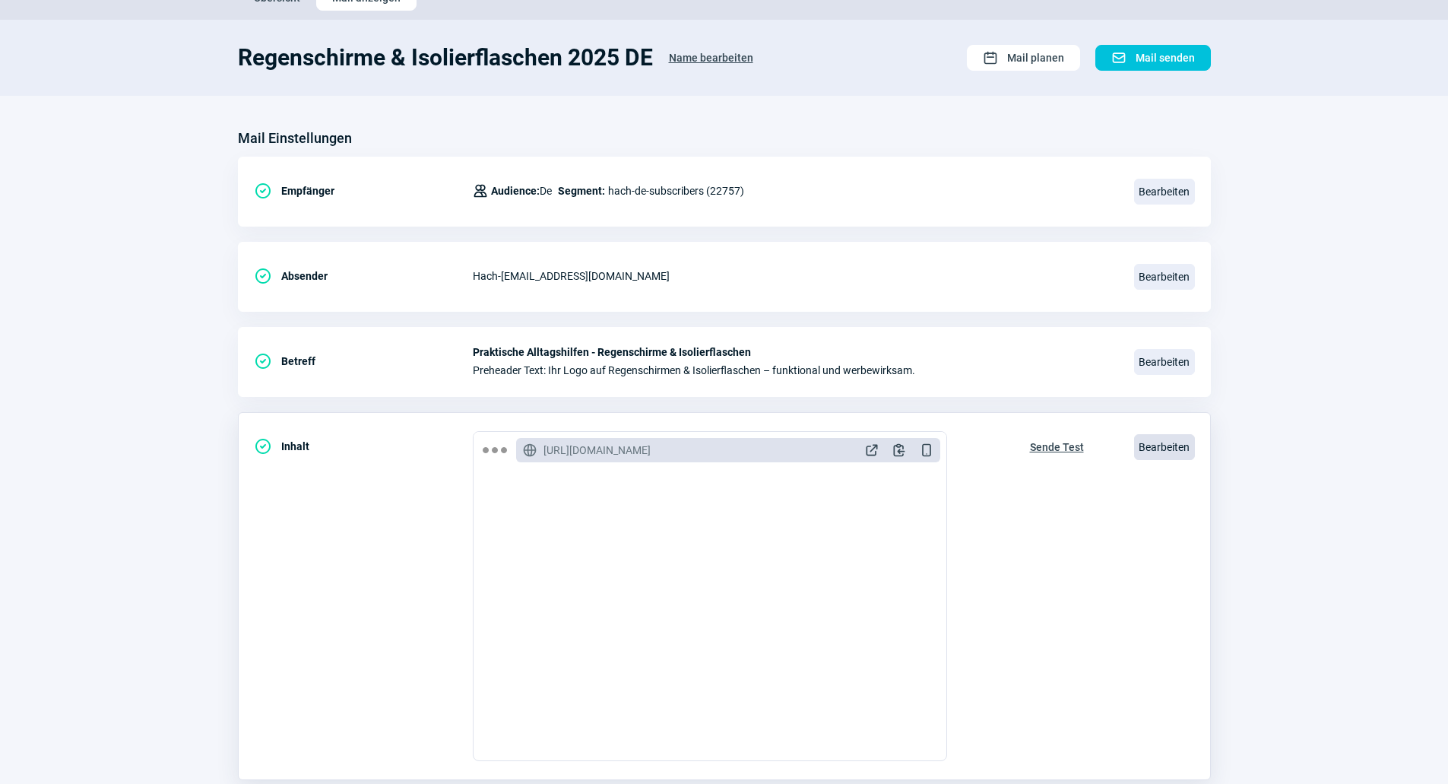
click at [1155, 452] on span "Bearbeiten" at bounding box center [1164, 447] width 61 height 26
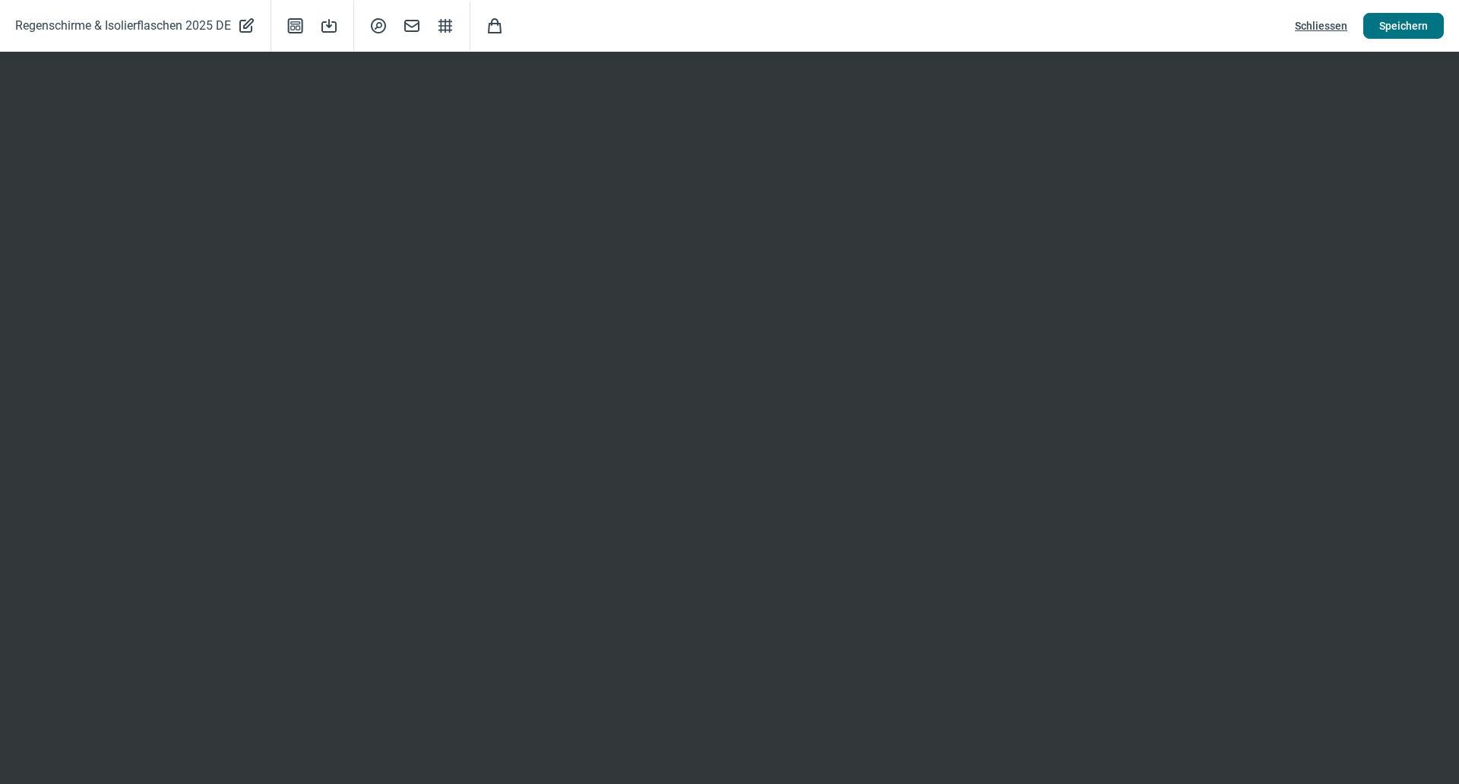
click at [1383, 28] on span "Speichern" at bounding box center [1404, 26] width 49 height 24
click at [1326, 26] on span "Schliessen" at bounding box center [1321, 26] width 52 height 24
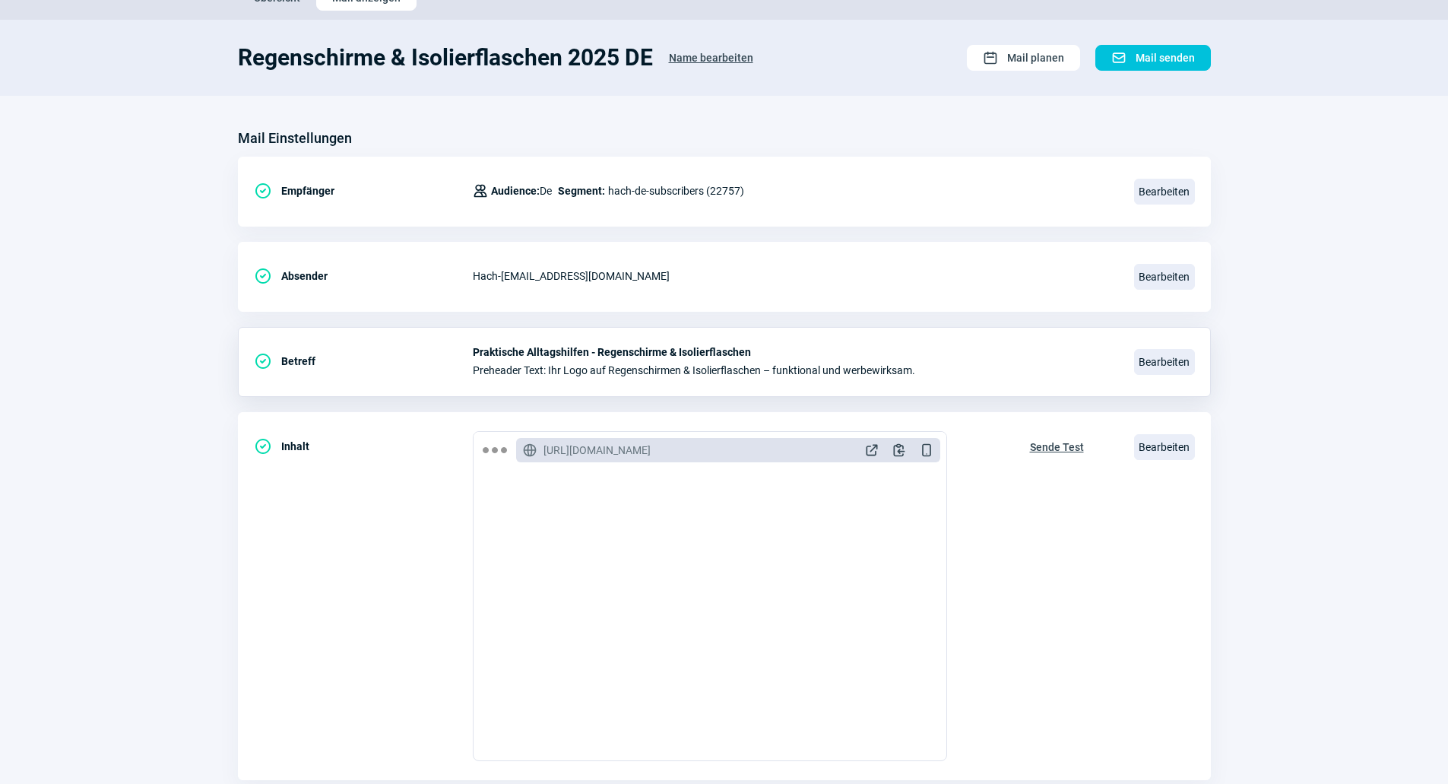
scroll to position [0, 0]
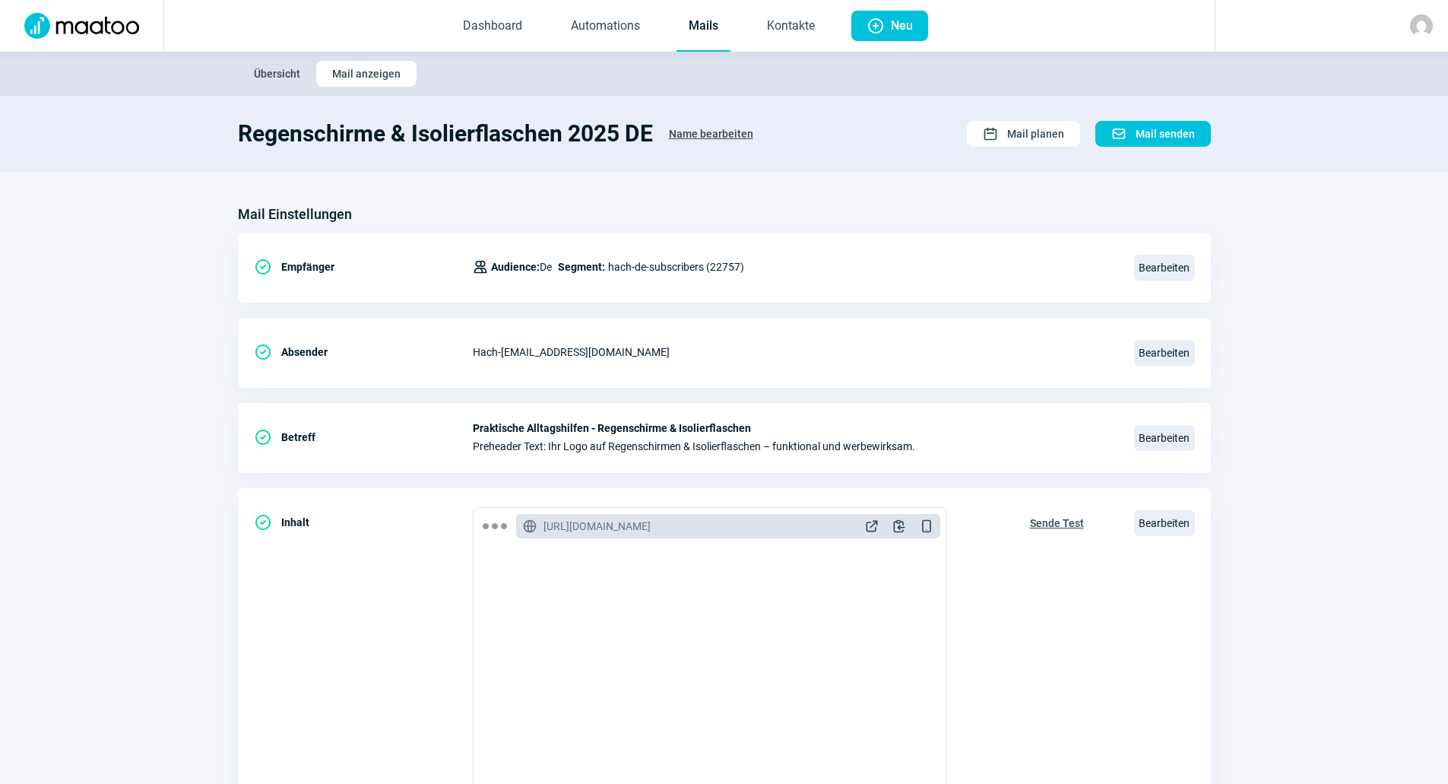
click at [717, 30] on link "Mails" at bounding box center [704, 27] width 54 height 50
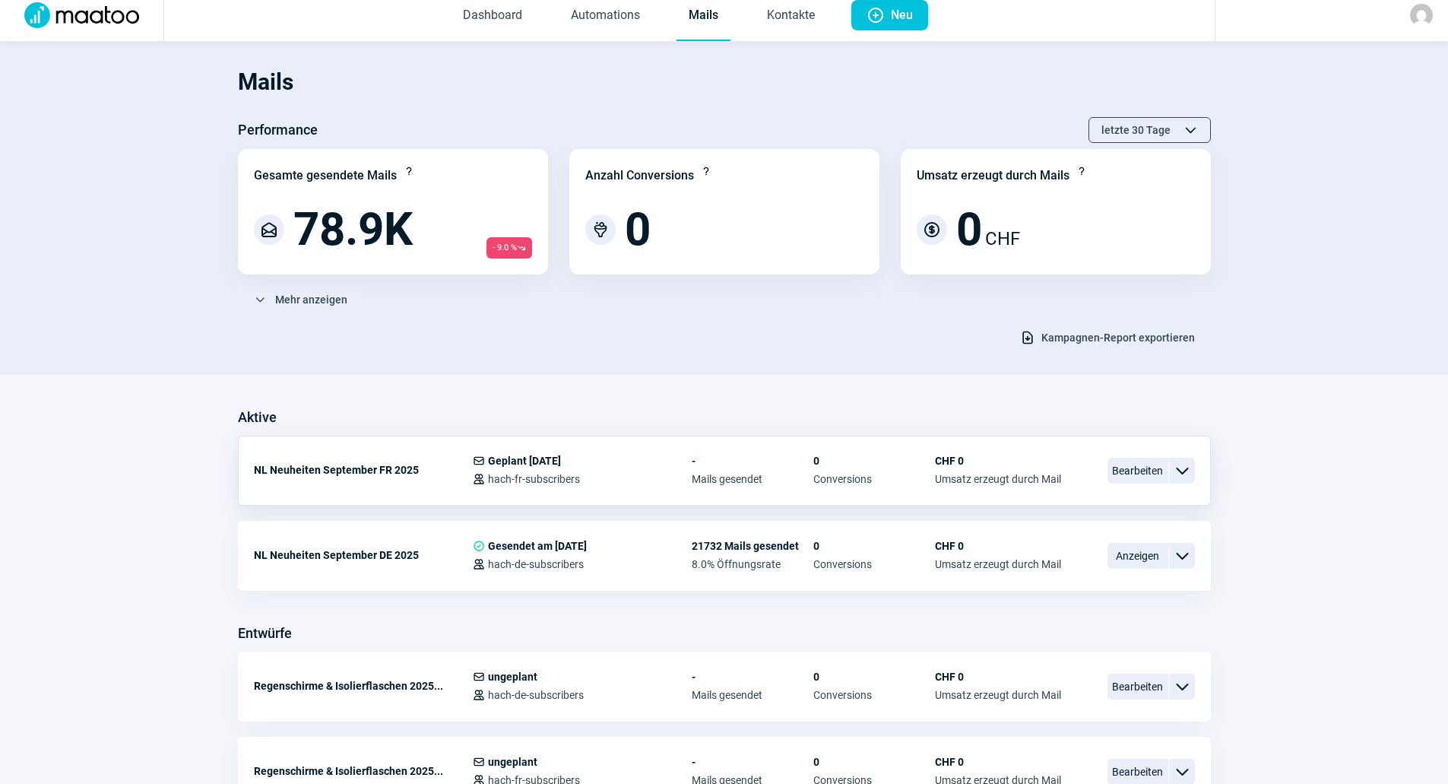
scroll to position [304, 0]
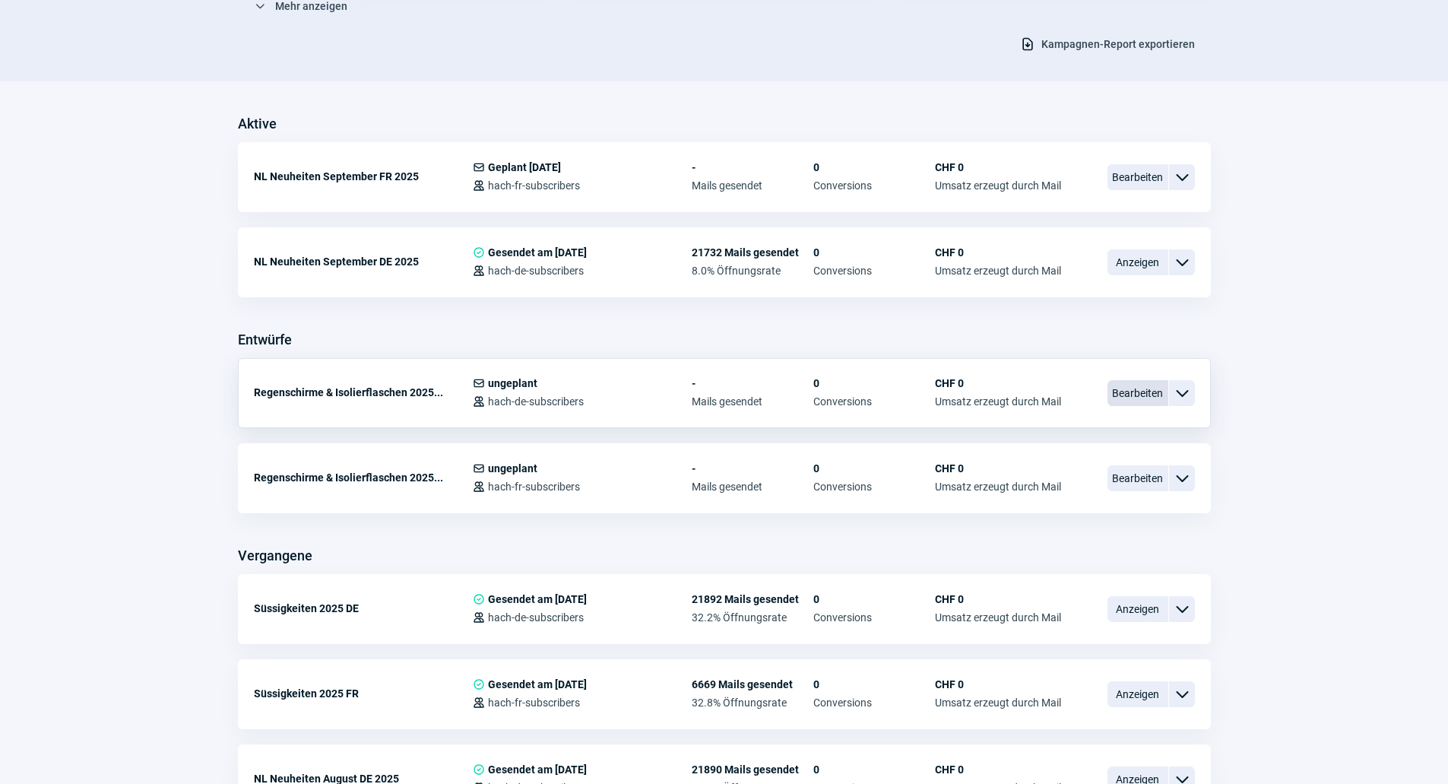
click at [1155, 380] on span "Bearbeiten" at bounding box center [1137, 393] width 61 height 26
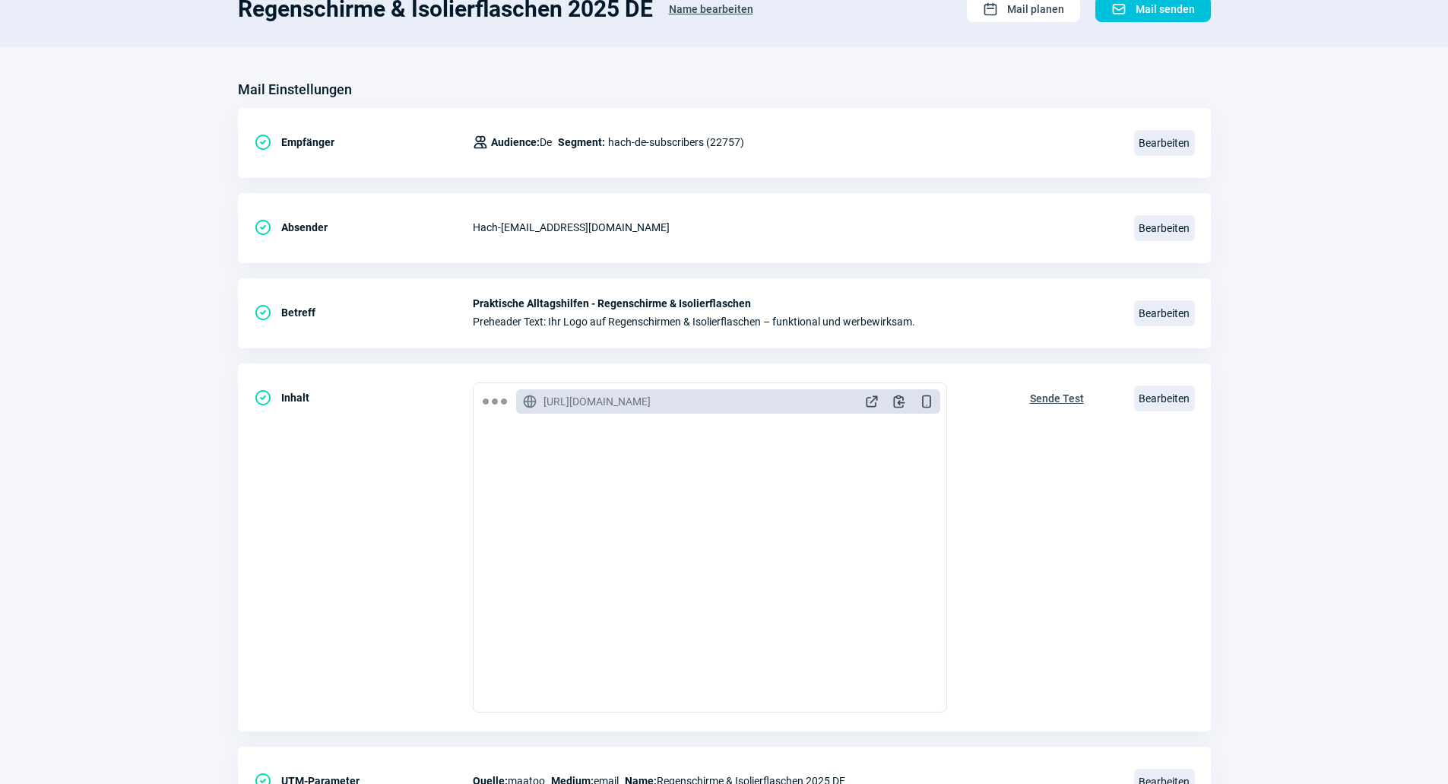
scroll to position [51, 0]
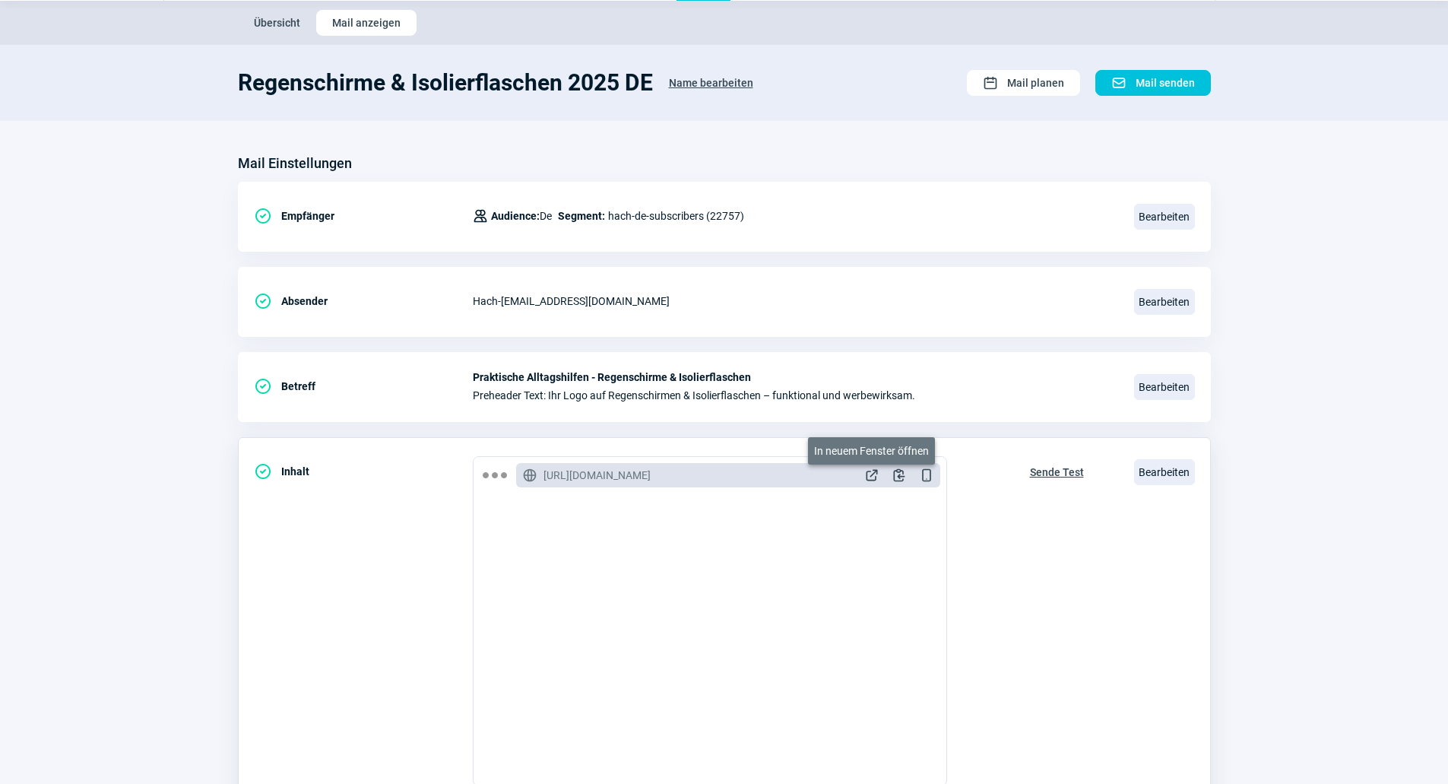
click at [873, 471] on span "ExternalLink icon" at bounding box center [871, 474] width 15 height 15
click at [1058, 464] on span "Sende Test" at bounding box center [1057, 472] width 54 height 24
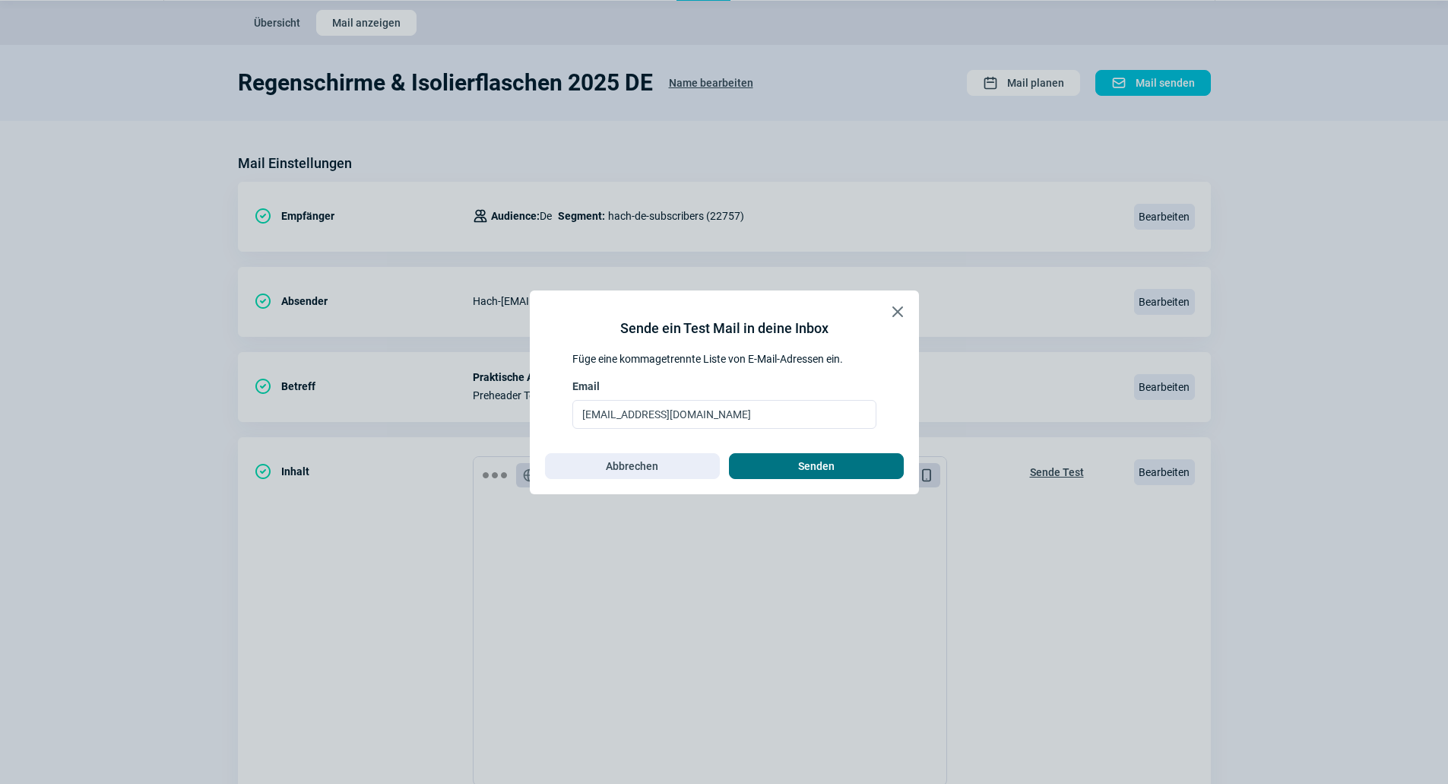
click at [777, 474] on span "Senden" at bounding box center [816, 466] width 143 height 24
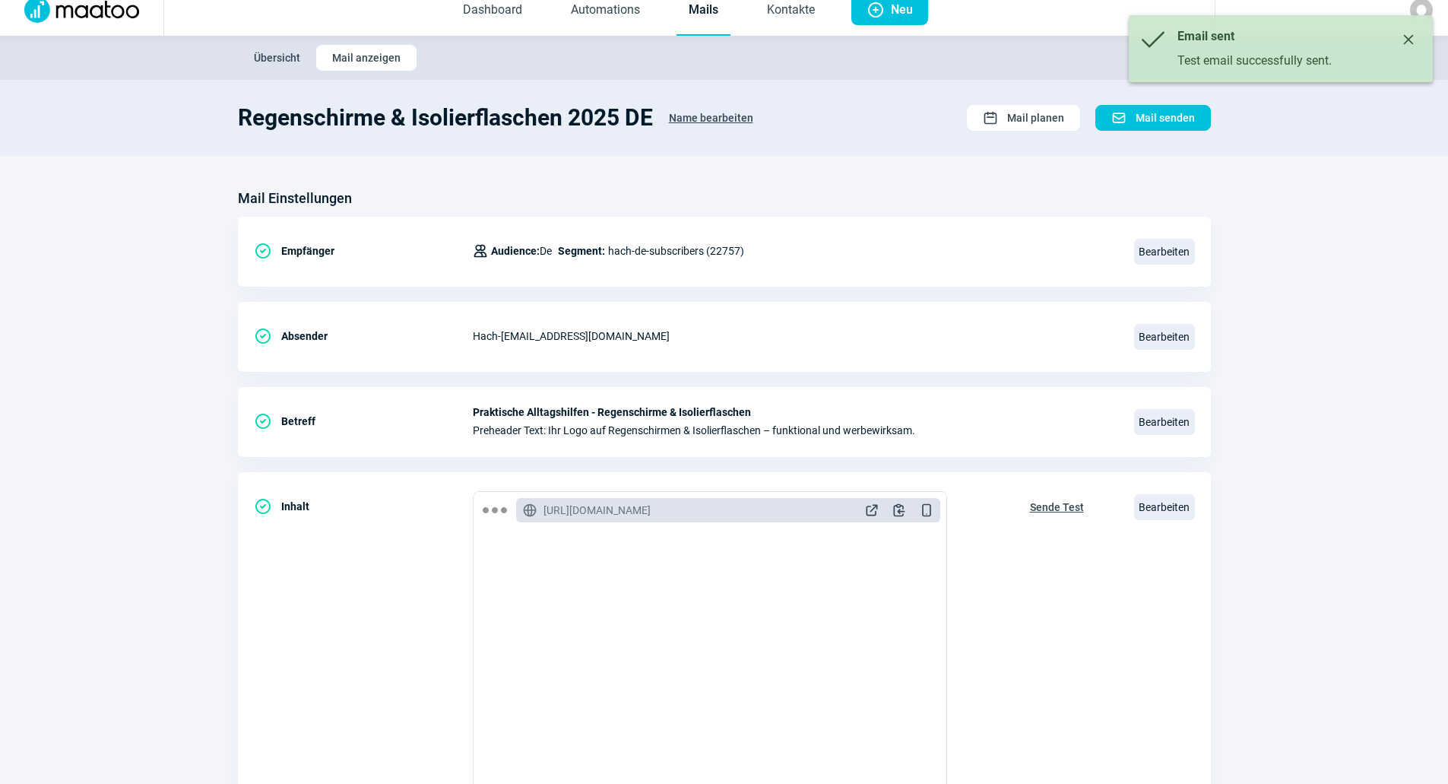
scroll to position [0, 0]
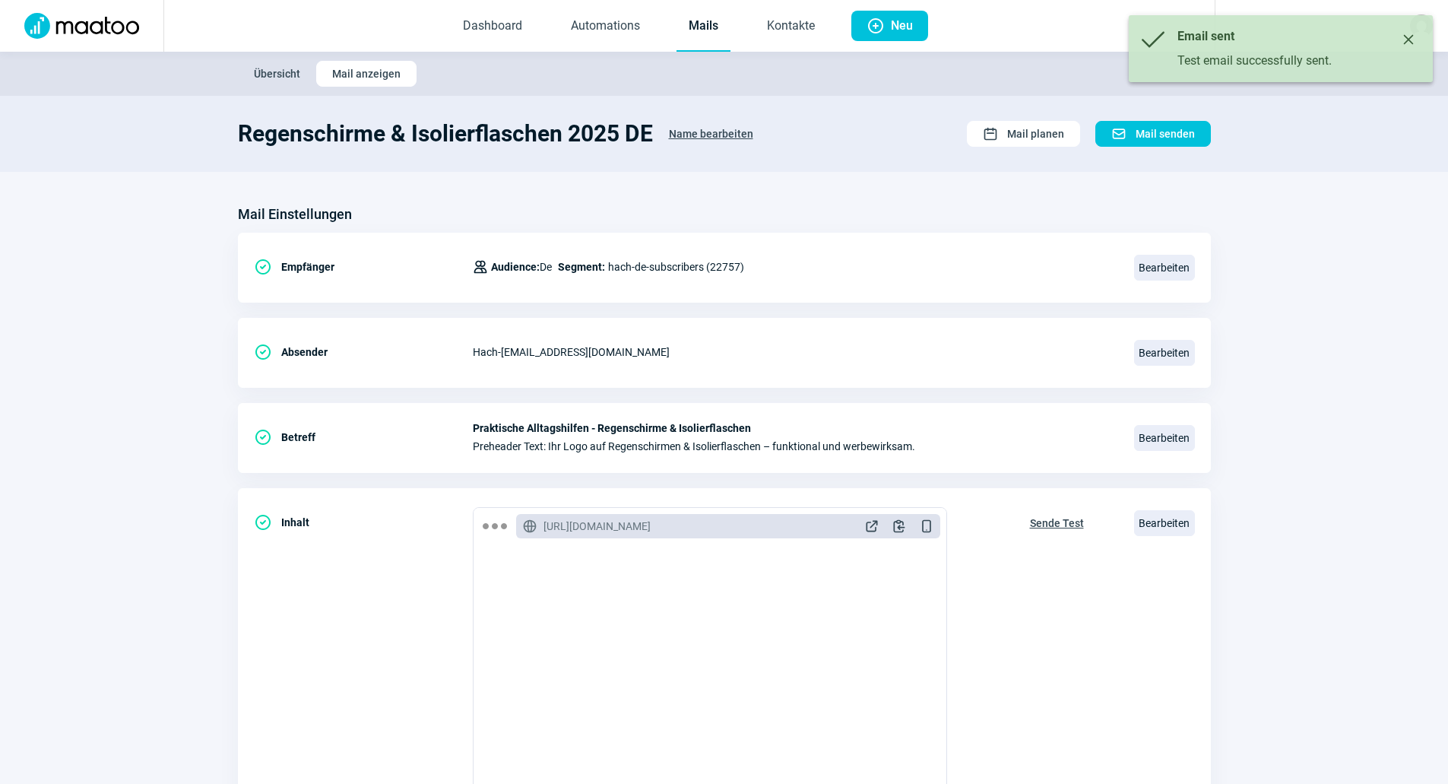
click at [678, 35] on link "Mails" at bounding box center [704, 27] width 54 height 50
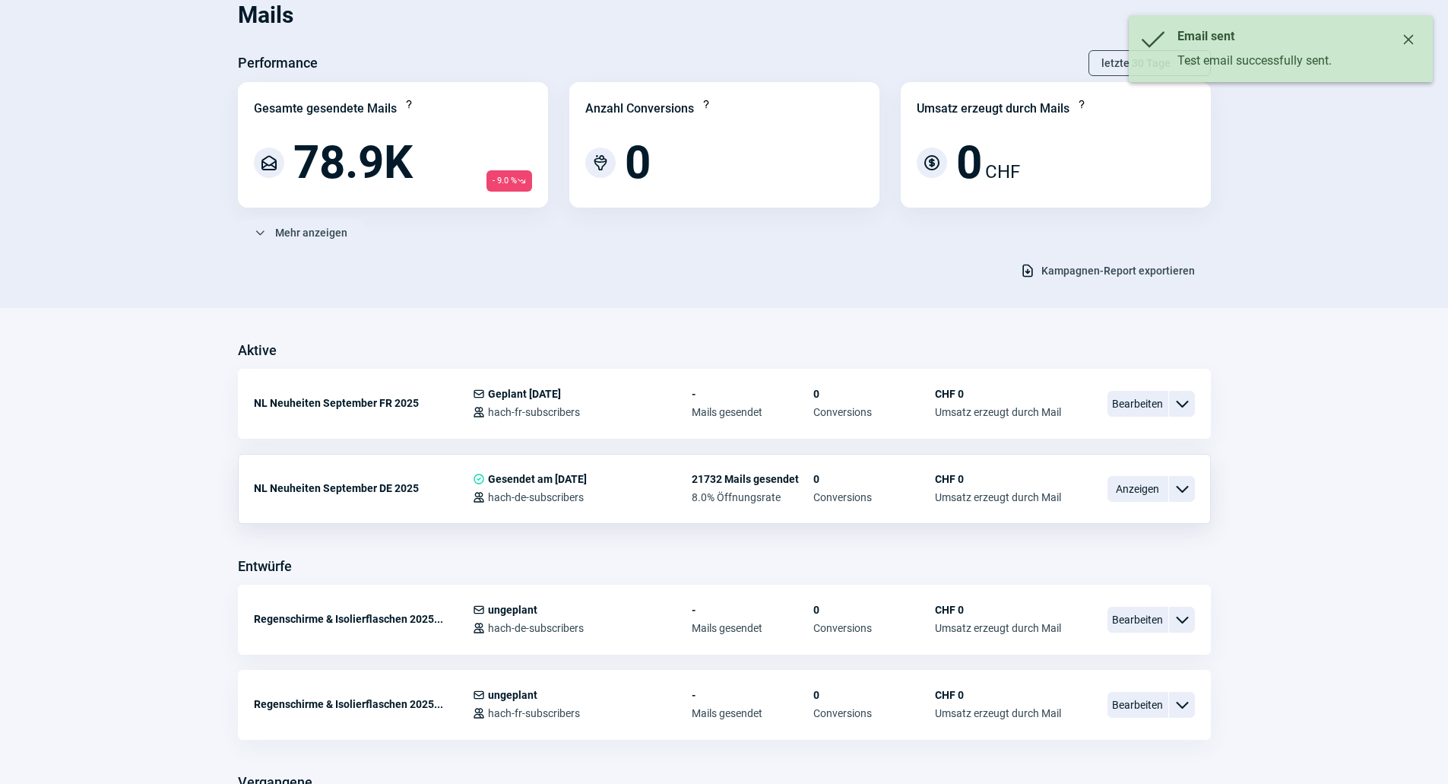
scroll to position [152, 0]
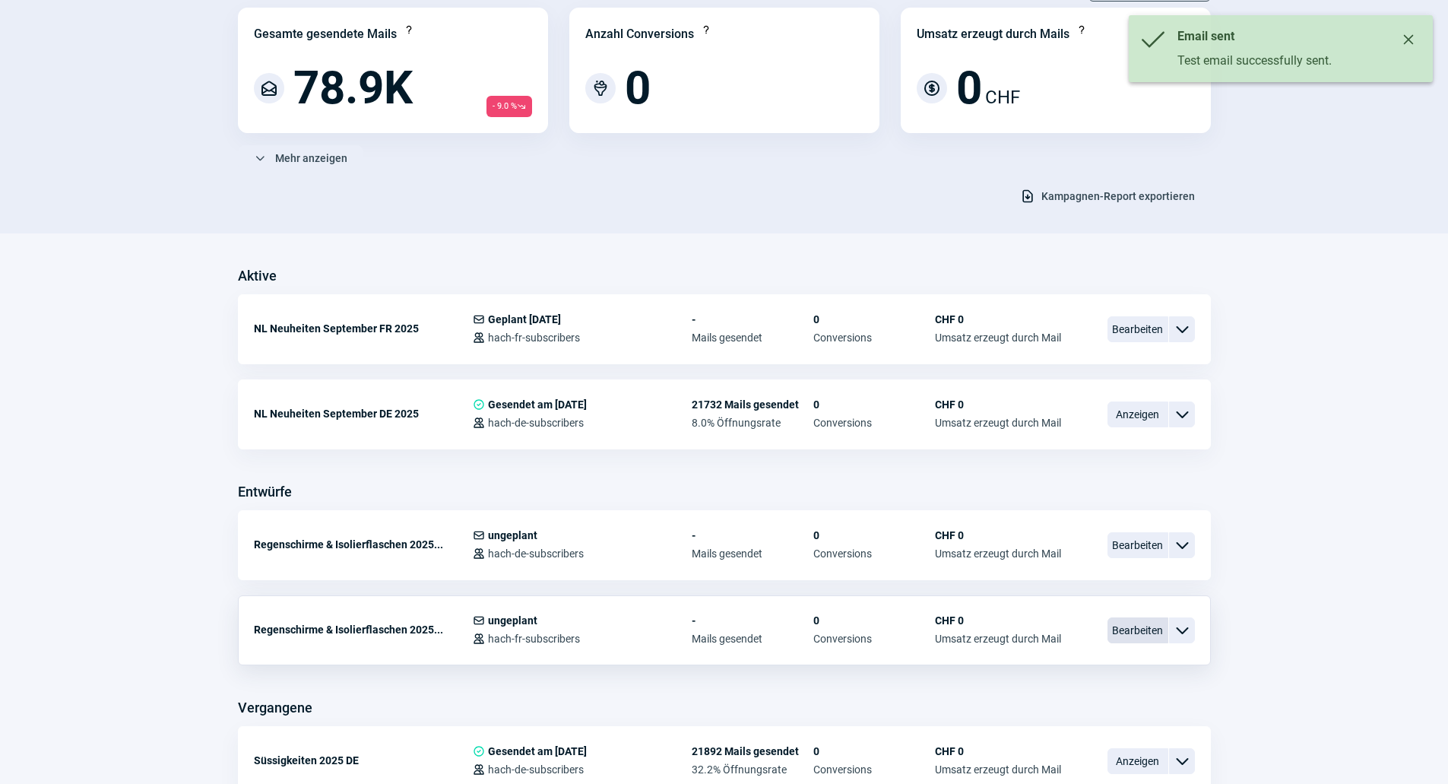
click at [1111, 625] on span "Bearbeiten" at bounding box center [1137, 630] width 61 height 26
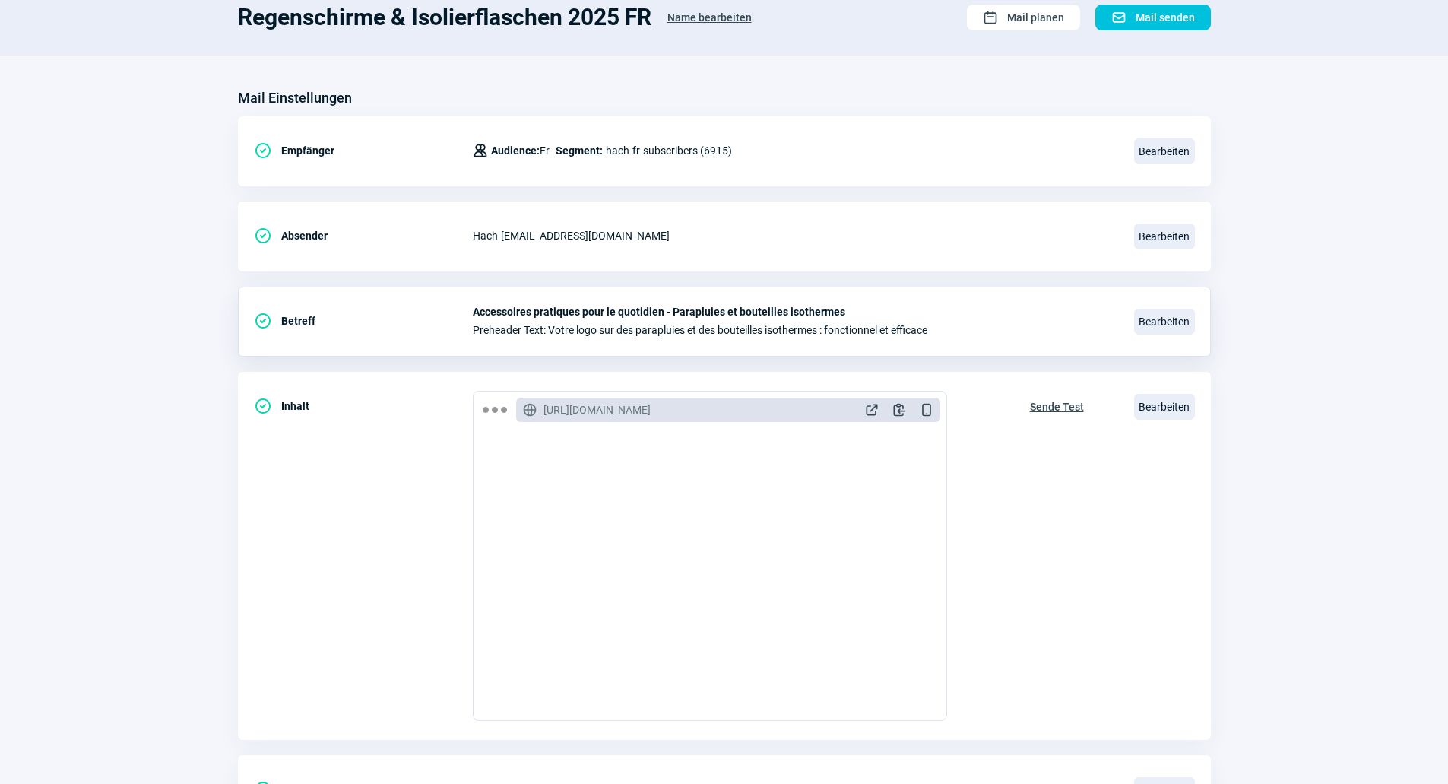
scroll to position [51, 0]
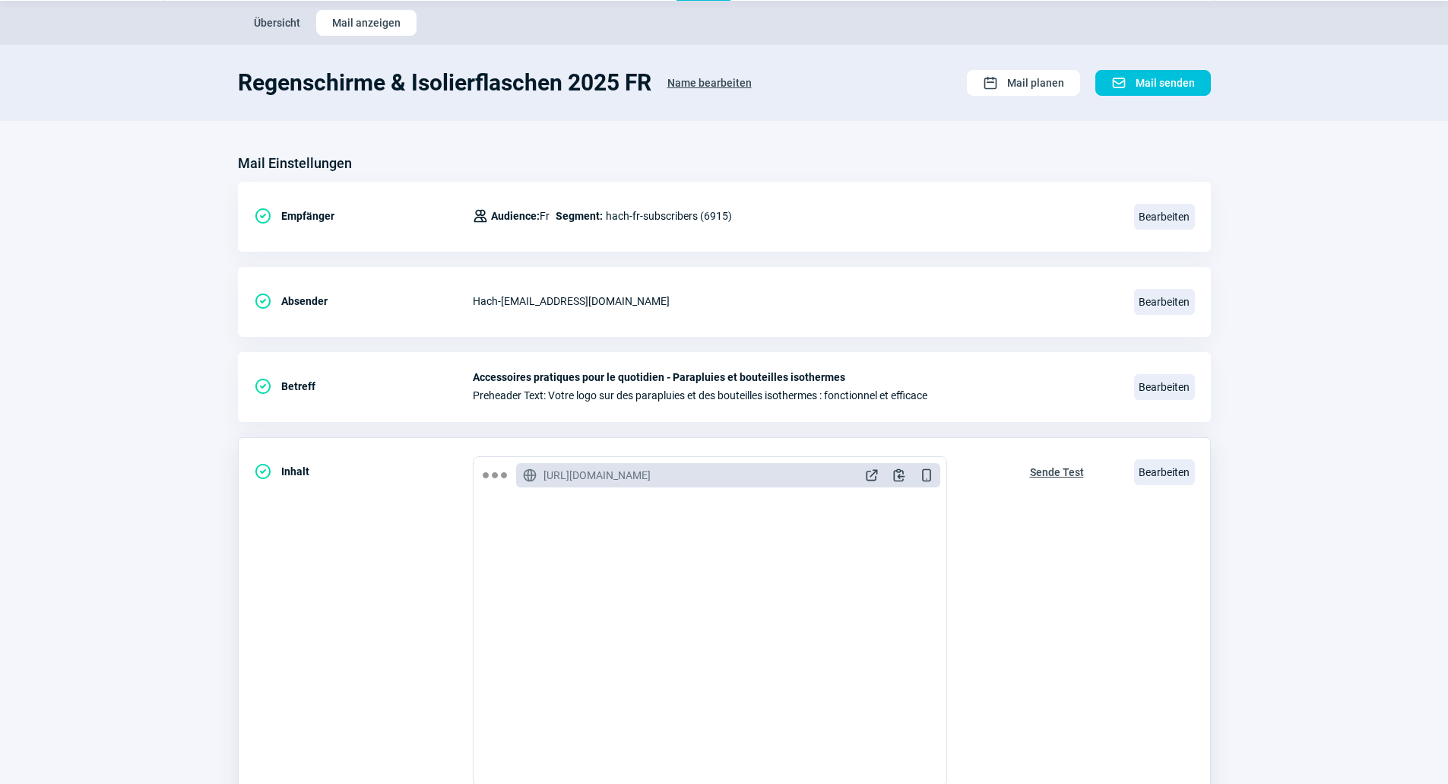
click at [1042, 463] on span "Sende Test" at bounding box center [1057, 472] width 54 height 24
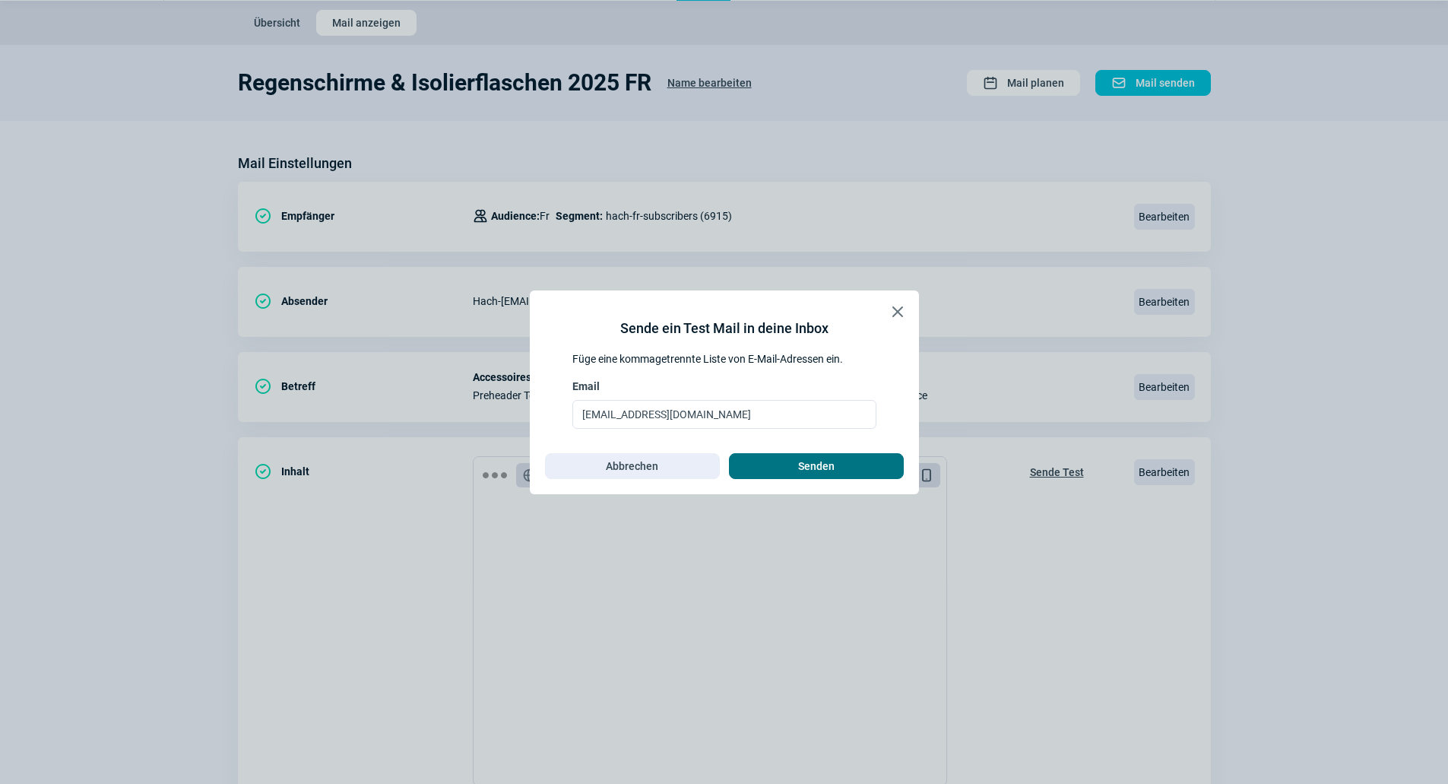
click at [845, 474] on span "Senden" at bounding box center [816, 466] width 143 height 24
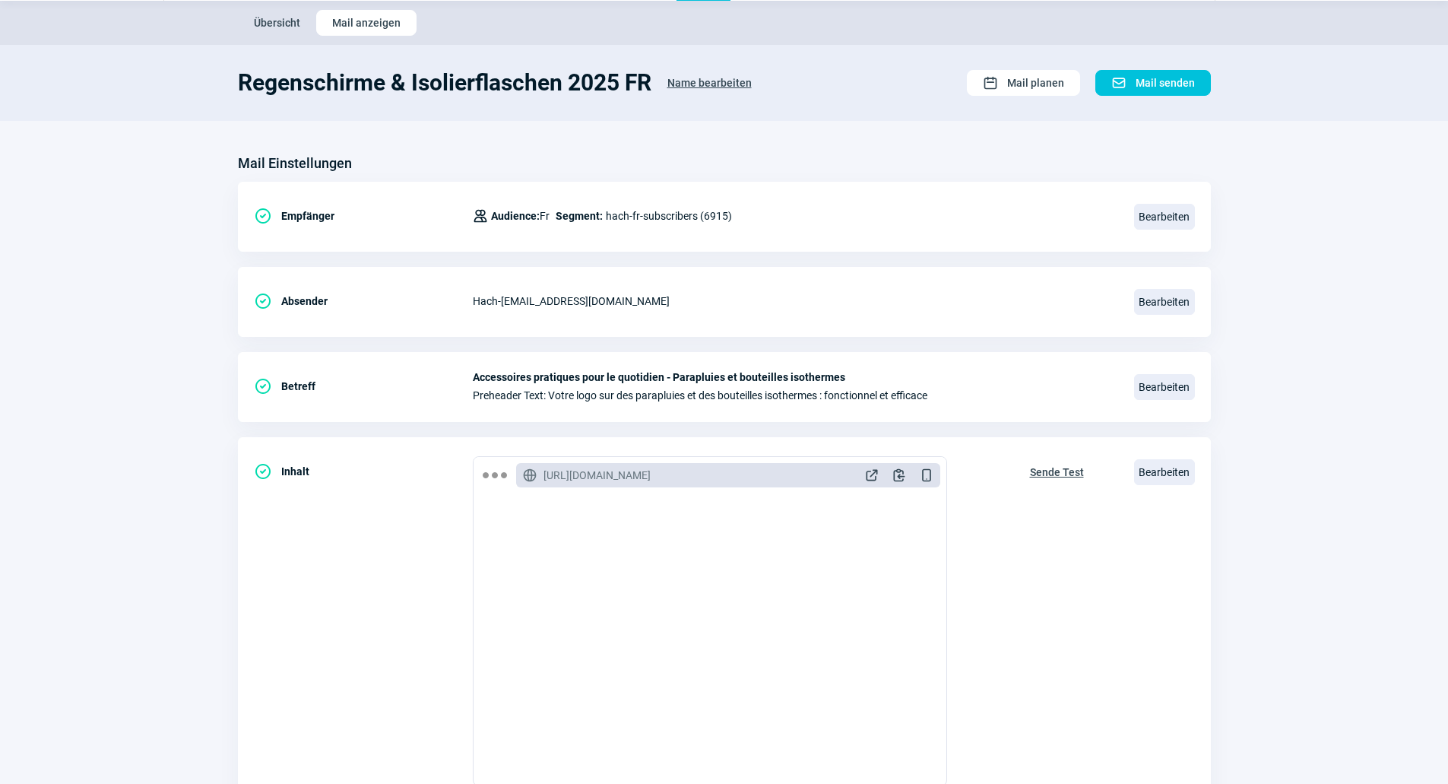
scroll to position [0, 0]
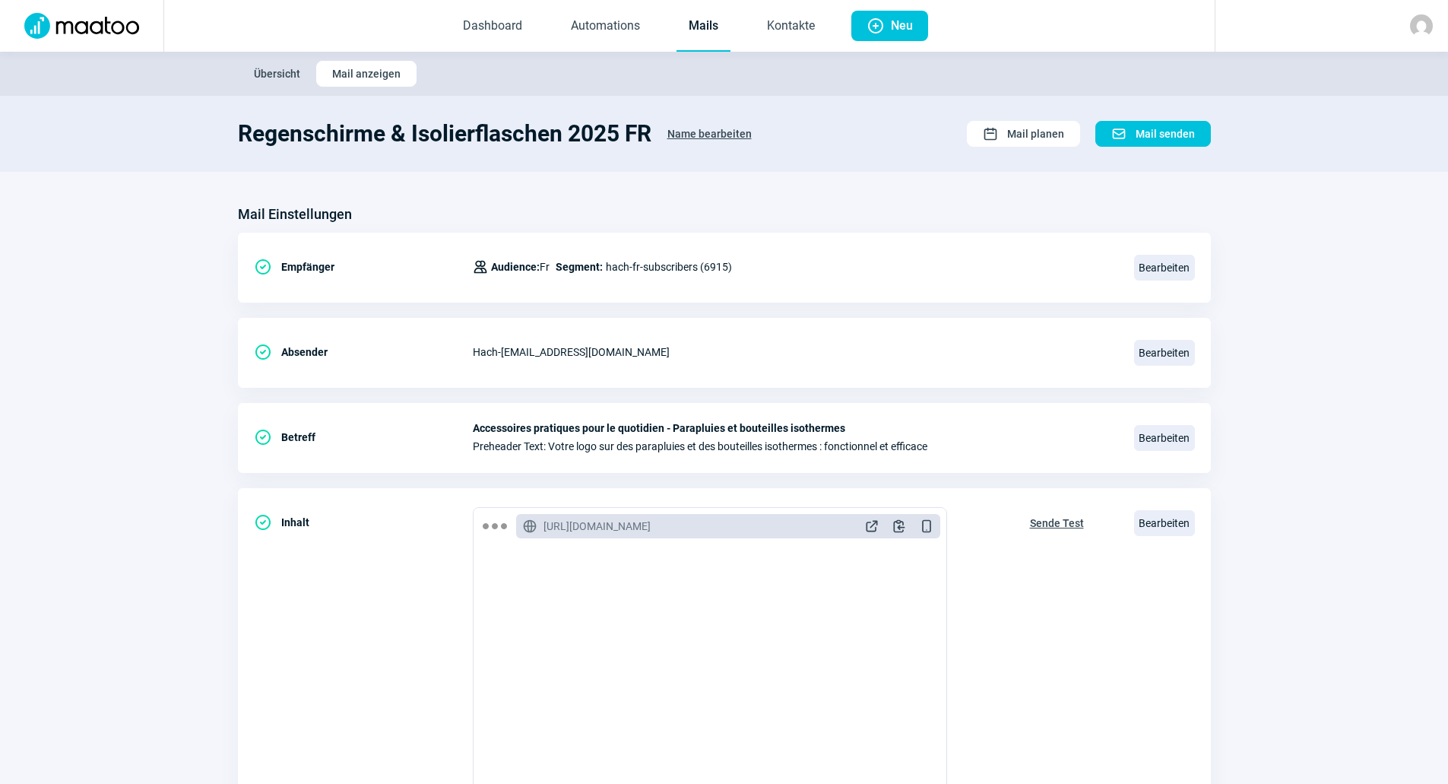
drag, startPoint x: 697, startPoint y: 30, endPoint x: 810, endPoint y: 2, distance: 116.1
click at [698, 31] on link "Mails" at bounding box center [704, 27] width 54 height 50
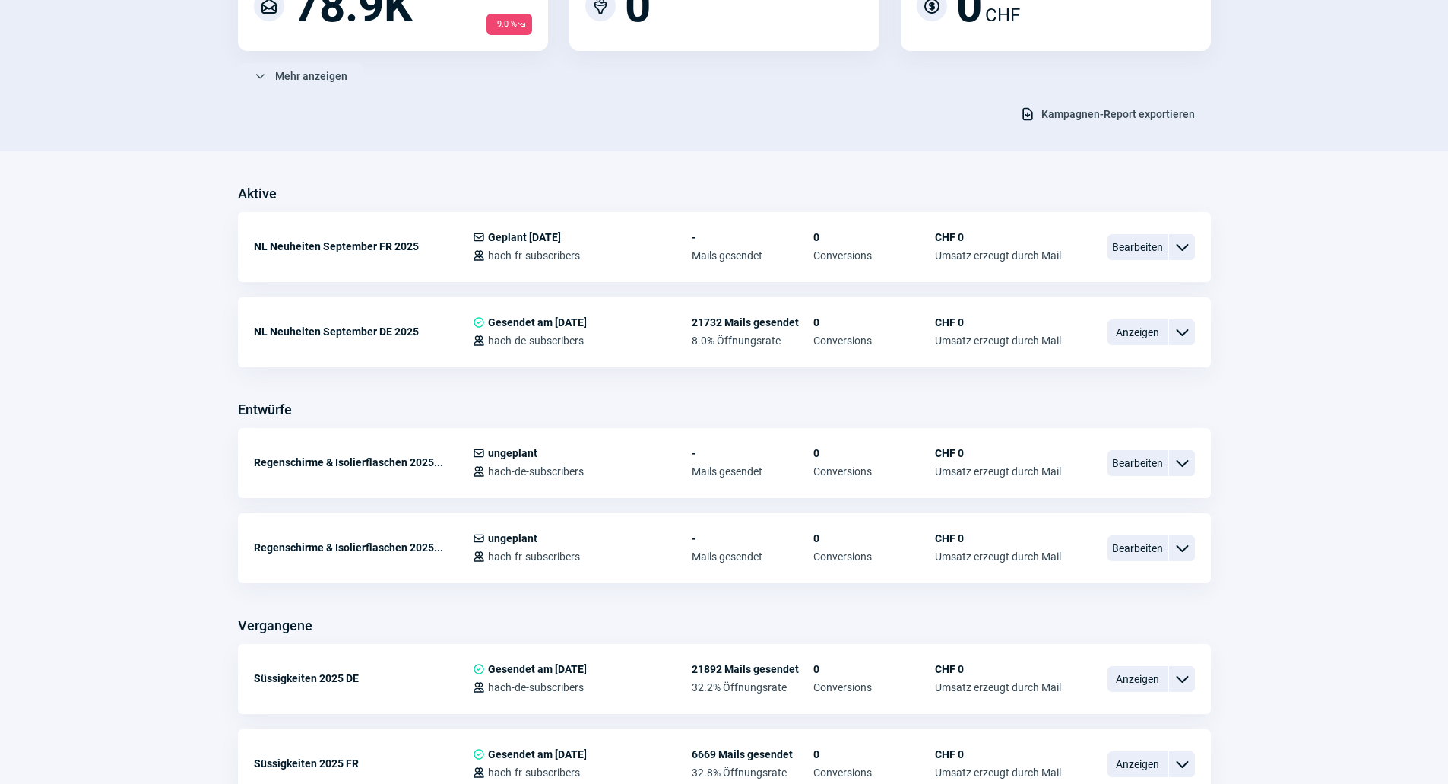
scroll to position [228, 0]
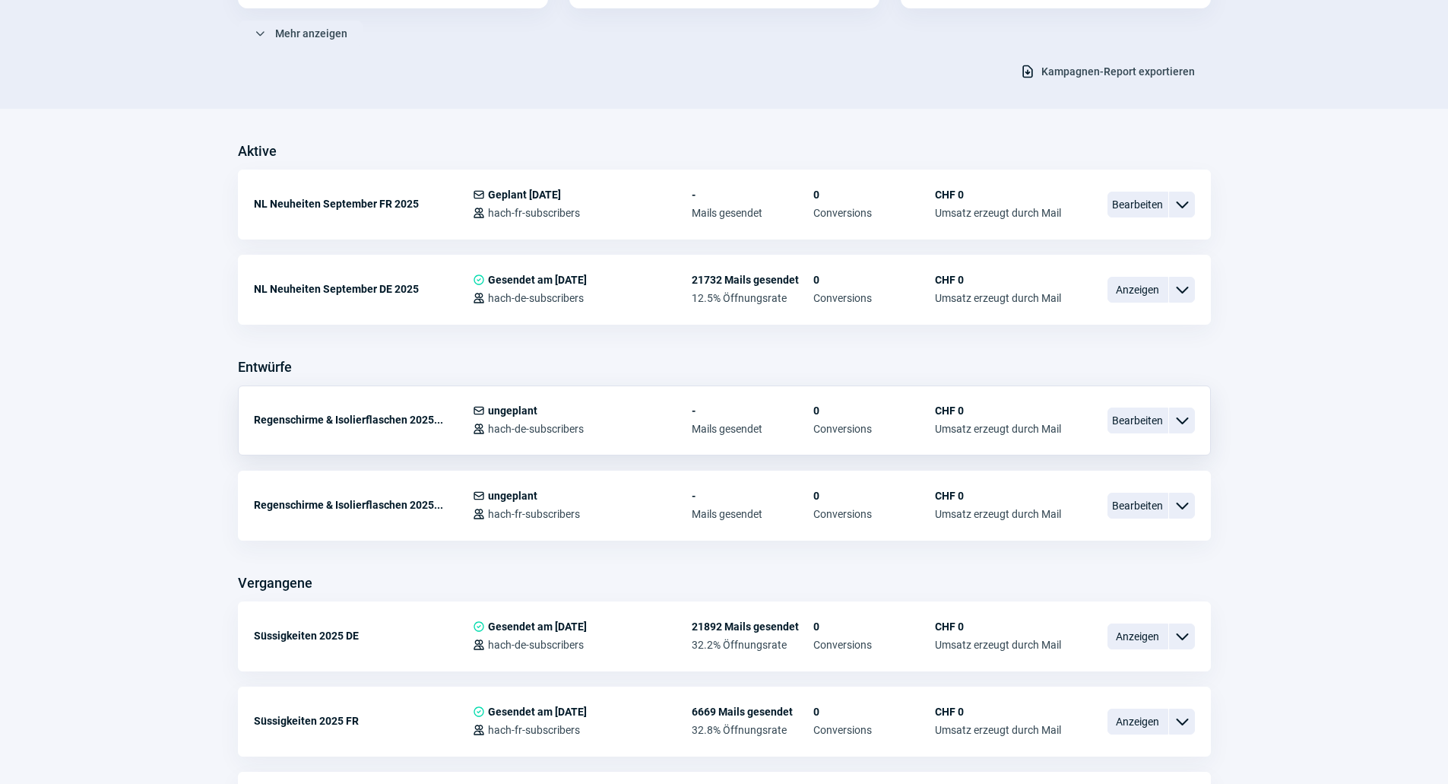
scroll to position [304, 0]
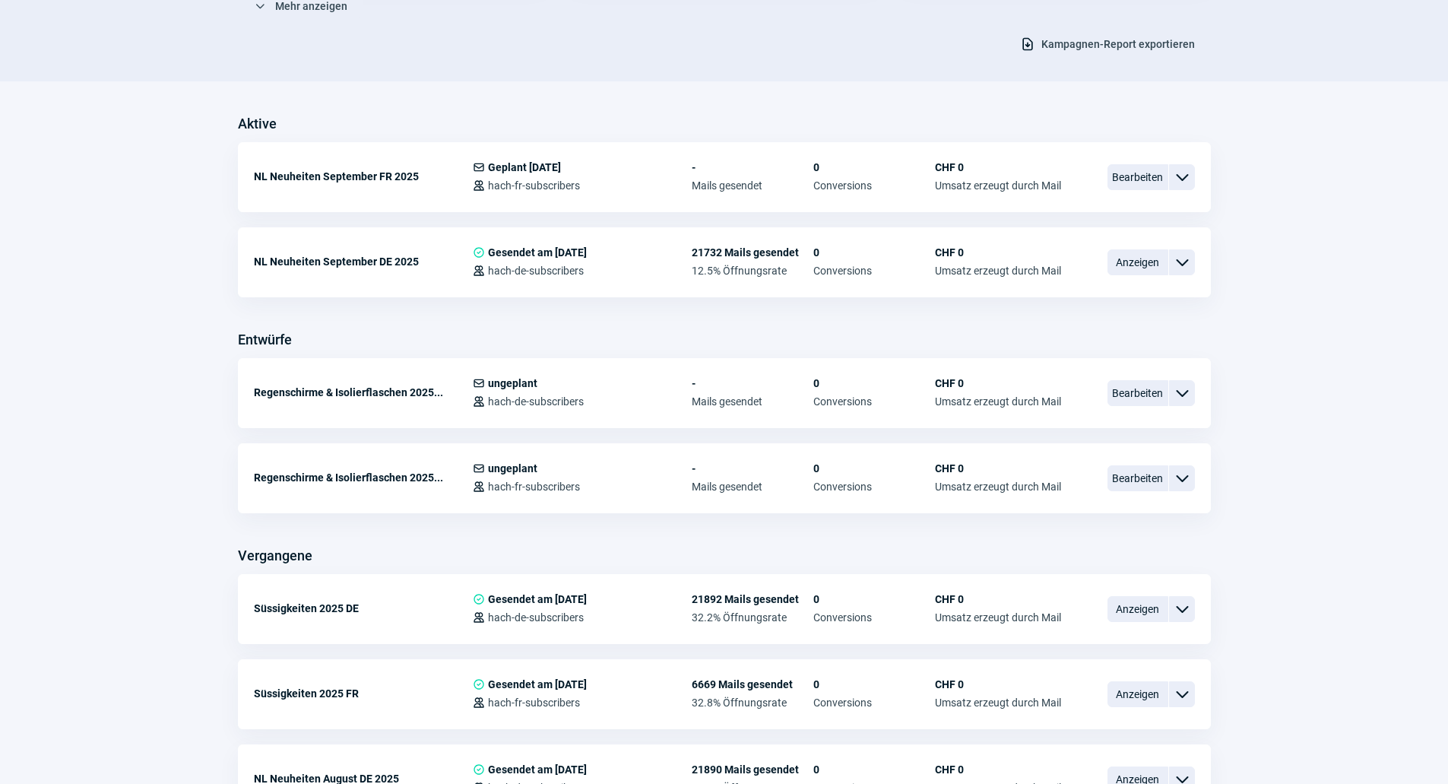
click at [670, 113] on div "Aktive" at bounding box center [724, 124] width 973 height 24
click at [1142, 475] on span "Bearbeiten" at bounding box center [1137, 478] width 61 height 26
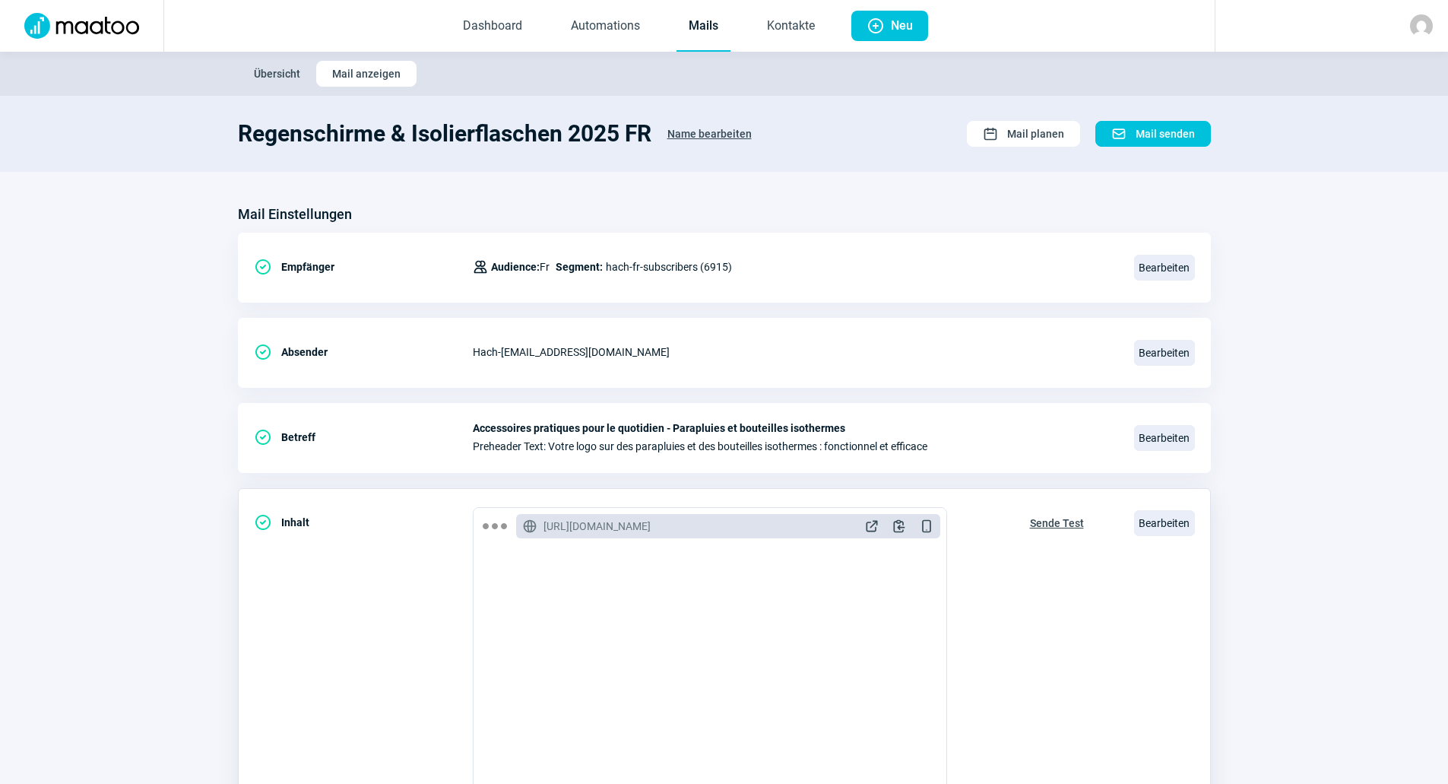
click at [872, 531] on span "ExternalLink icon" at bounding box center [871, 525] width 15 height 15
click at [705, 33] on link "Mails" at bounding box center [704, 27] width 54 height 50
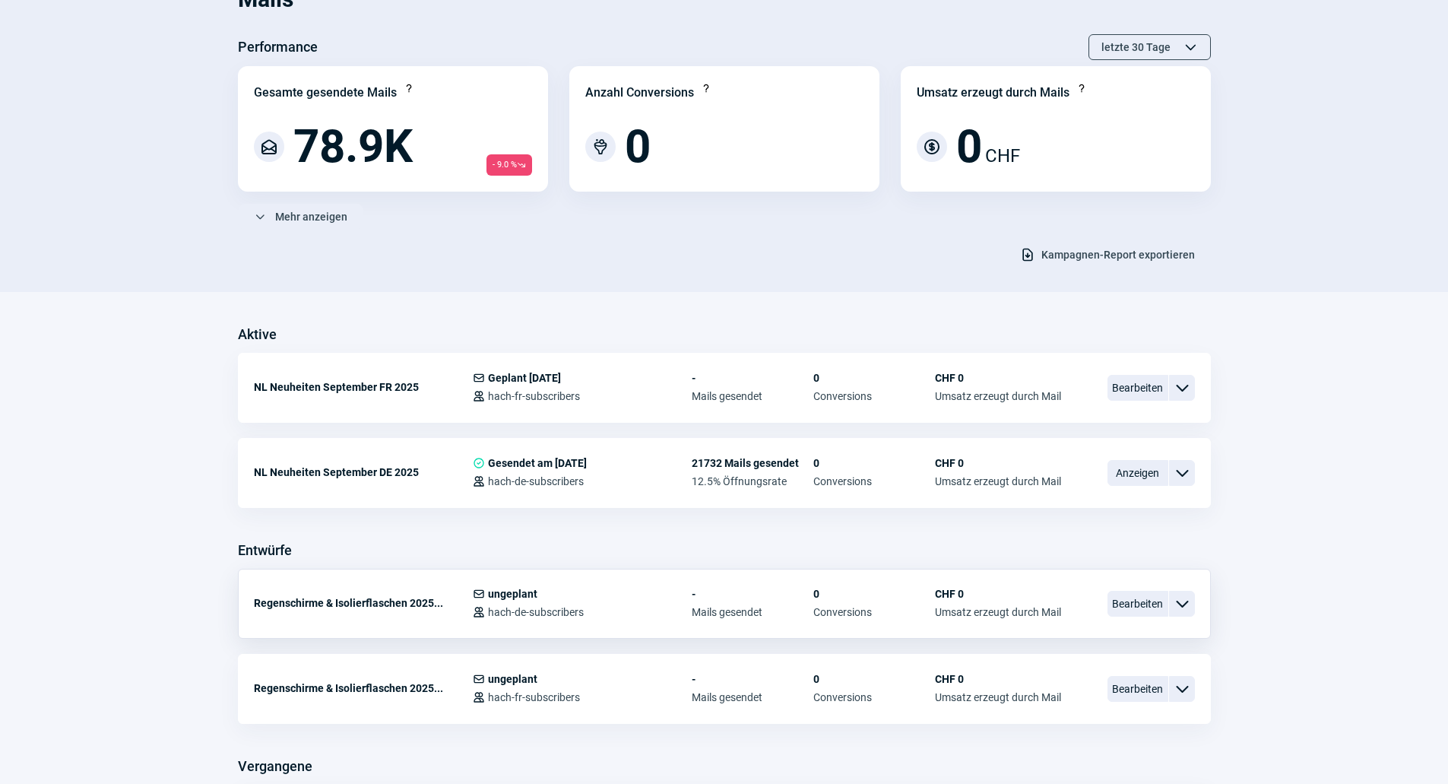
scroll to position [228, 0]
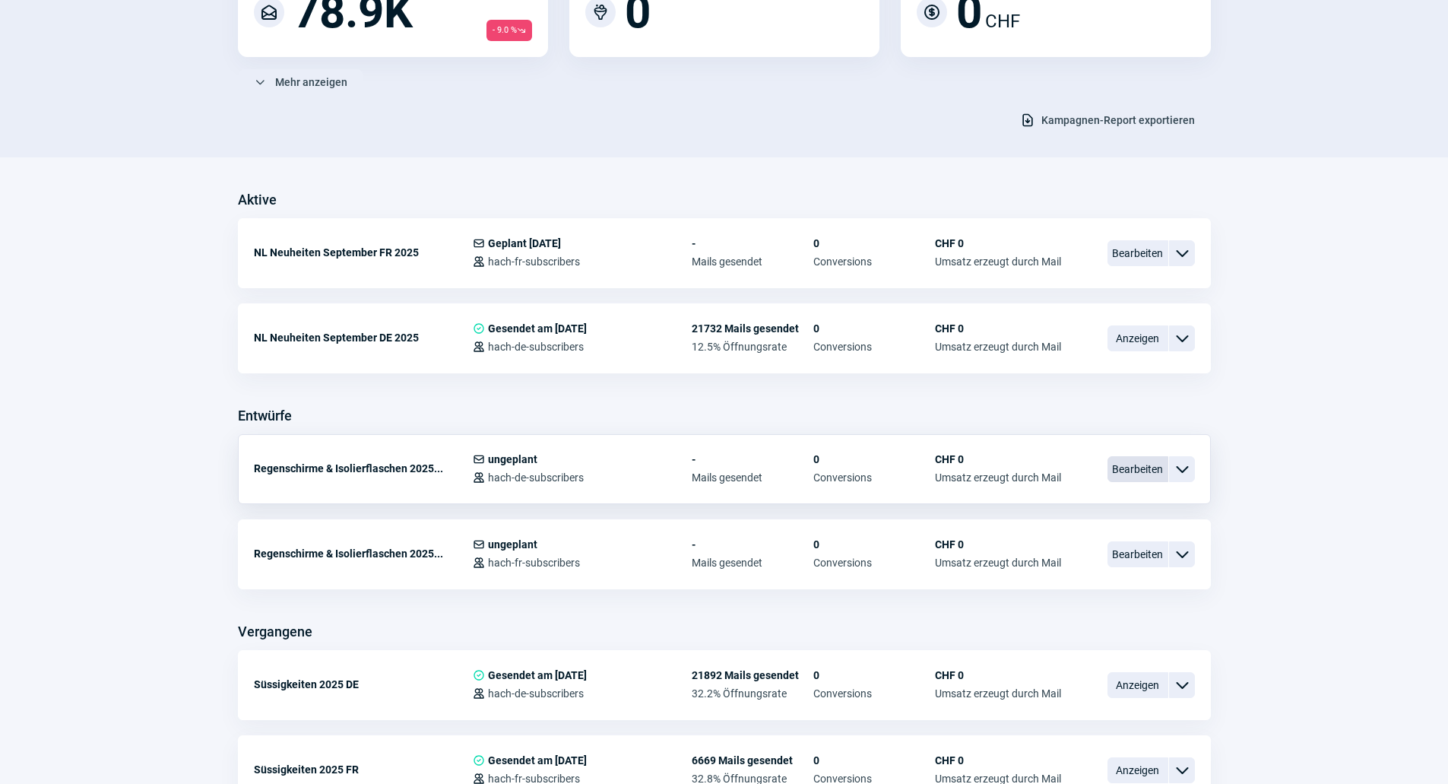
click at [1120, 464] on span "Bearbeiten" at bounding box center [1137, 469] width 61 height 26
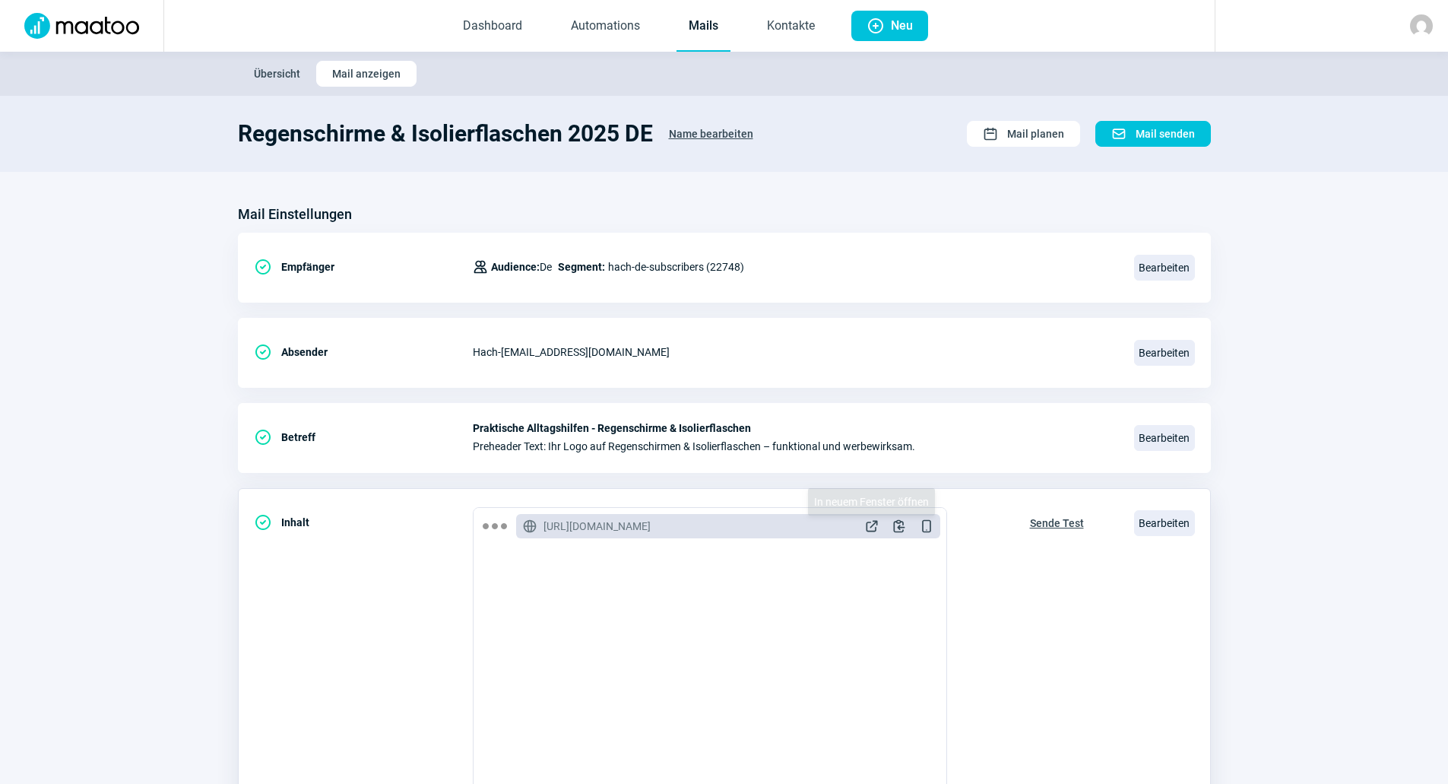
click at [875, 531] on span "ExternalLink icon" at bounding box center [871, 525] width 15 height 15
click at [36, 536] on section "Mail Einstellungen CheckCircle icon Empfänger Users icon Audience: De Segment: …" at bounding box center [724, 579] width 1448 height 815
